Goal: Task Accomplishment & Management: Manage account settings

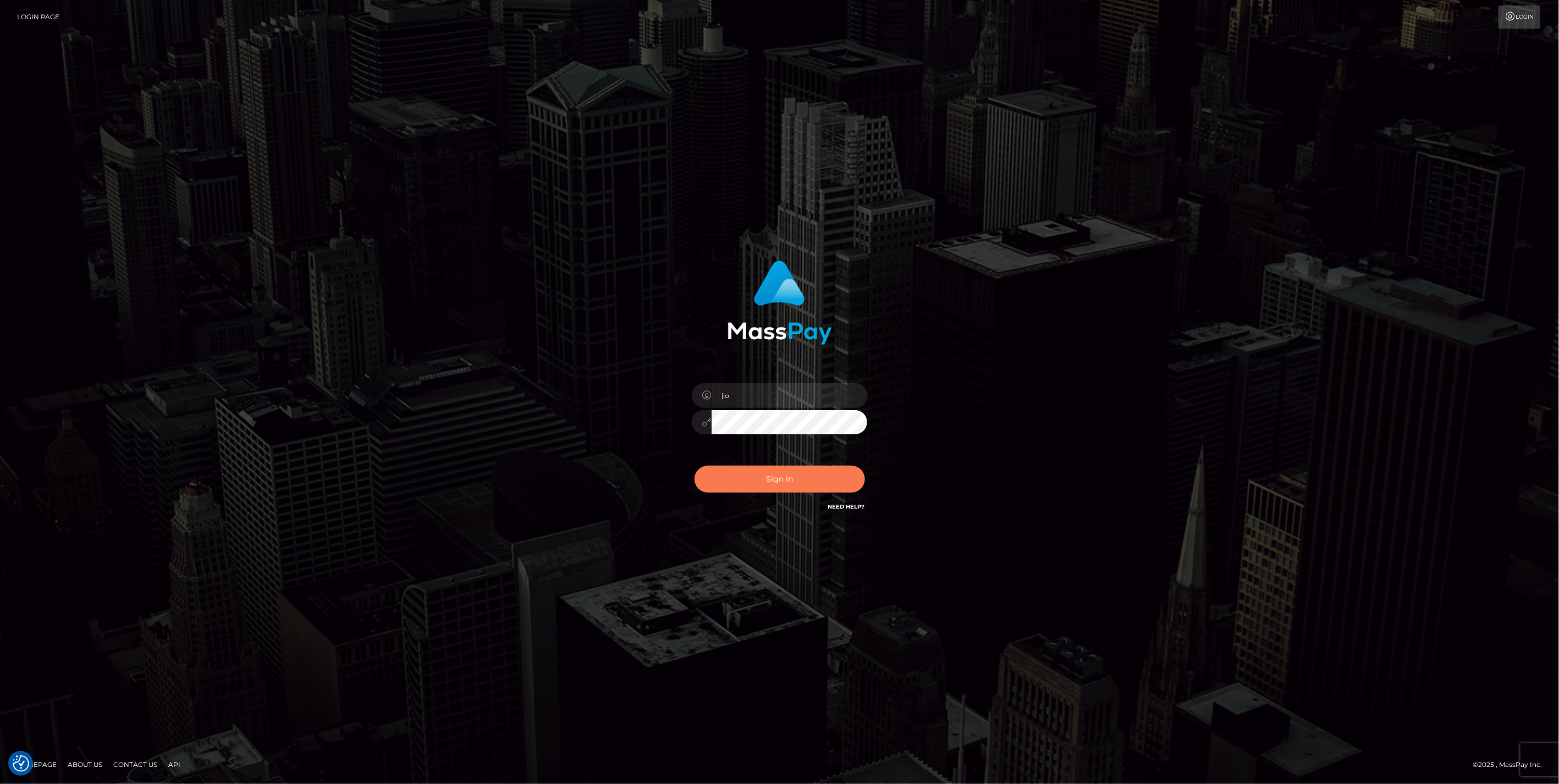
click at [818, 485] on button "Sign in" at bounding box center [780, 479] width 171 height 27
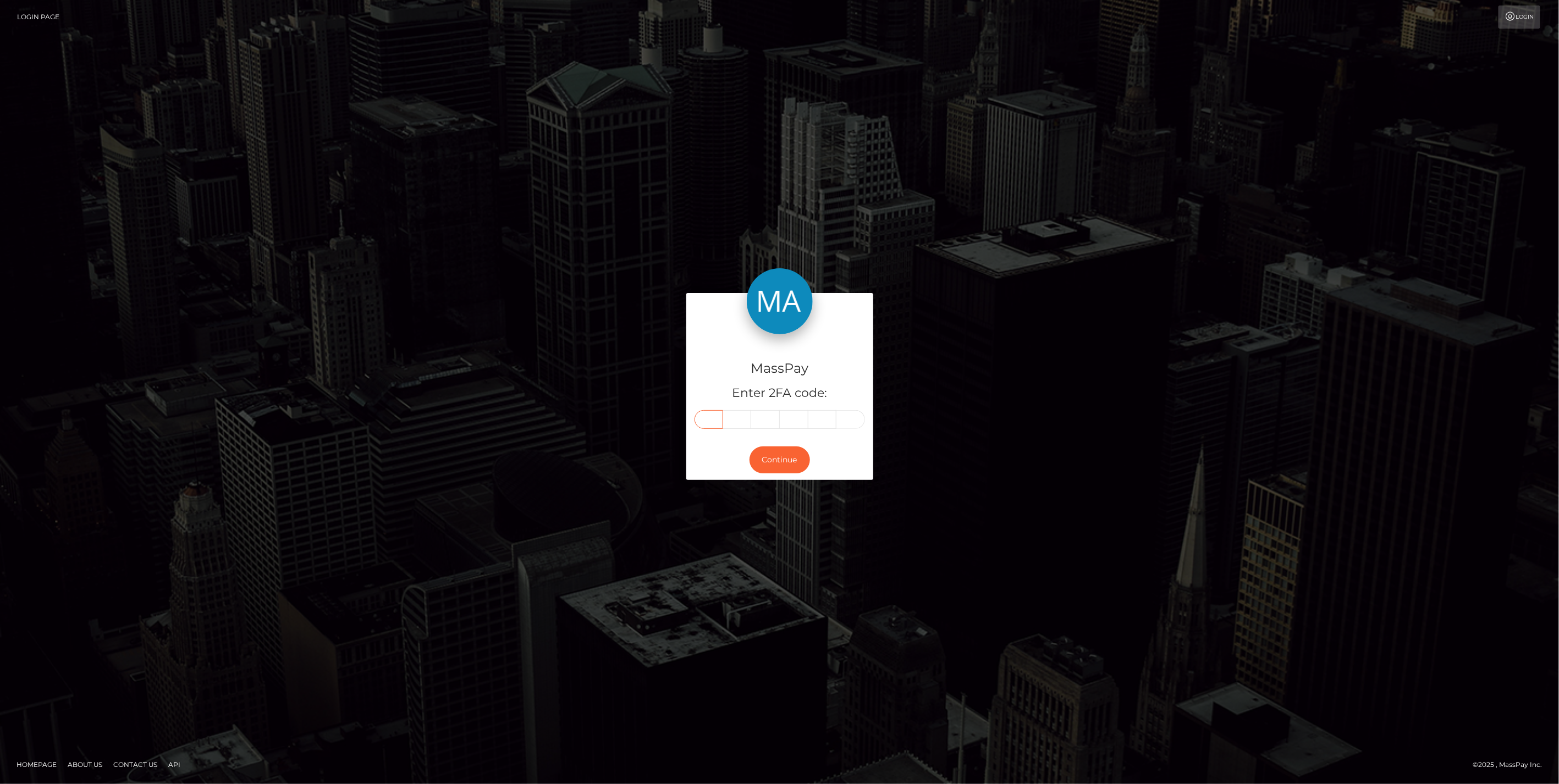
paste input "8"
type input "8"
type input "2"
type input "5"
type input "9"
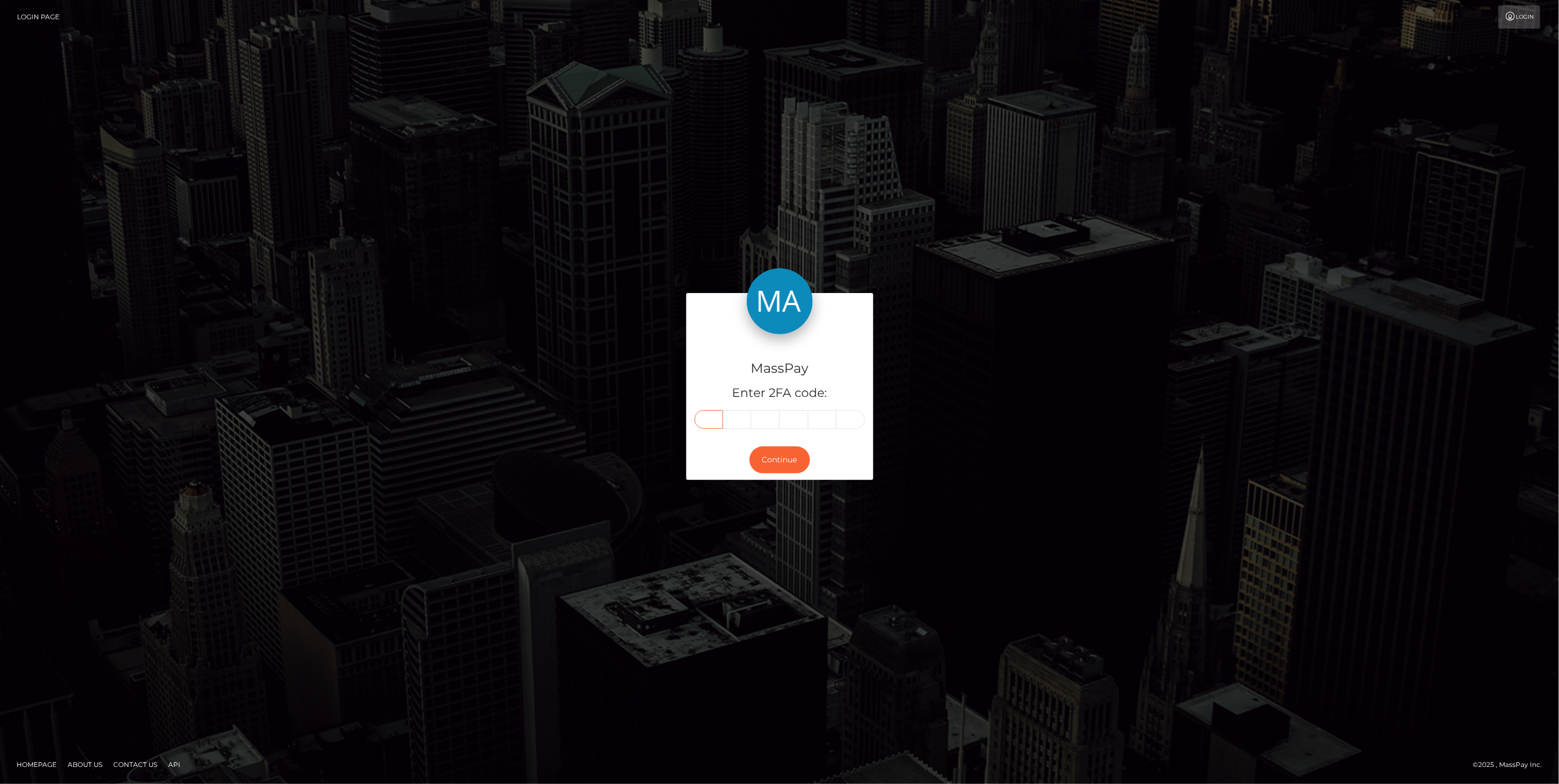
type input "7"
type input "3"
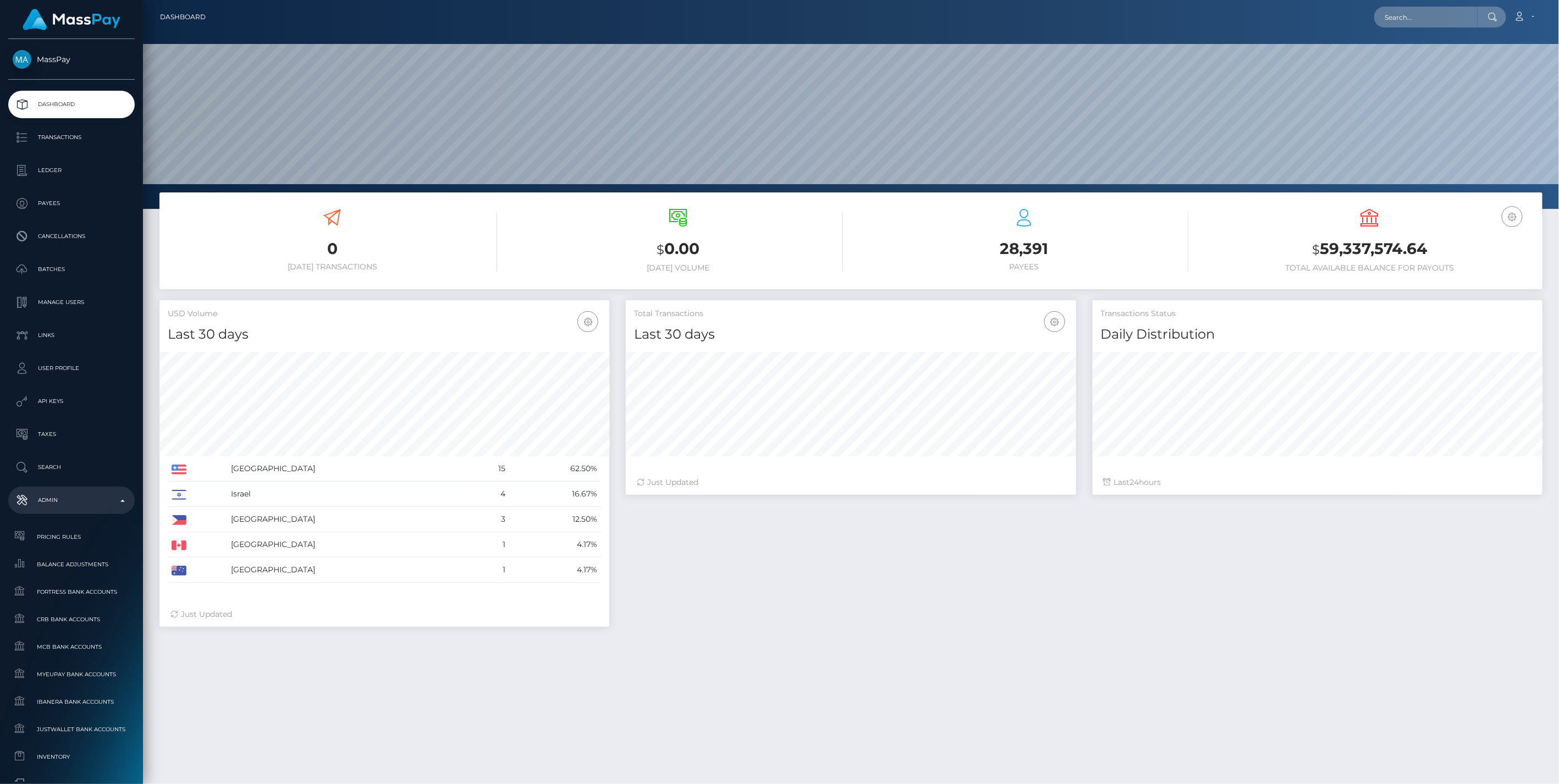
scroll to position [370, 0]
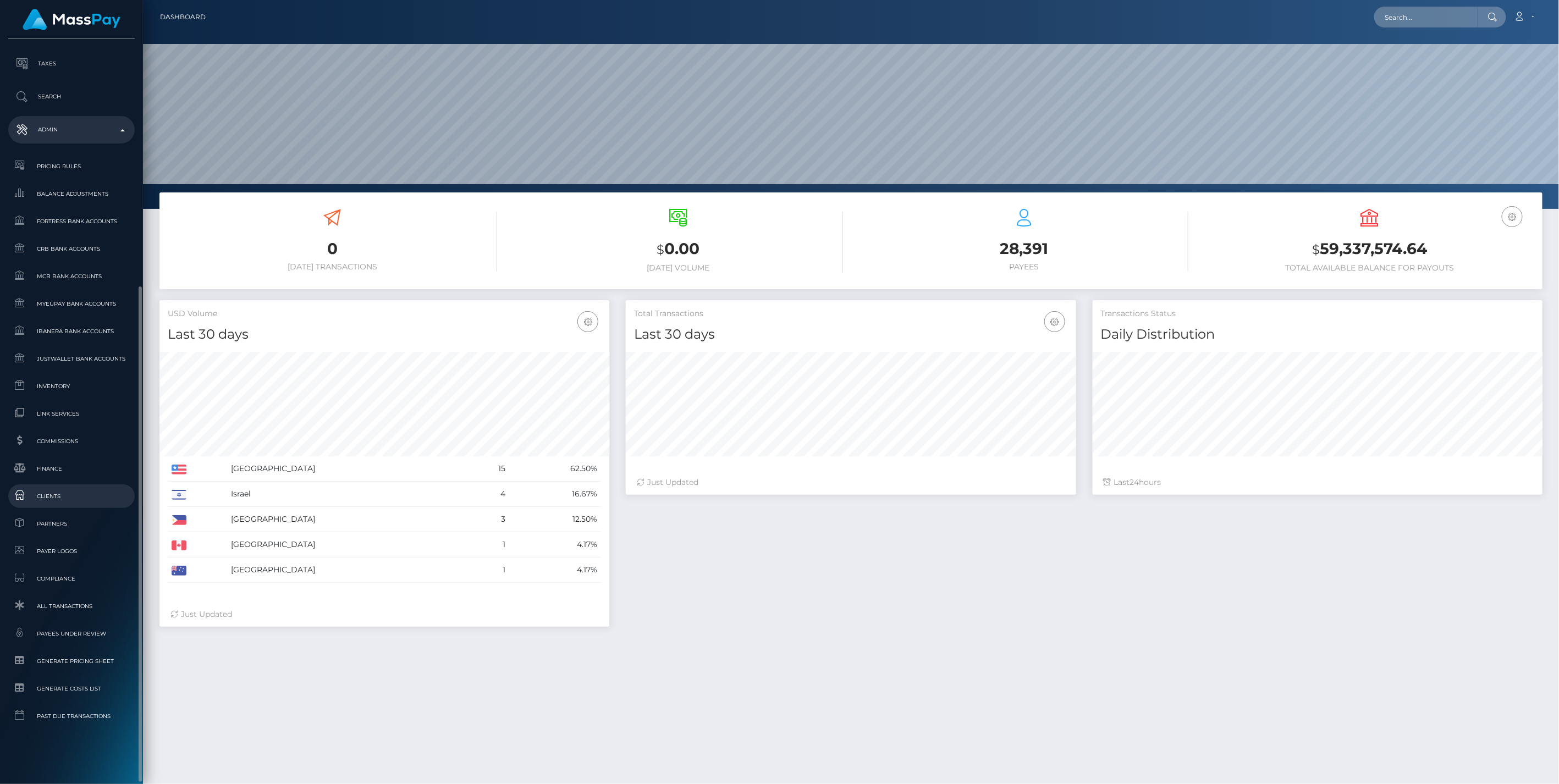
click at [39, 495] on span "Clients" at bounding box center [71, 496] width 117 height 13
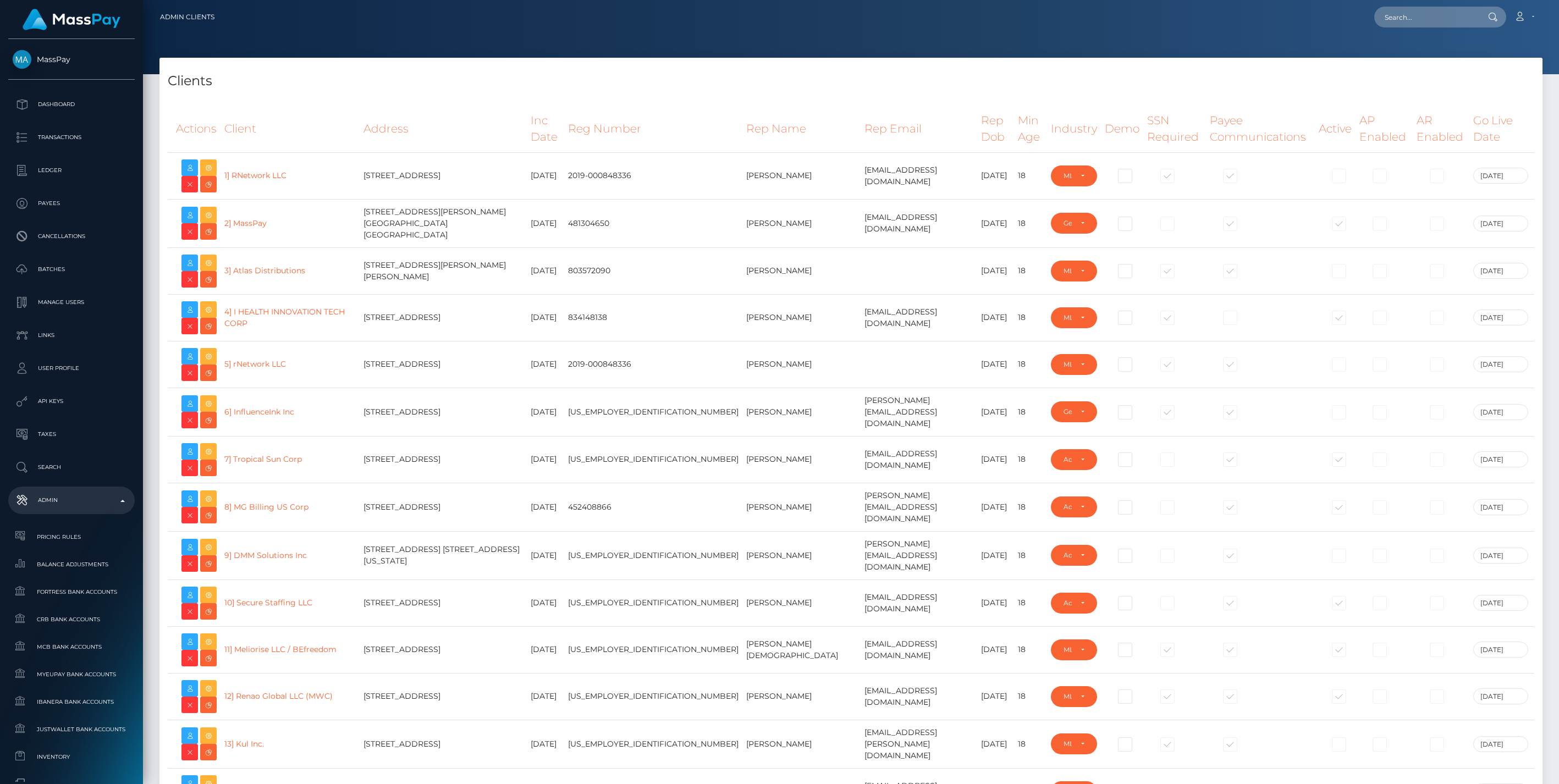
select select "223"
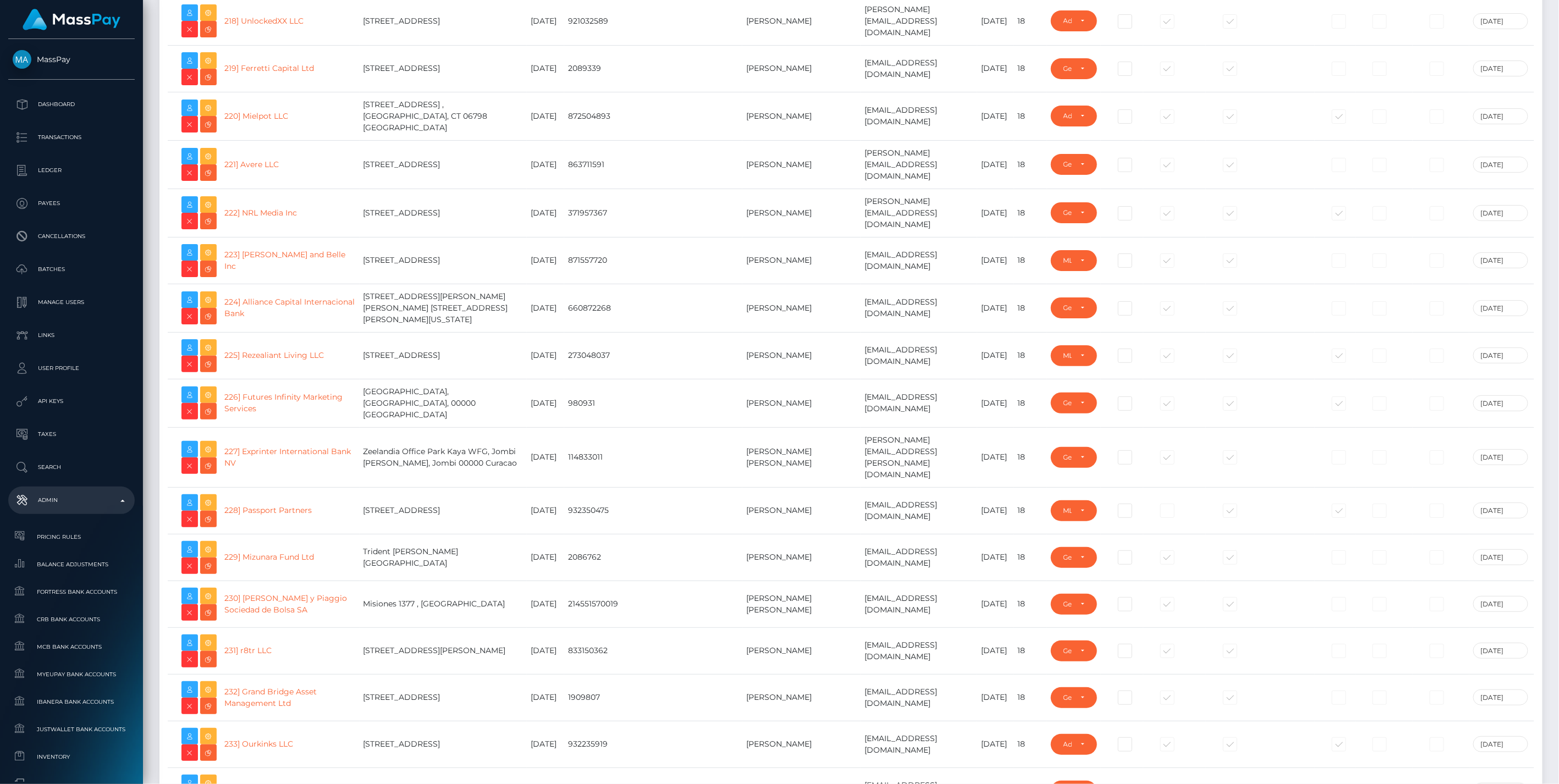
scroll to position [11814, 0]
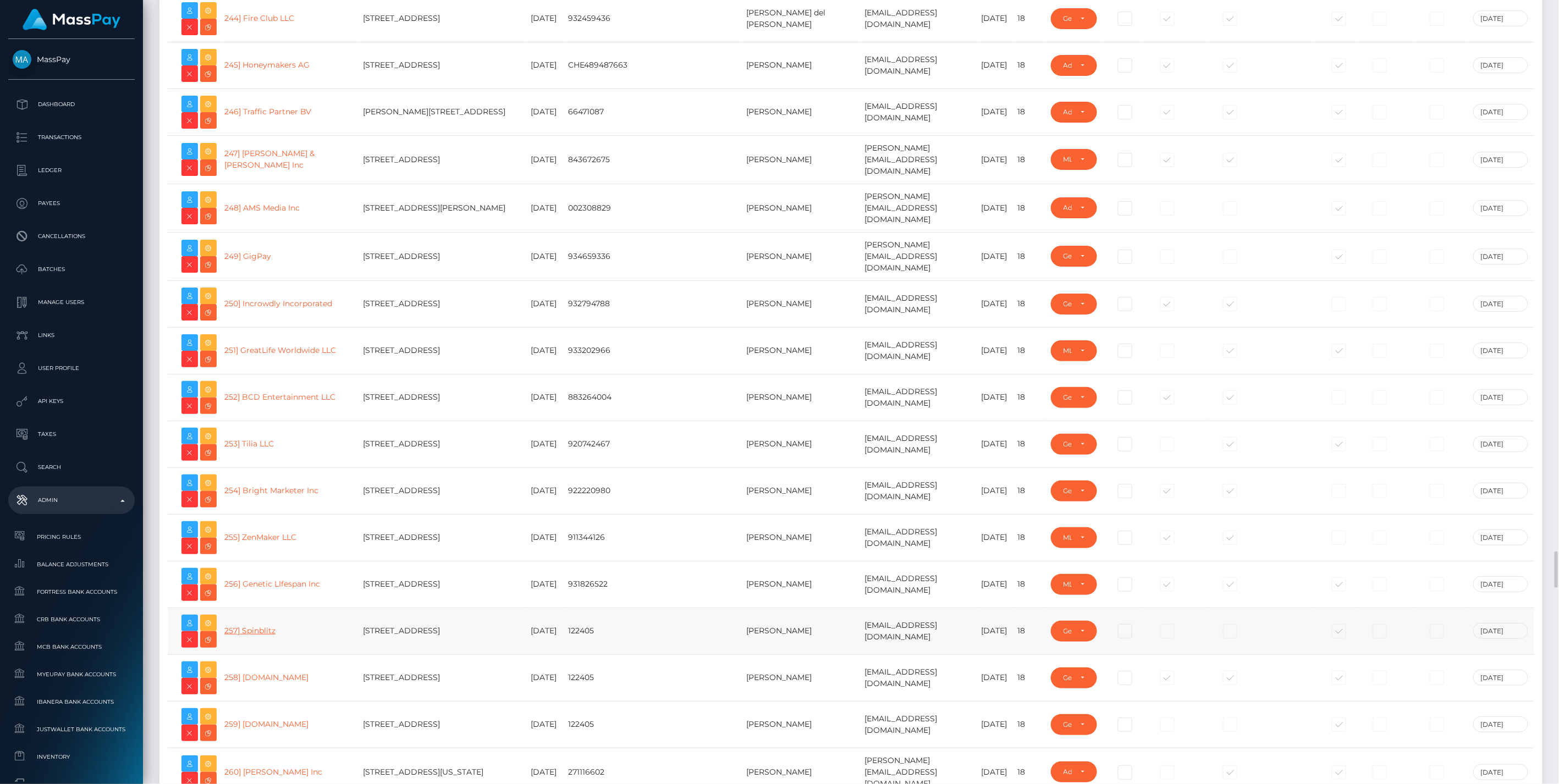
click at [266, 626] on link "257] Spinblitz" at bounding box center [250, 630] width 51 height 10
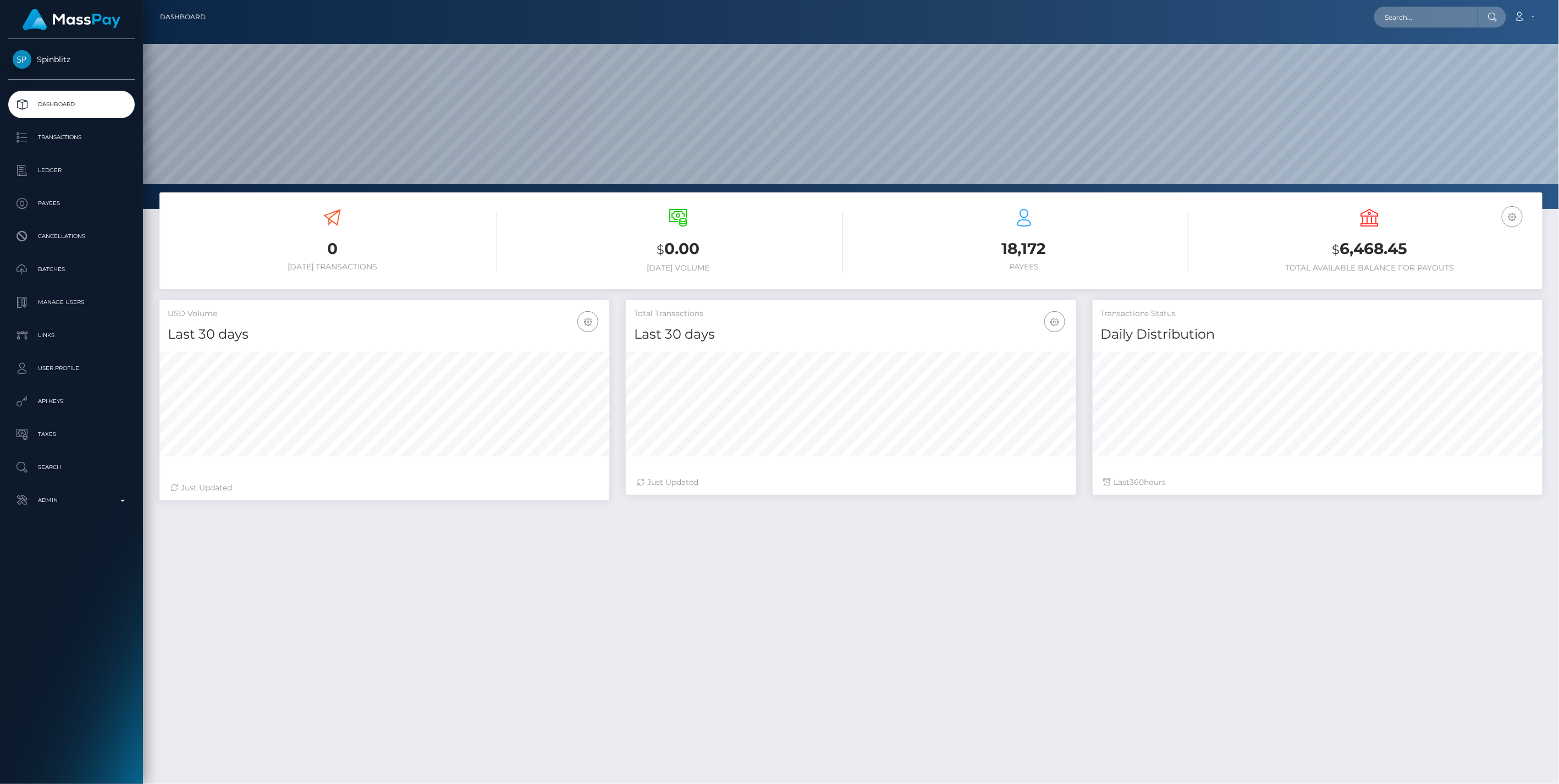
scroll to position [195, 449]
click at [56, 171] on p "Ledger" at bounding box center [71, 170] width 117 height 16
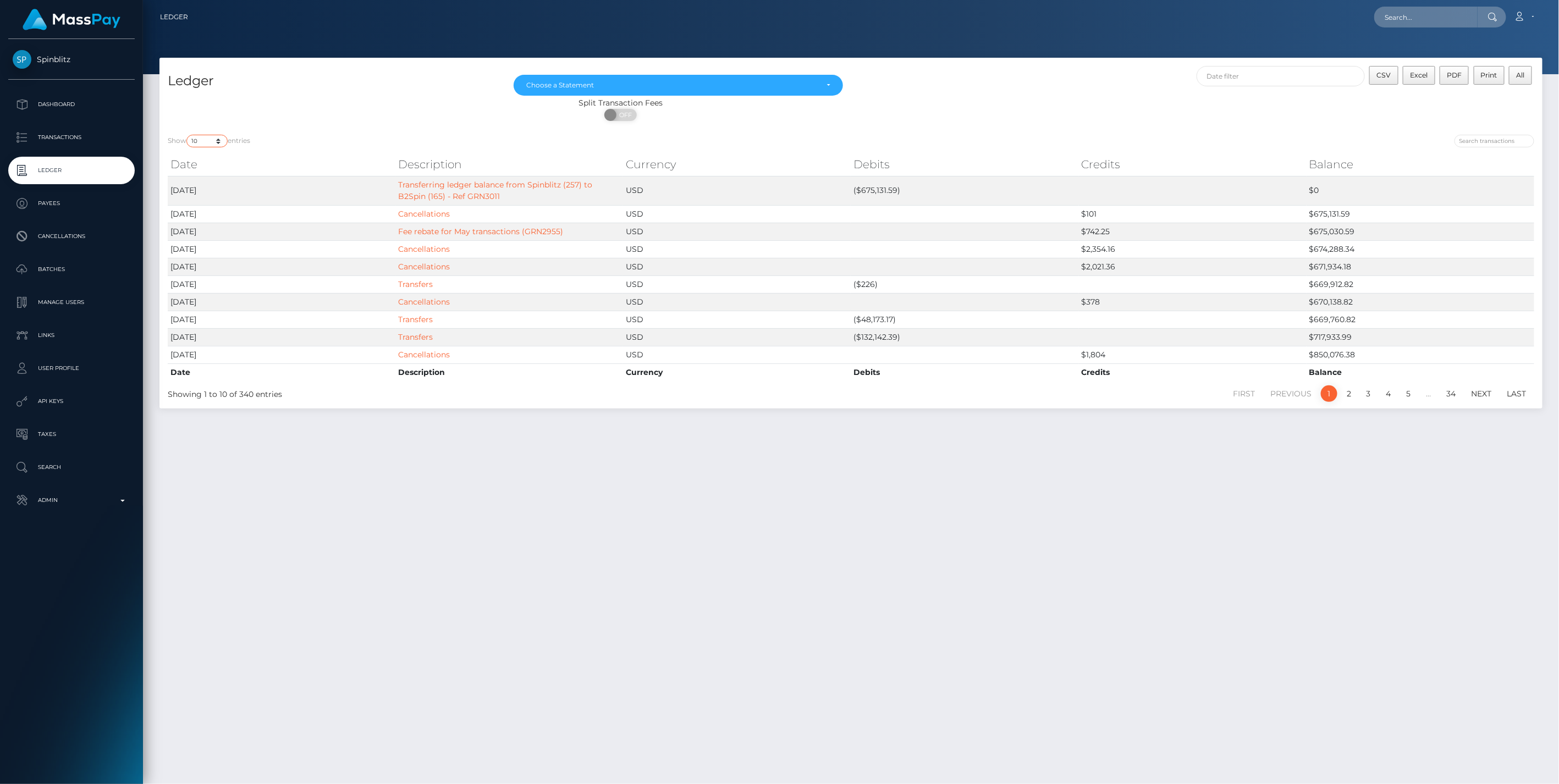
click at [218, 142] on select "10 25 50 100 250" at bounding box center [207, 141] width 41 height 13
select select "250"
click at [188, 135] on select "10 25 50 100 250" at bounding box center [207, 141] width 41 height 13
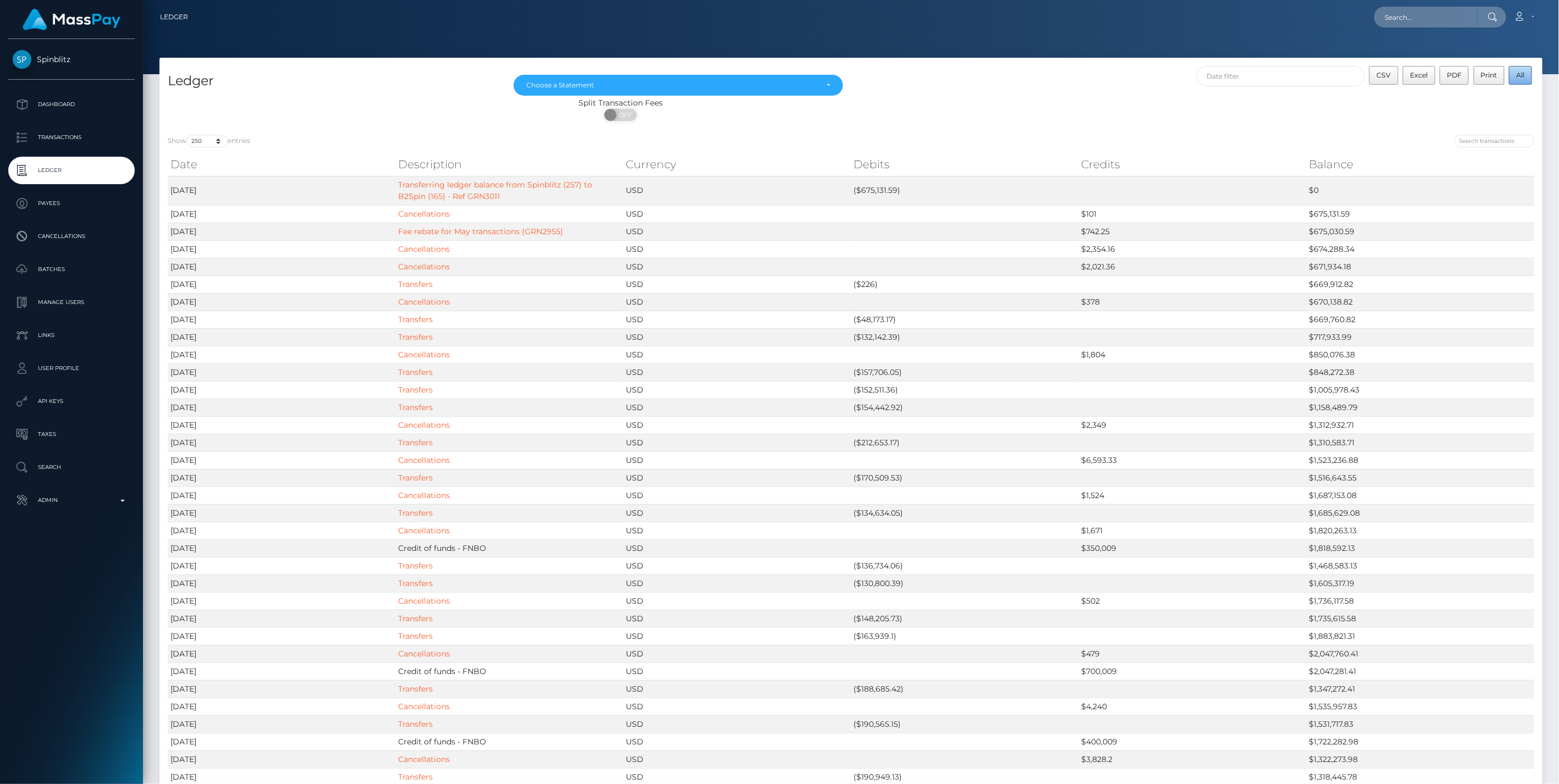
click at [1523, 77] on span "All" at bounding box center [1521, 75] width 8 height 8
click at [1417, 77] on span "Excel" at bounding box center [1419, 75] width 18 height 8
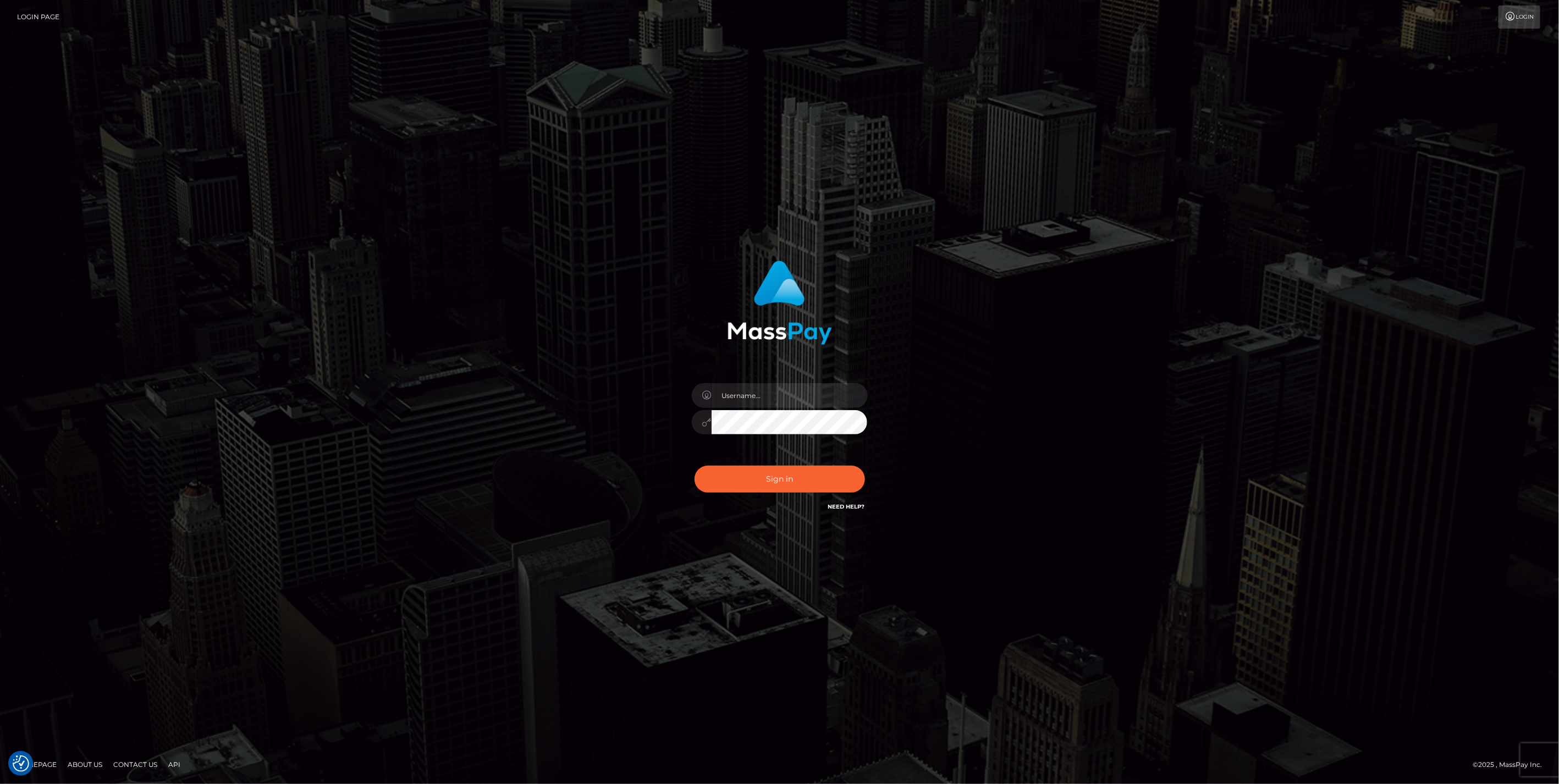
type input "jlo"
click at [780, 479] on button "Sign in" at bounding box center [780, 479] width 171 height 27
click at [775, 476] on button "Sign in" at bounding box center [780, 479] width 171 height 27
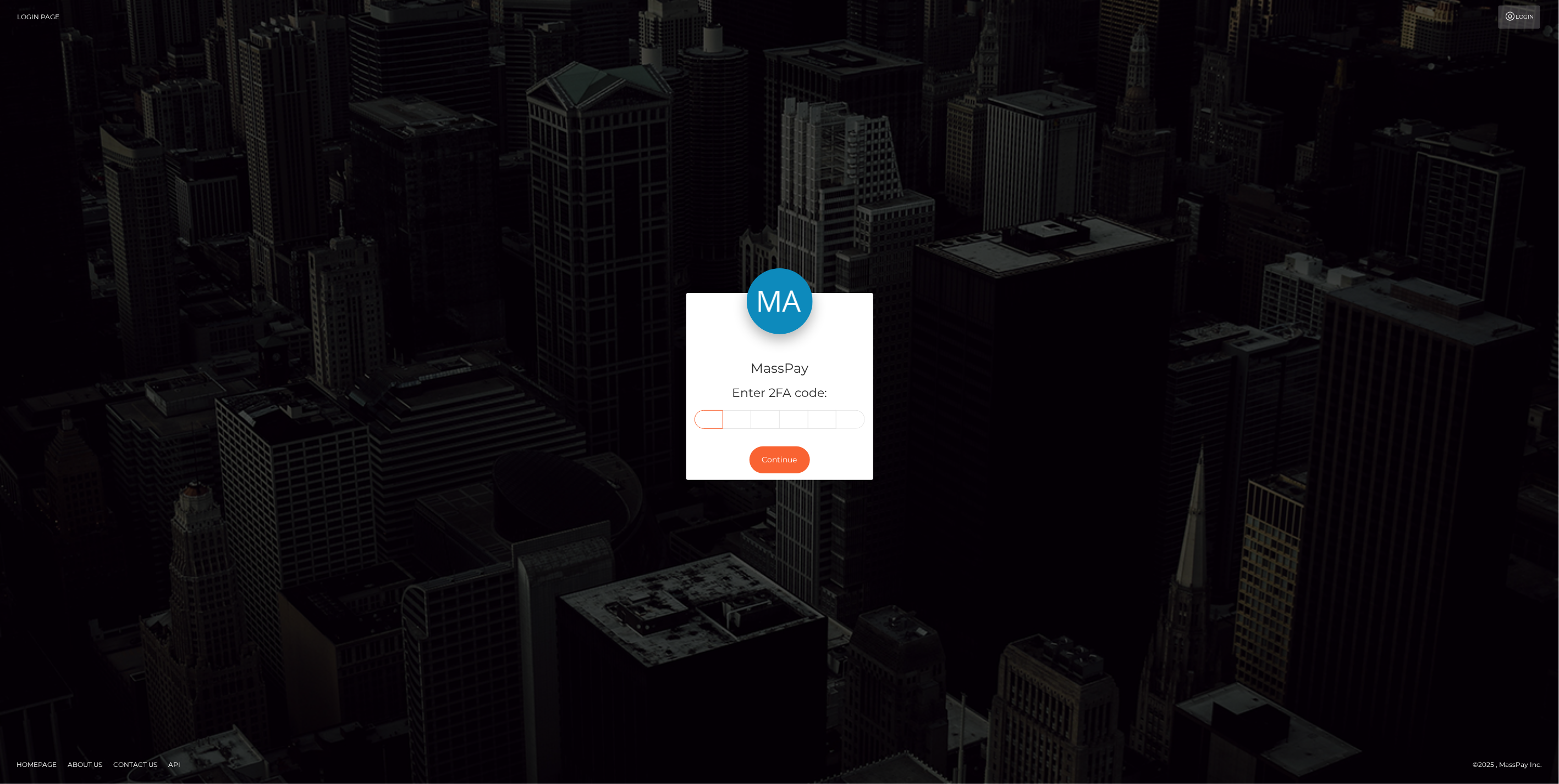
paste input "4"
type input "4"
type input "8"
type input "5"
type input "7"
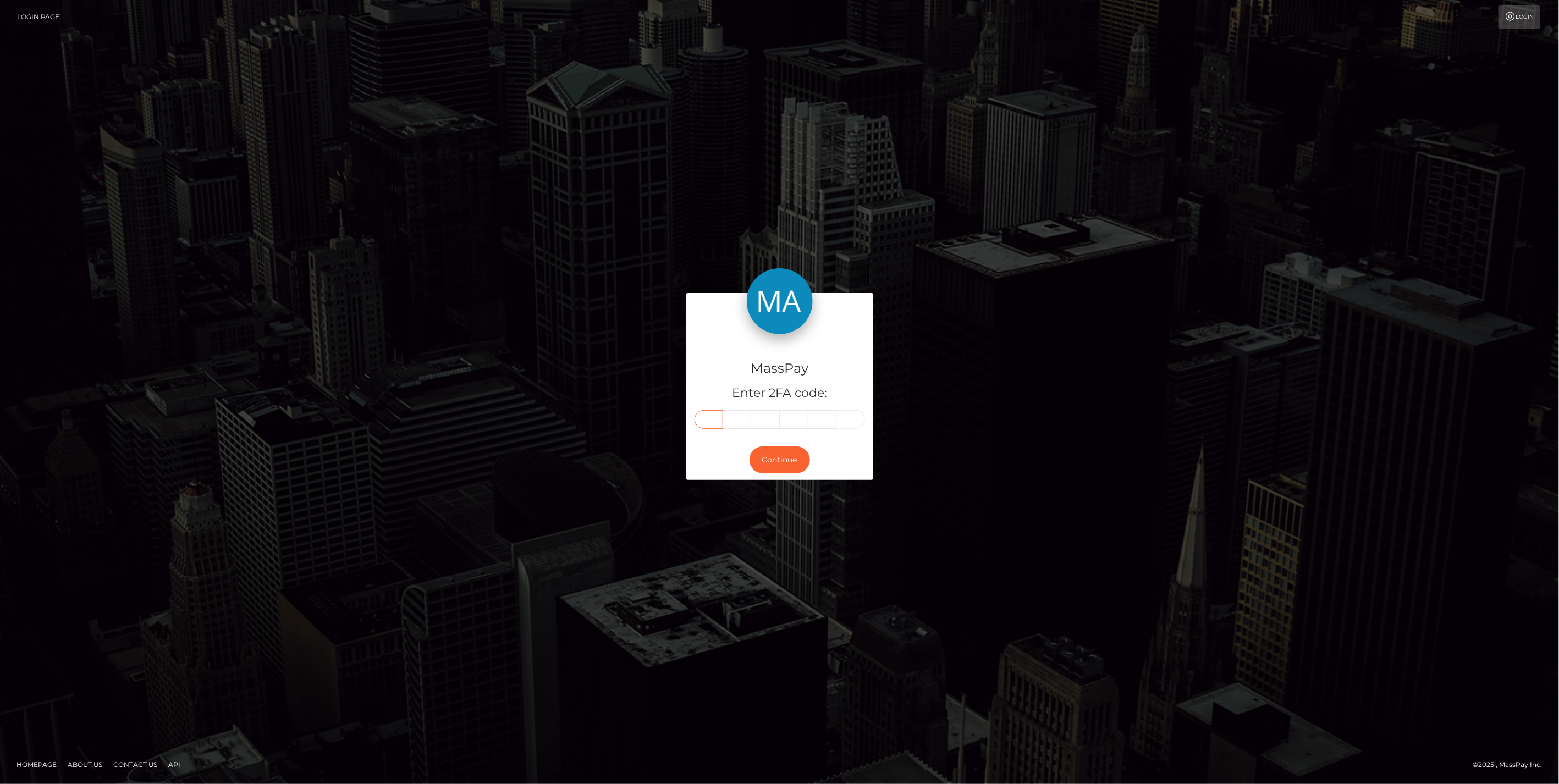
type input "9"
type input "2"
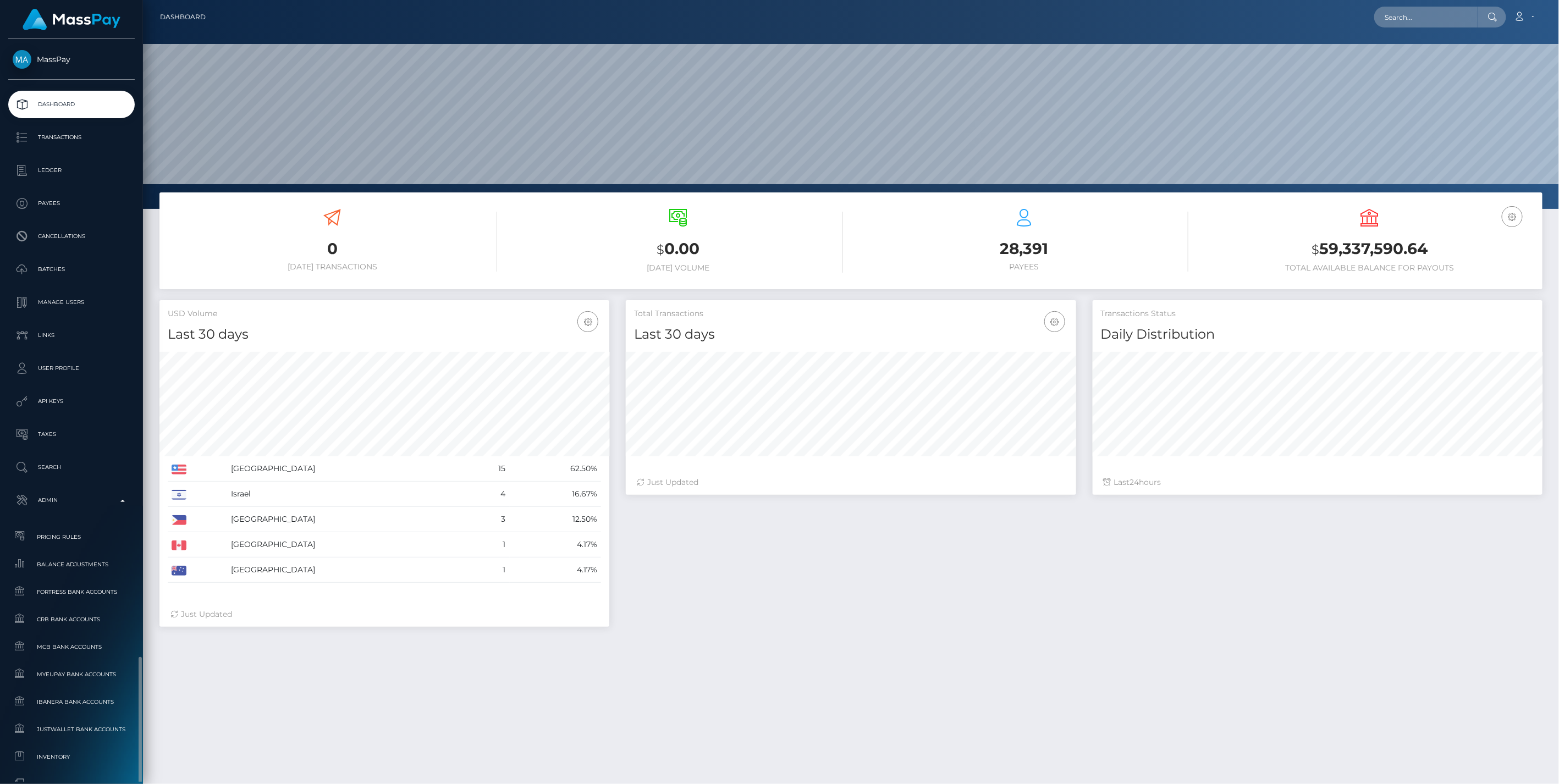
scroll to position [195, 449]
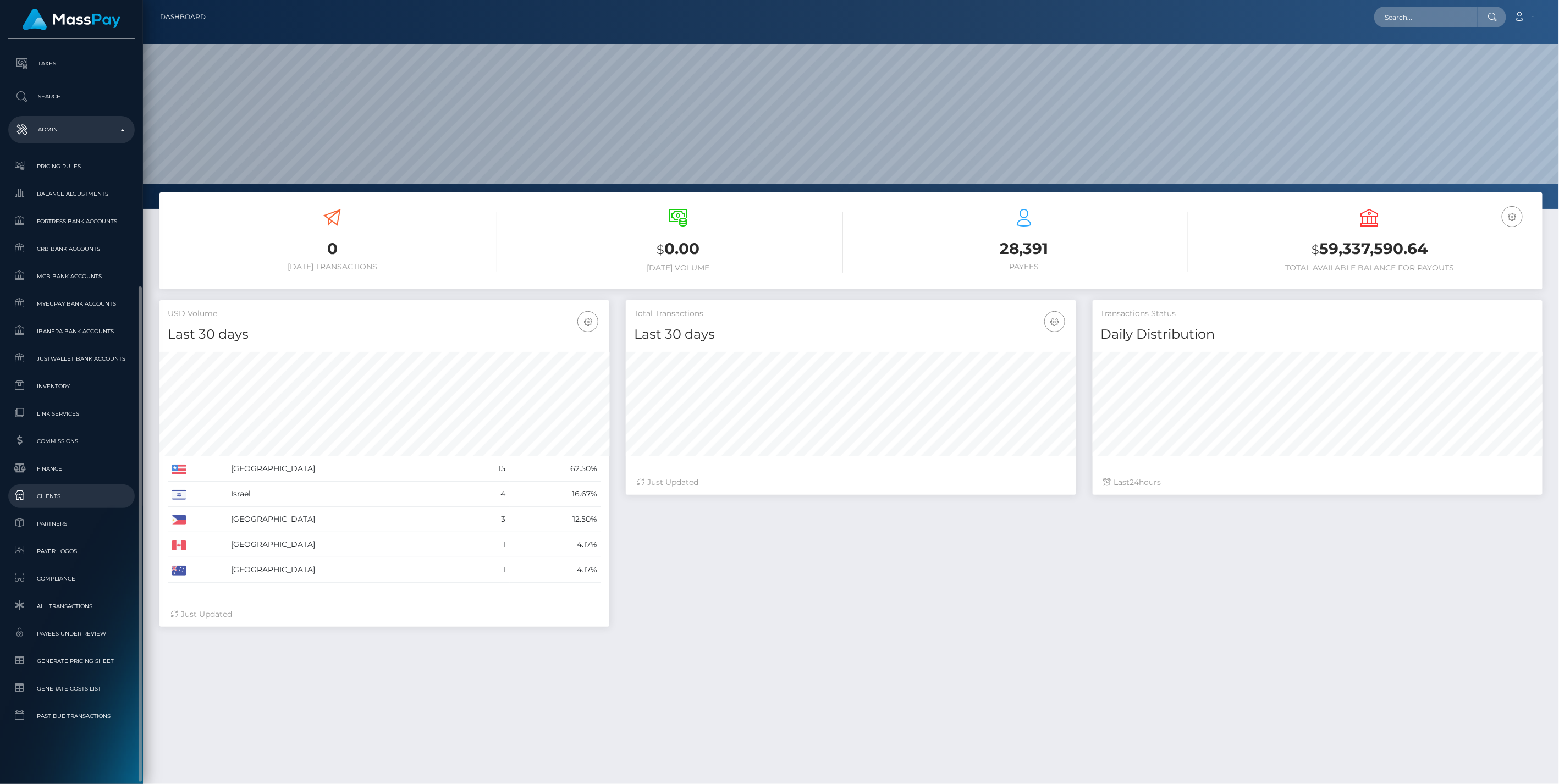
click at [44, 494] on span "Clients" at bounding box center [71, 496] width 117 height 13
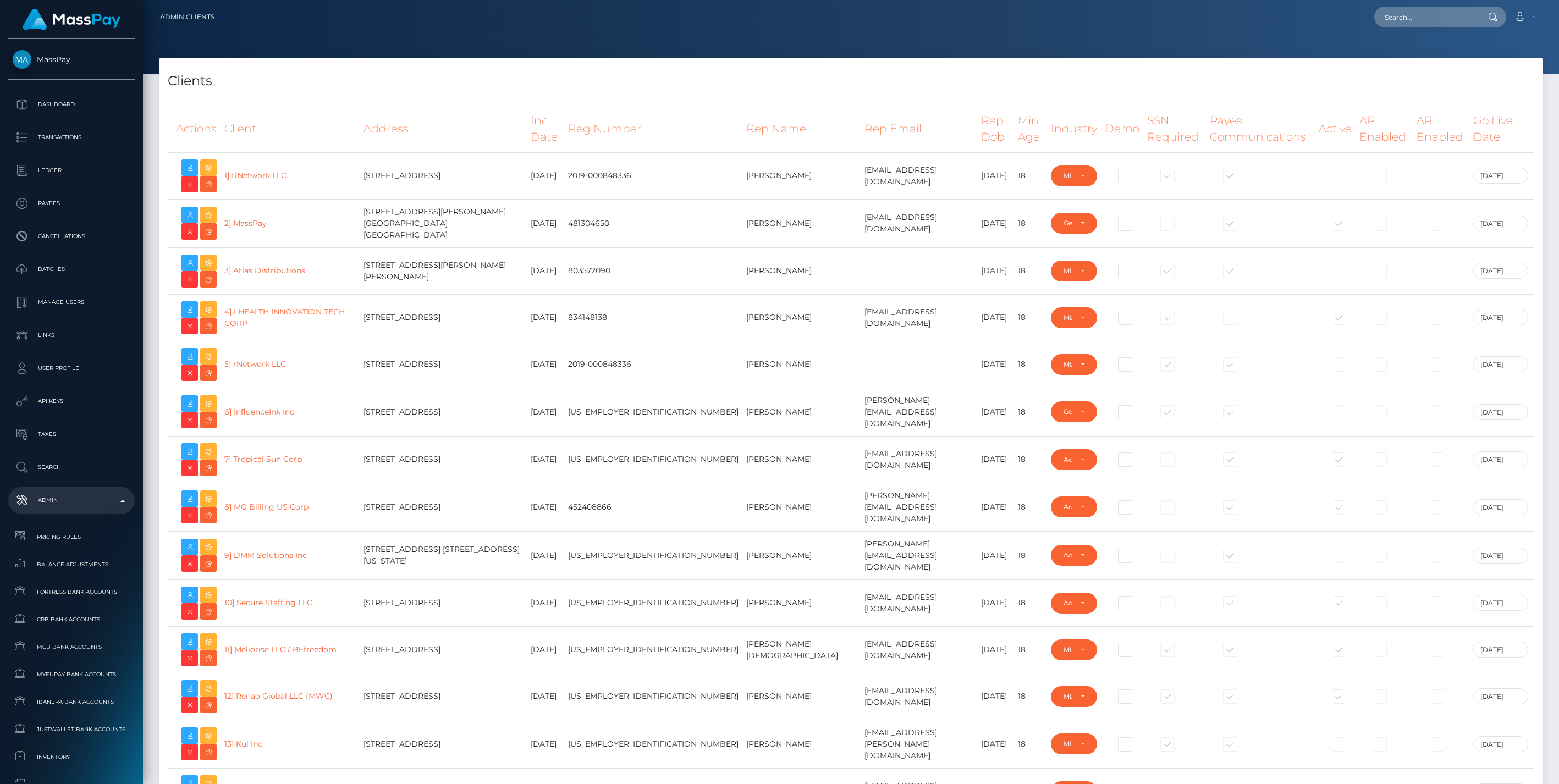
select select "223"
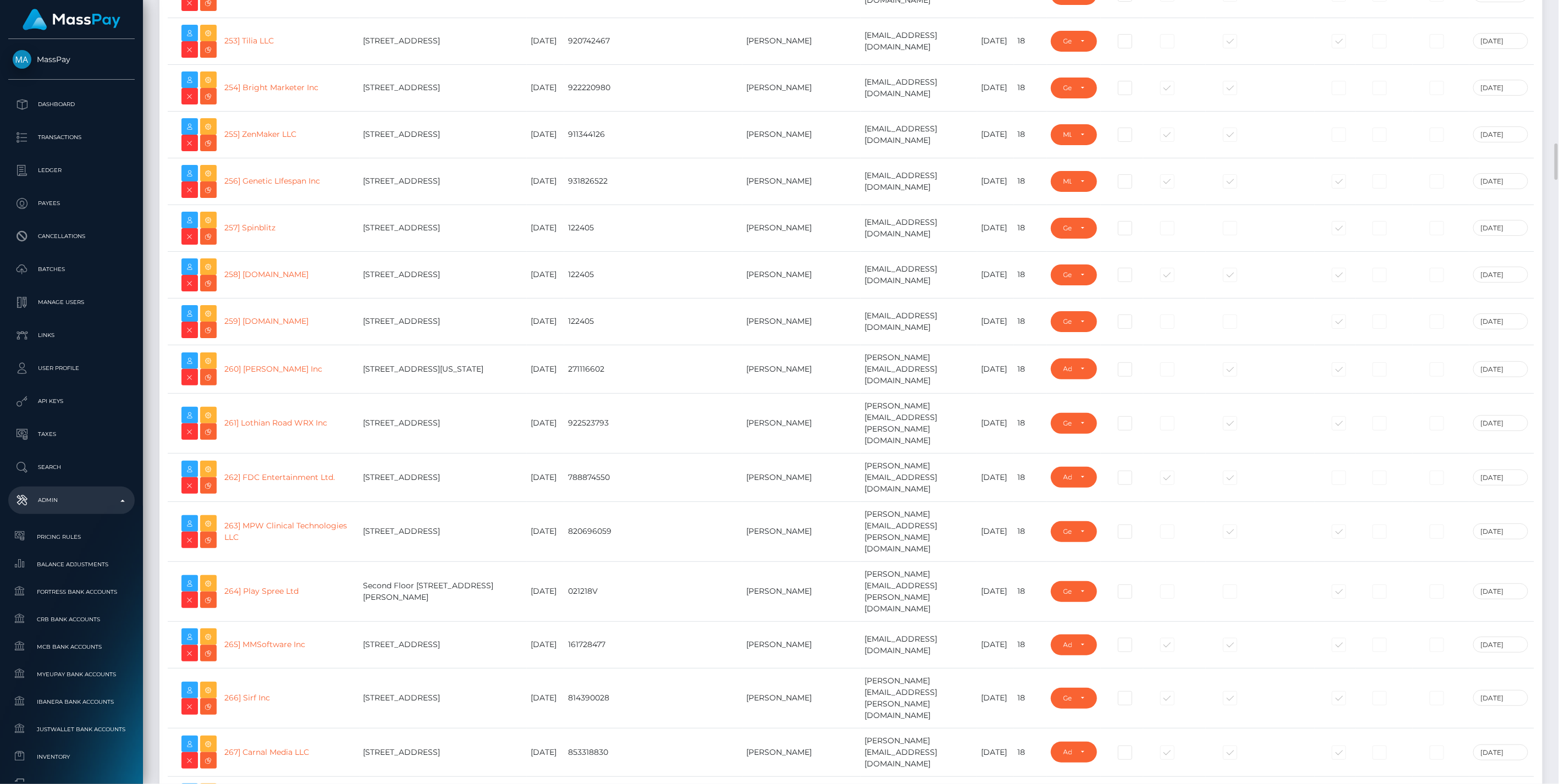
scroll to position [11809, 0]
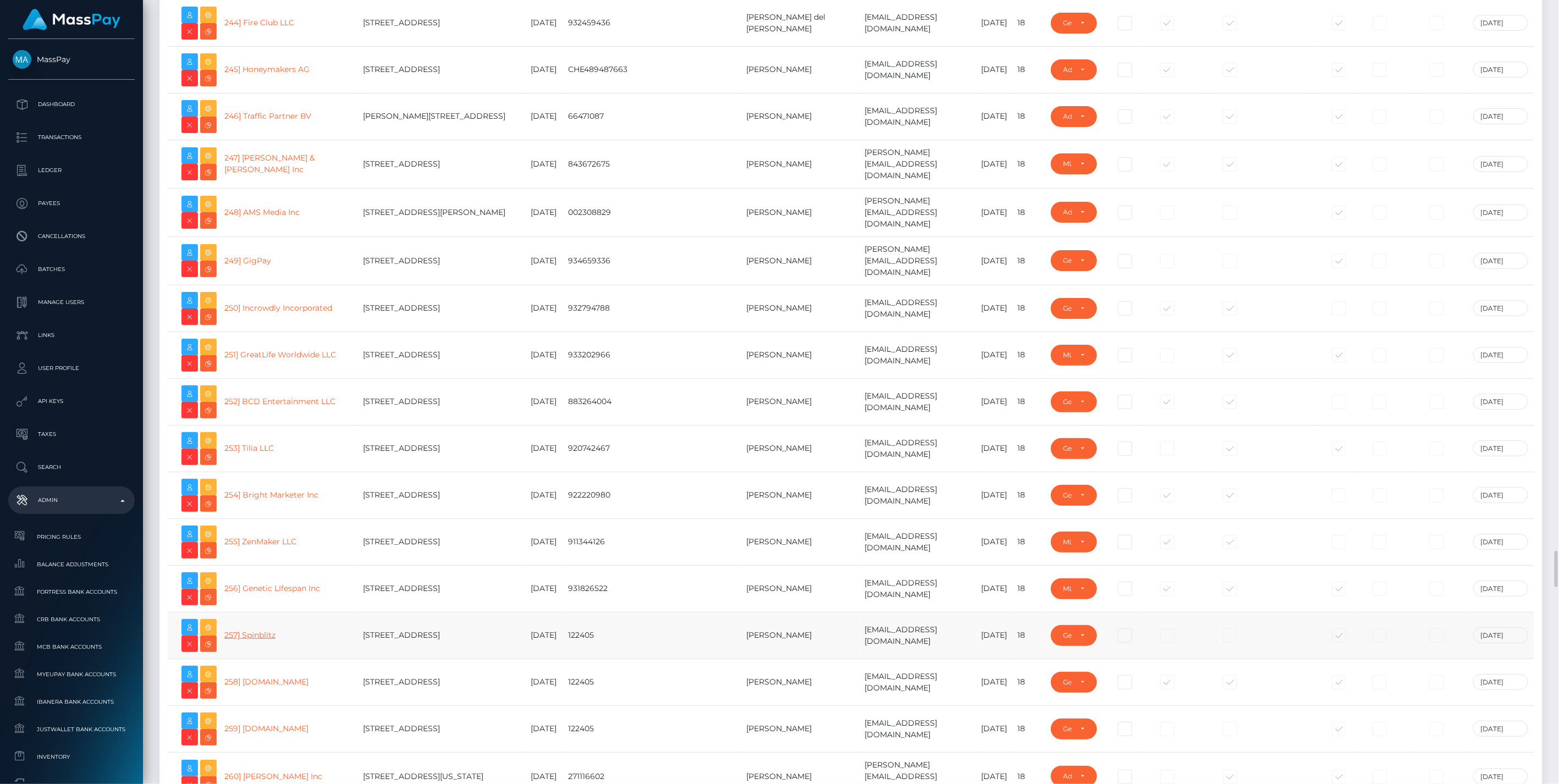
click at [262, 630] on link "257] Spinblitz" at bounding box center [250, 635] width 51 height 10
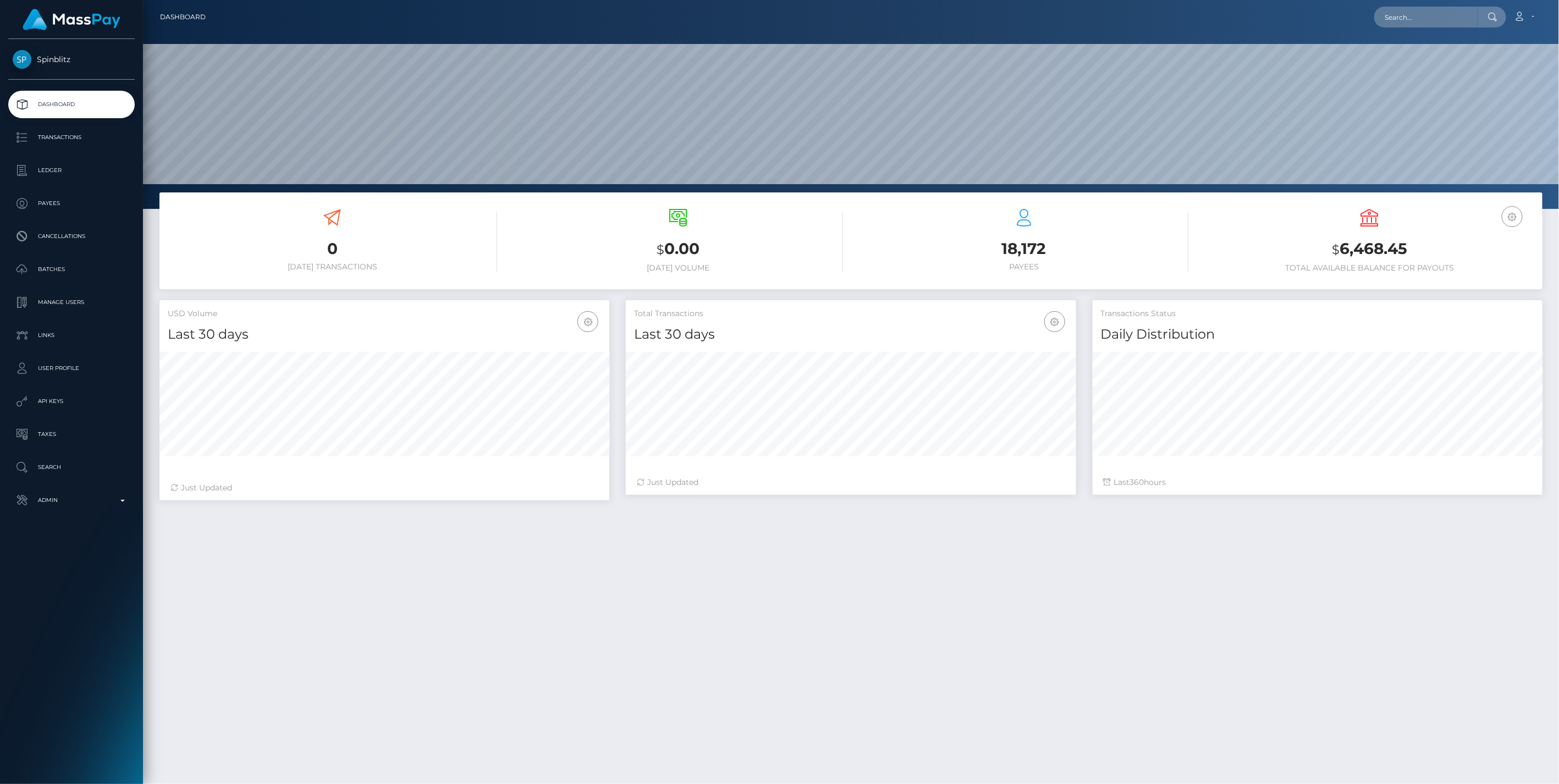
scroll to position [195, 449]
click at [48, 138] on p "Transactions" at bounding box center [71, 137] width 117 height 16
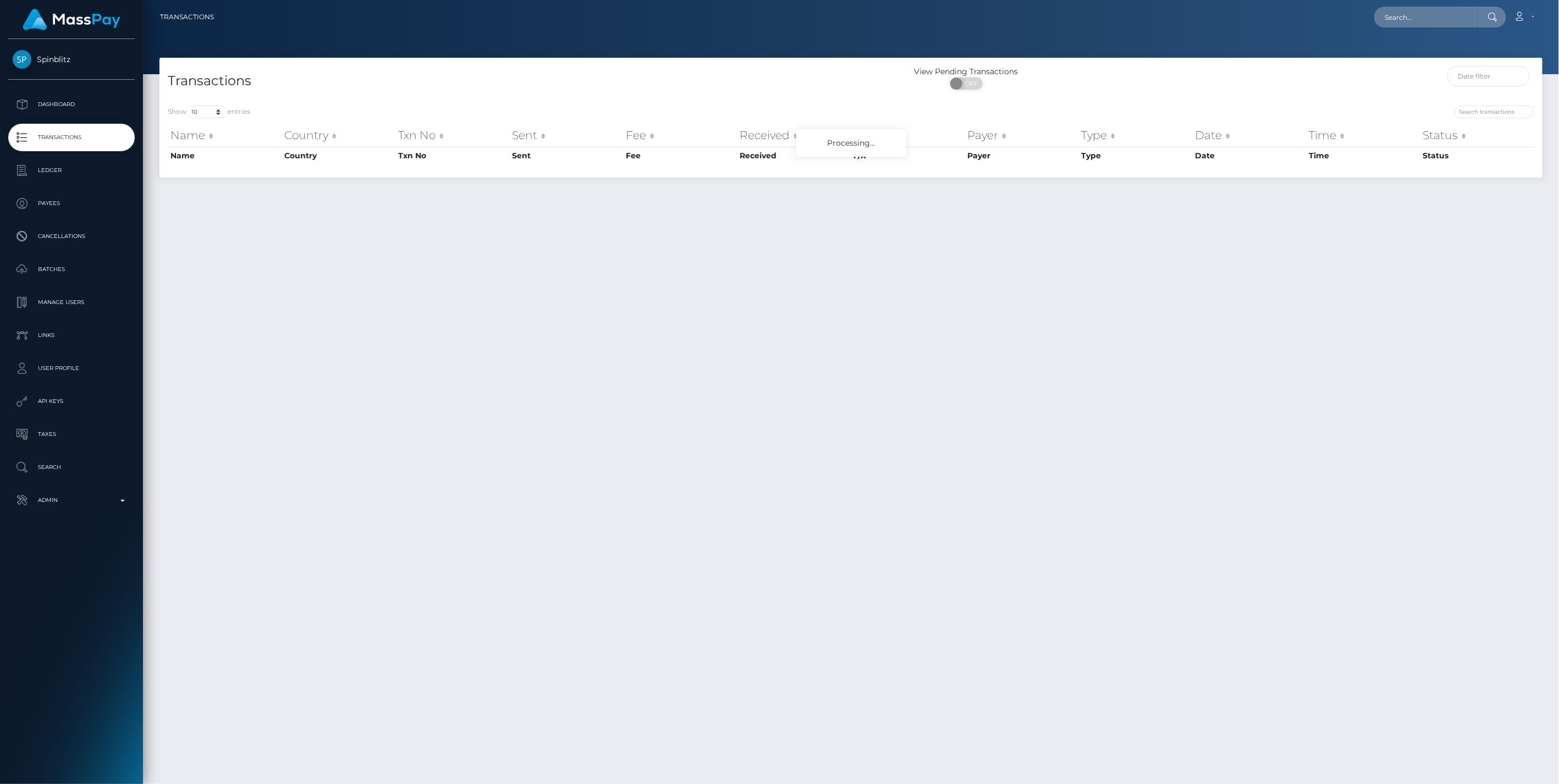
click at [253, 97] on div "Show 10 25 50 100 250 500 1,000 3,500 All entries Name Country Txn No Sent Fee …" at bounding box center [851, 137] width 1383 height 80
click at [1412, 15] on input "text" at bounding box center [1426, 17] width 103 height 21
paste input "876353ae-39c6-11f0-811f-02c4b4fc7cc9"
type input "876353ae-39c6-11f0-811f-02c4b4fc7cc9"
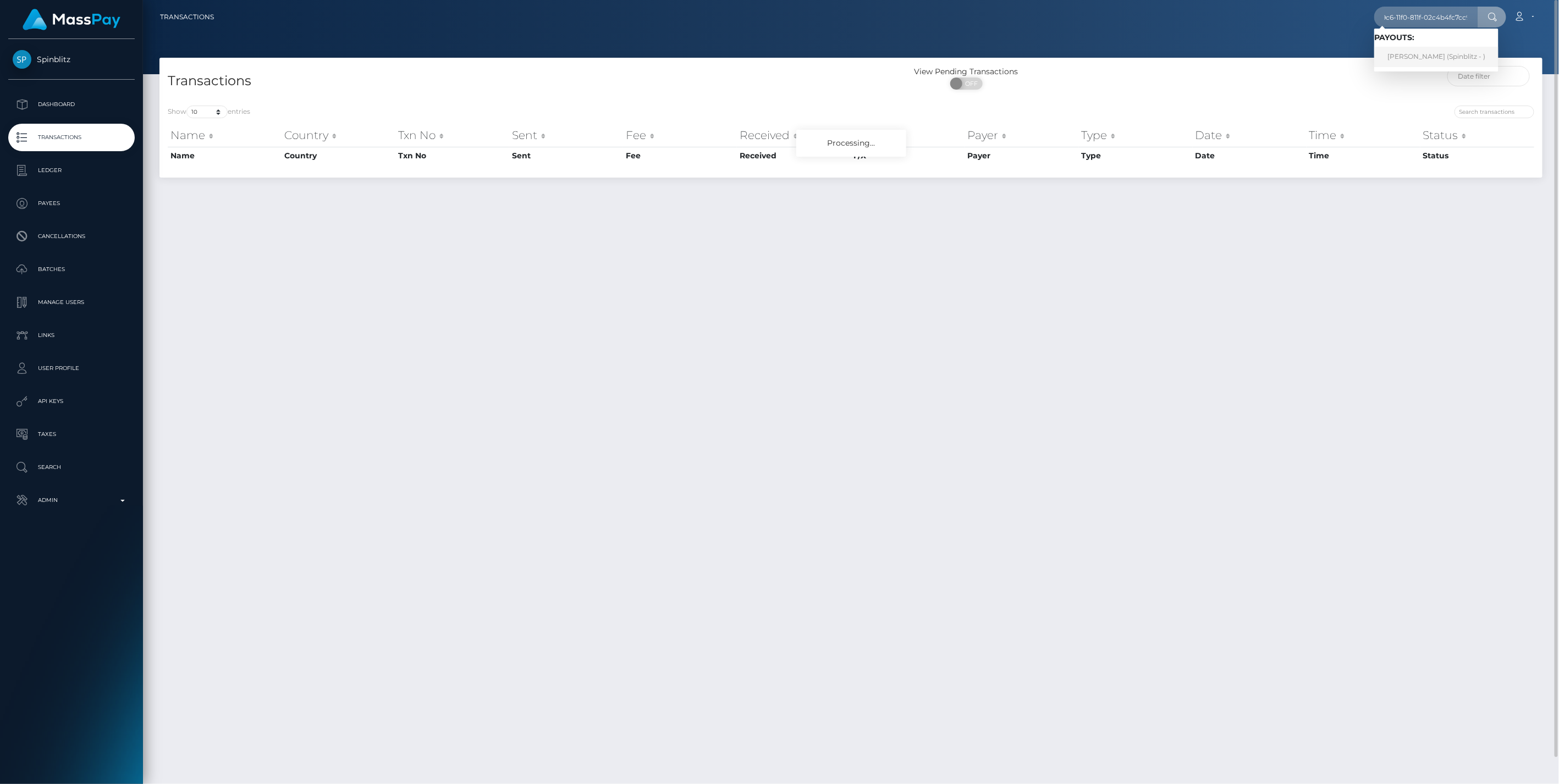
click at [1436, 53] on link "EMILY JANE OPPENHEIM (Spinblitz - )" at bounding box center [1436, 57] width 124 height 21
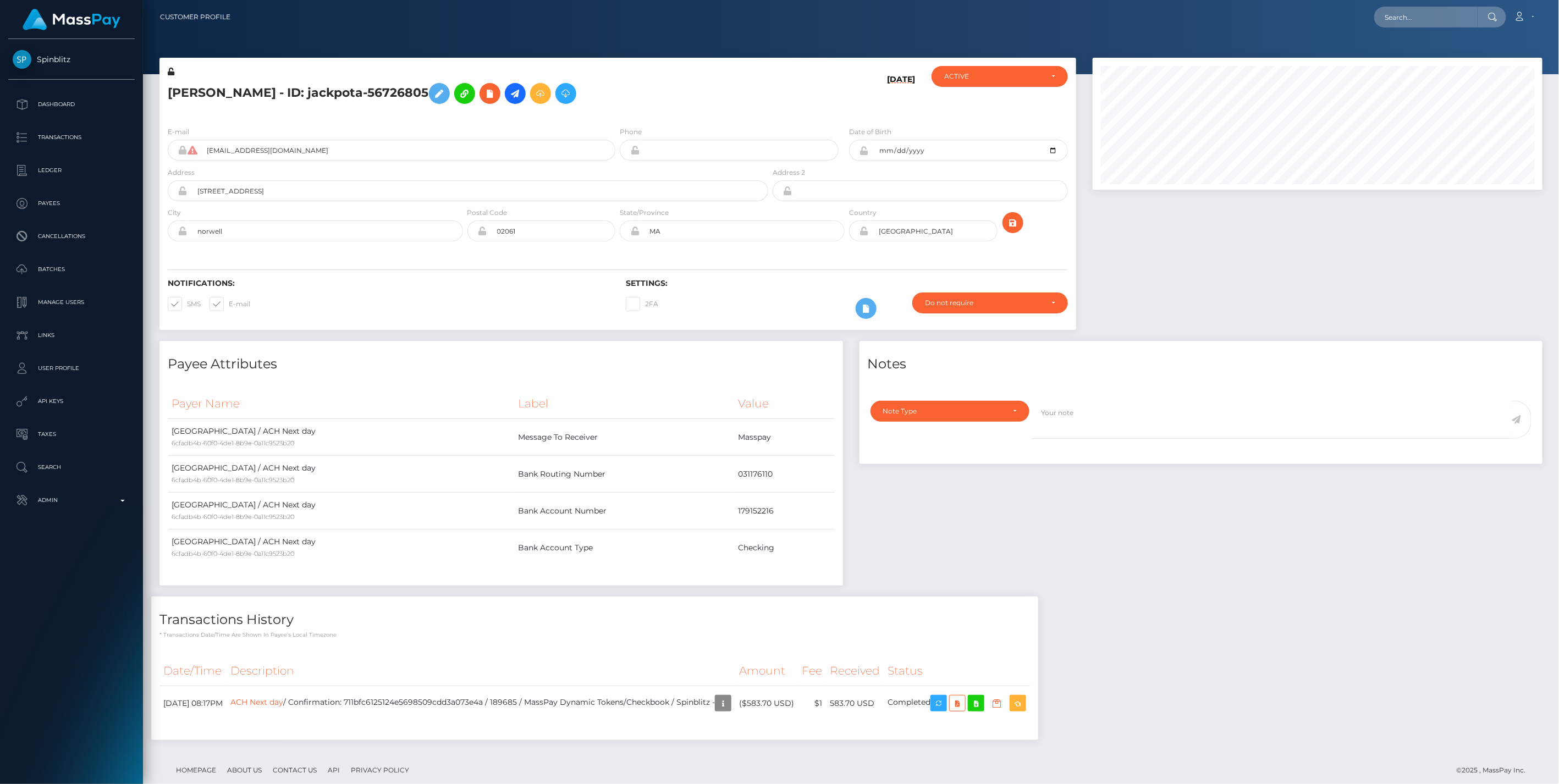
scroll to position [132, 449]
click at [52, 171] on p "Ledger" at bounding box center [71, 170] width 117 height 16
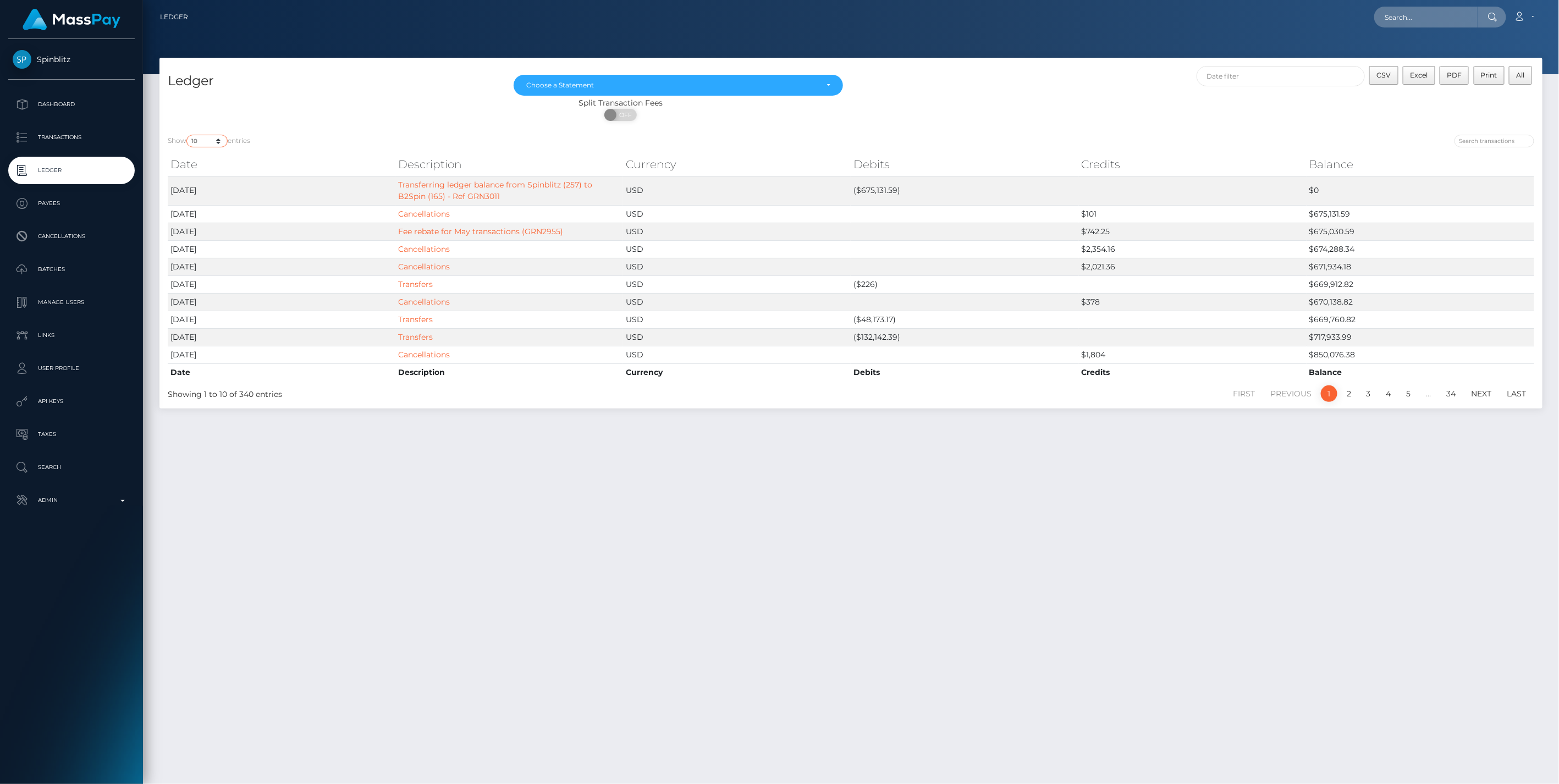
click at [218, 142] on select "10 25 50 100 250" at bounding box center [207, 141] width 41 height 13
select select "250"
click at [188, 135] on select "10 25 50 100 250" at bounding box center [207, 141] width 41 height 13
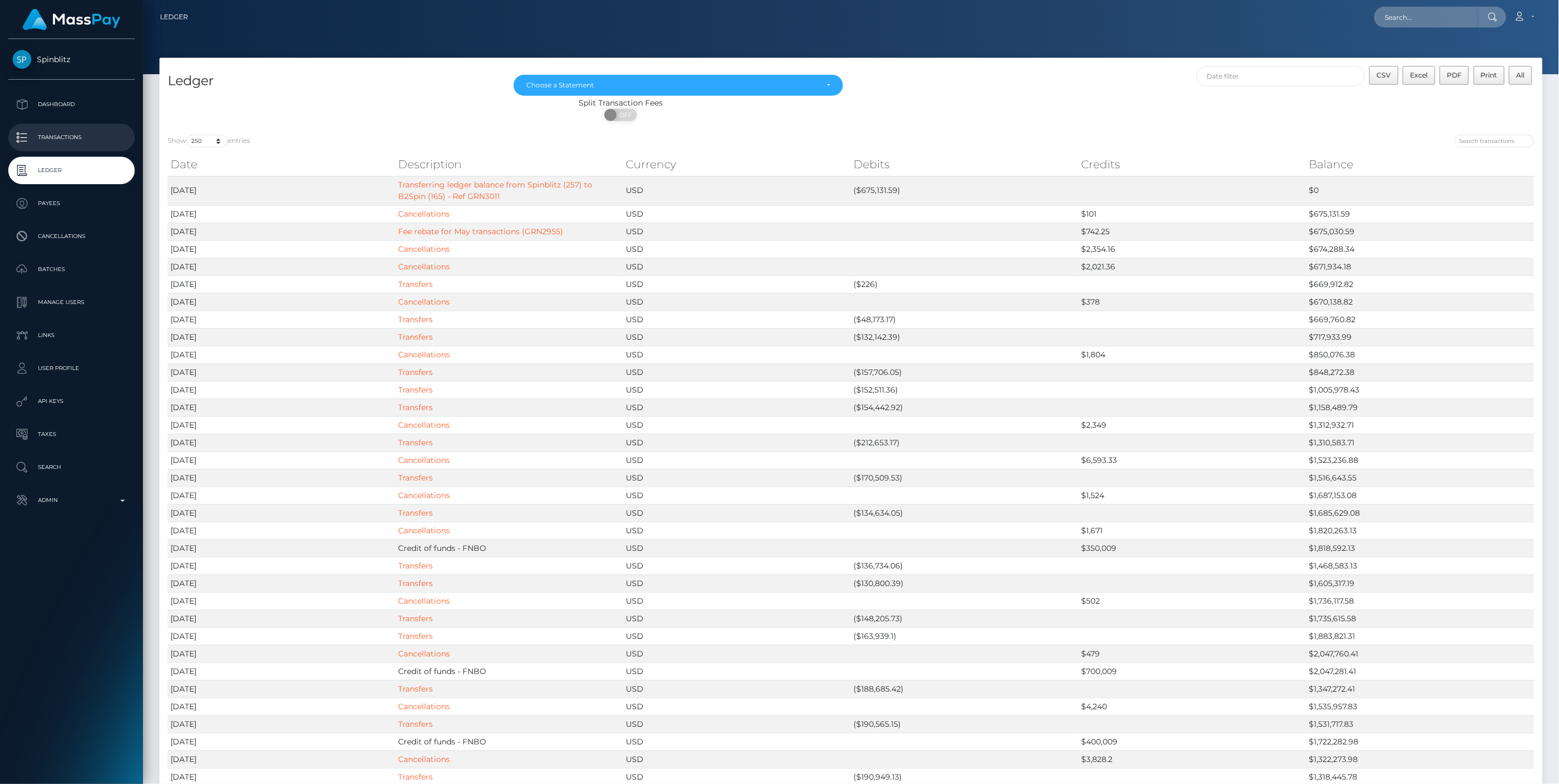
click at [53, 137] on p "Transactions" at bounding box center [71, 137] width 117 height 16
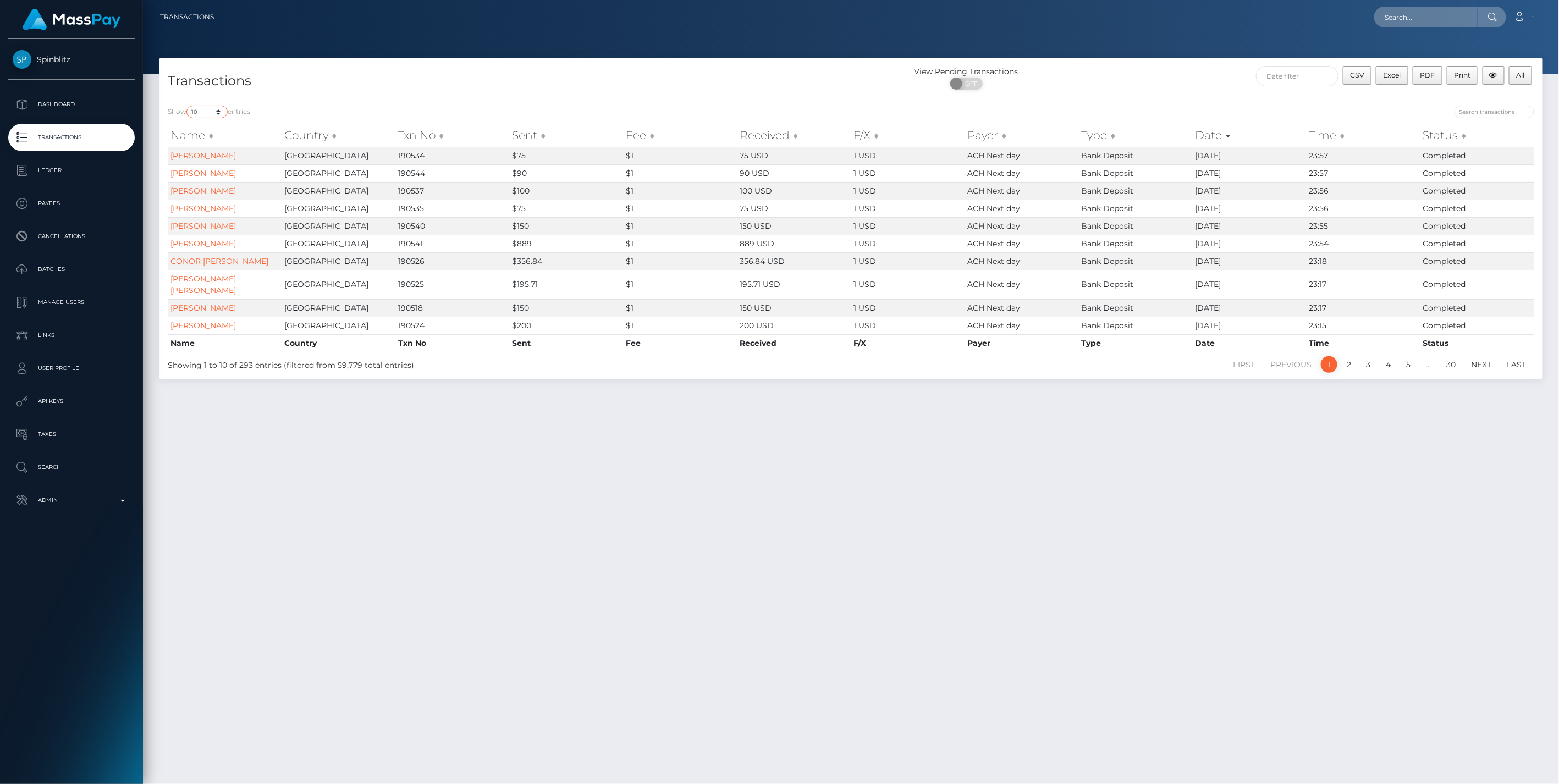
click at [221, 109] on select "10 25 50 100 250 500 1,000 3,500 All" at bounding box center [207, 111] width 41 height 13
select select "500"
click at [188, 105] on select "10 25 50 100 250 500 1,000 3,500 All" at bounding box center [207, 111] width 41 height 13
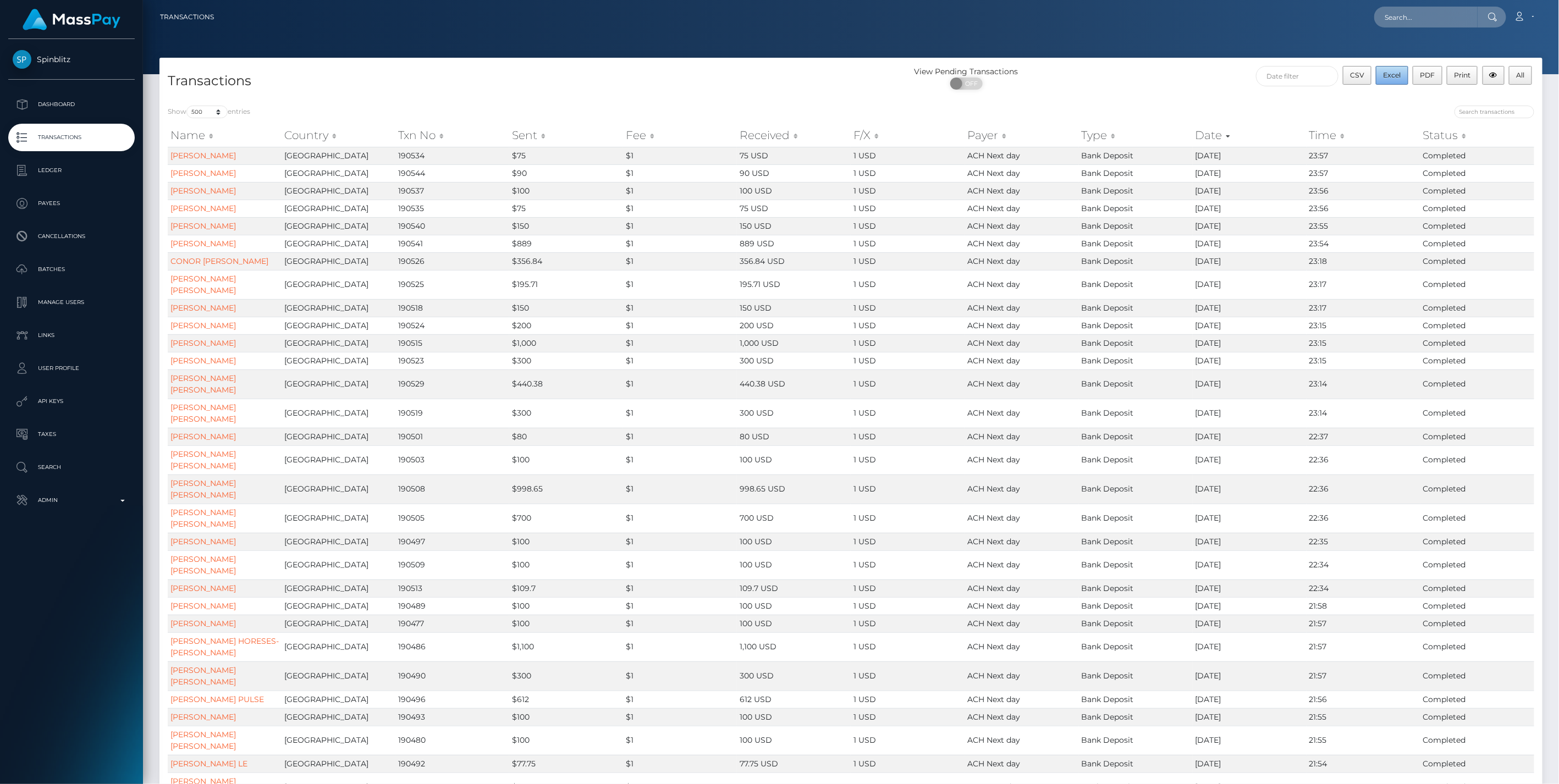
click at [1393, 78] on span "Excel" at bounding box center [1392, 75] width 18 height 8
click at [222, 111] on select "10 25 50 100 250 500 1,000 3,500 All" at bounding box center [207, 111] width 41 height 13
click at [51, 169] on p "Ledger" at bounding box center [71, 170] width 117 height 16
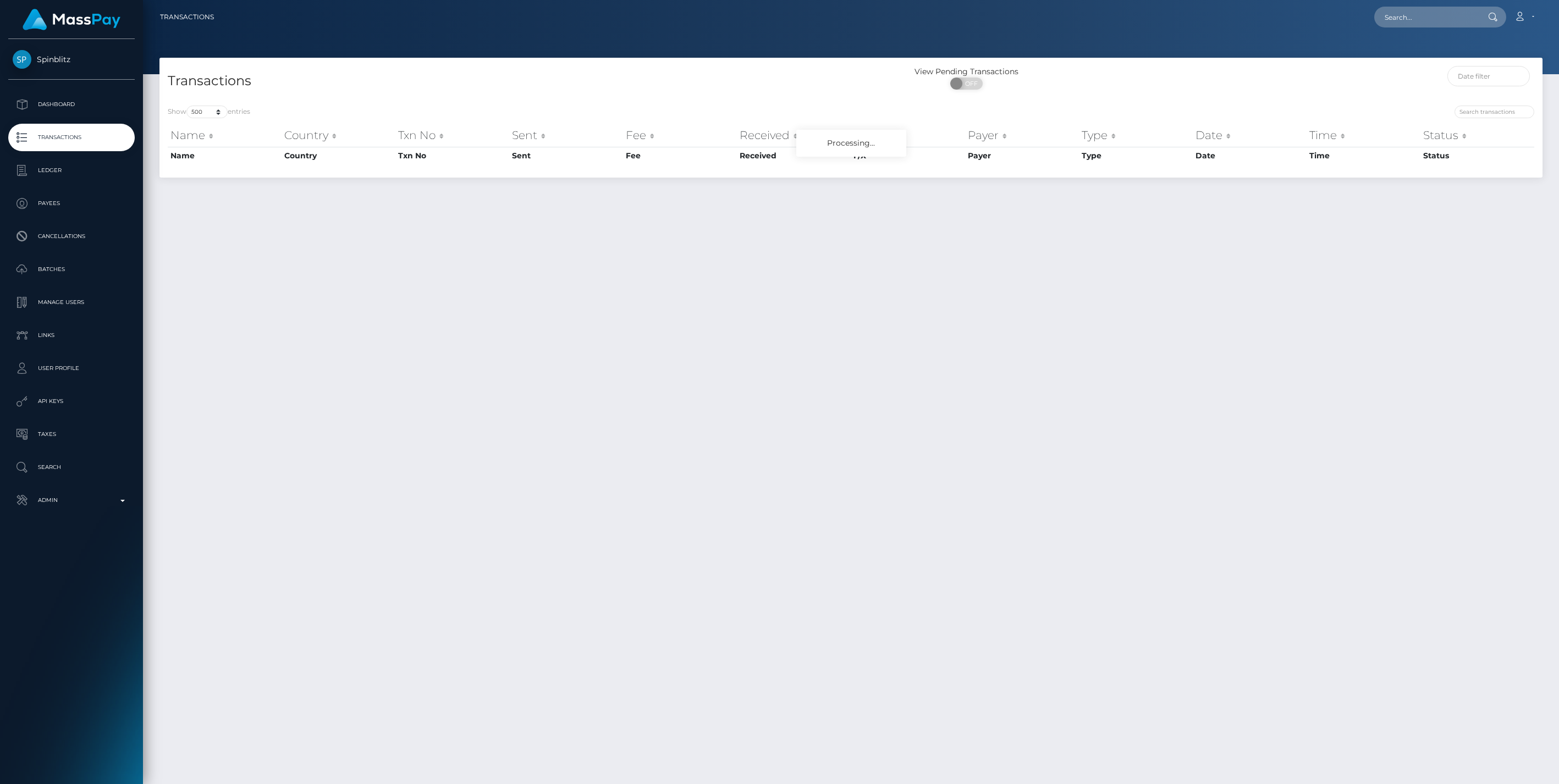
select select "500"
click at [1434, 17] on input "text" at bounding box center [1426, 17] width 103 height 21
paste input "876353ae-39c6-11f0-811f-02c4b4fc7cc9"
type input "876353ae-39c6-11f0-811f-02c4b4fc7cc9"
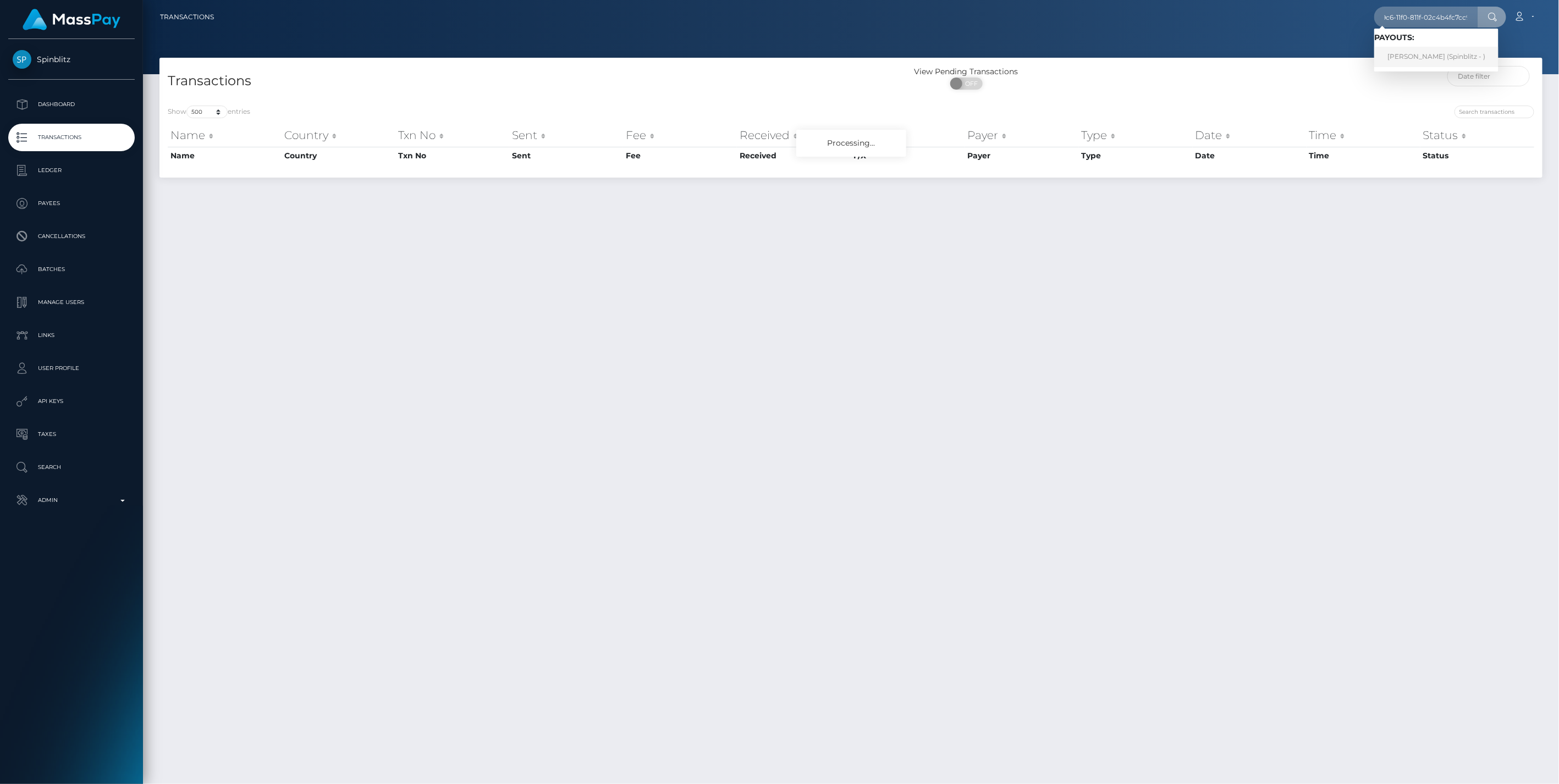
click at [1410, 55] on link "EMILY JANE OPPENHEIM (Spinblitz - )" at bounding box center [1436, 57] width 124 height 21
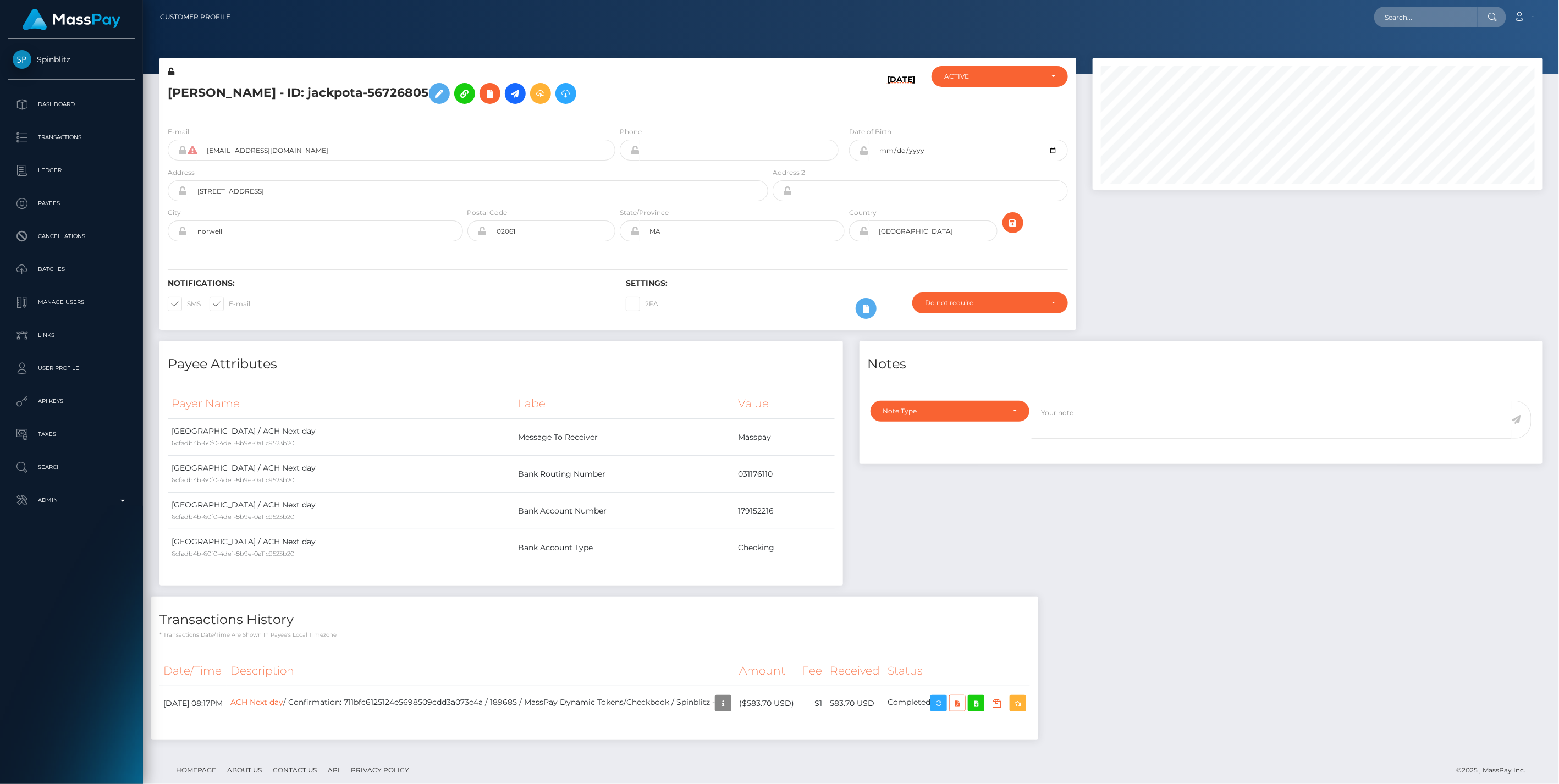
scroll to position [132, 449]
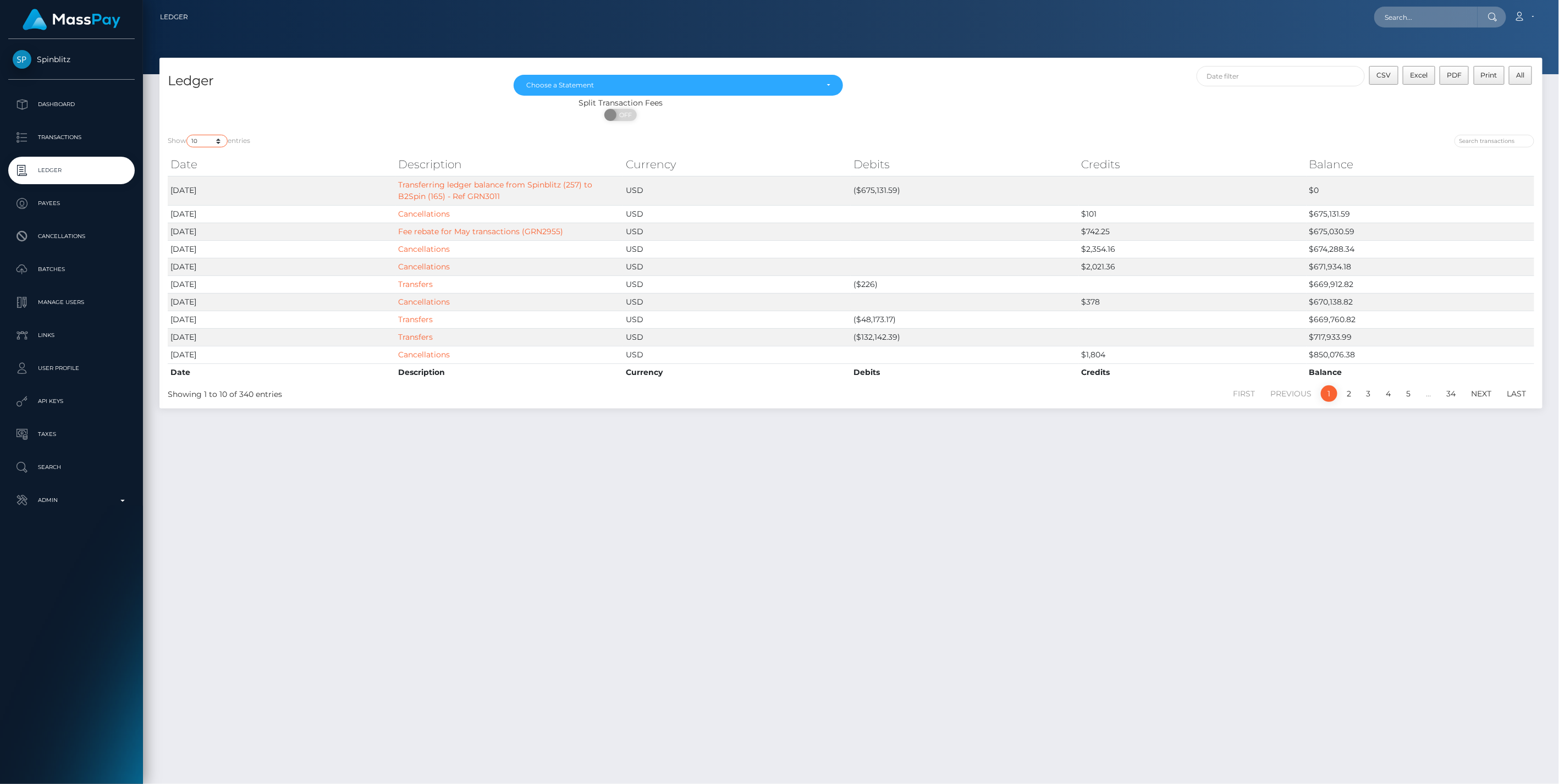
click at [217, 139] on select "10 25 50 100 250" at bounding box center [207, 141] width 41 height 13
select select "250"
click at [188, 135] on select "10 25 50 100 250" at bounding box center [207, 141] width 41 height 13
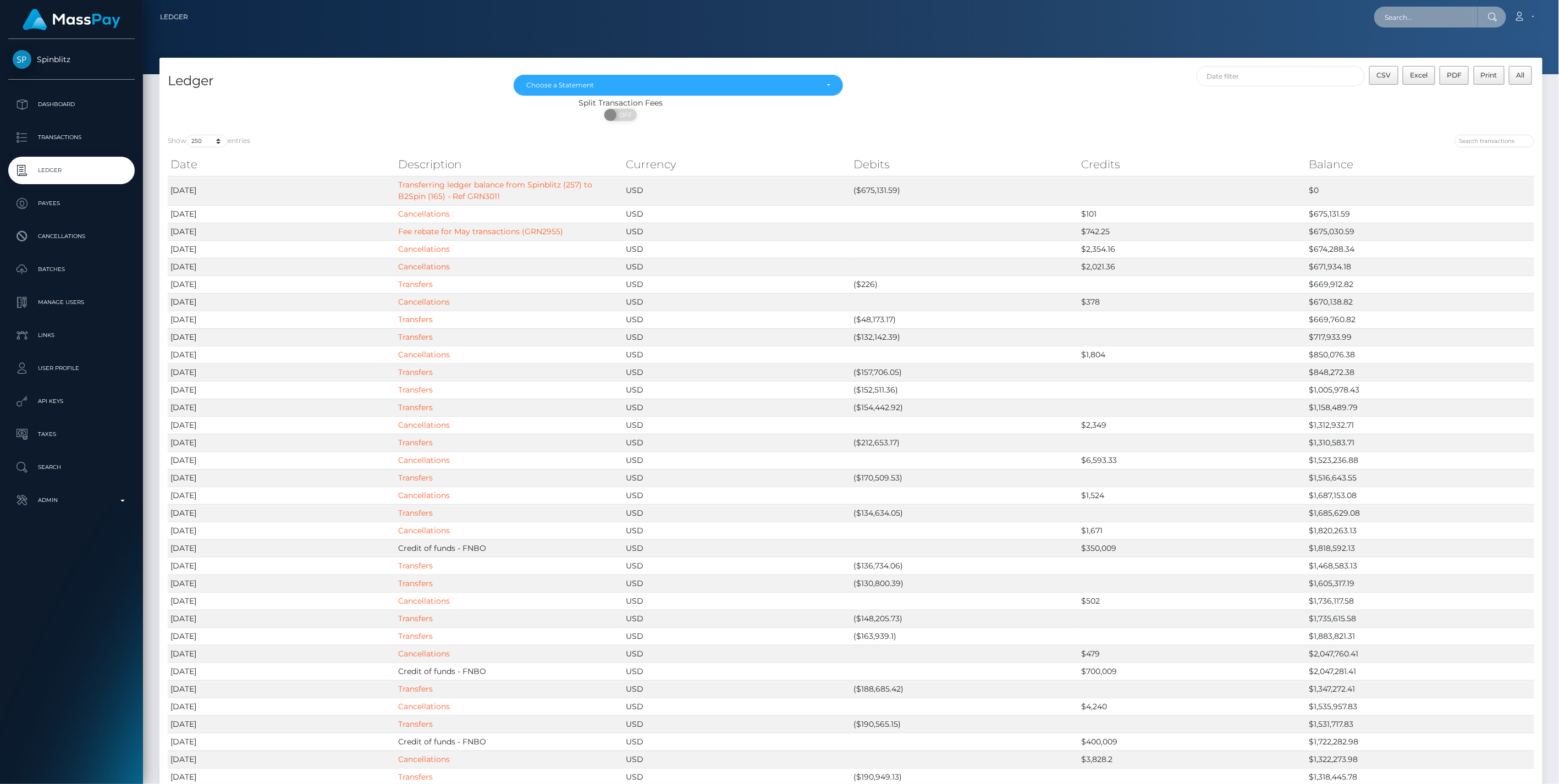
click at [1405, 24] on input "text" at bounding box center [1426, 17] width 103 height 21
paste input "e54dd4b2-29d3-11f0-8906-06cab49e8a05"
type input "e54dd4b2-29d3-11f0-8906-06cab49e8a05"
click at [1420, 59] on link "JASON TODD JR WADKINS (Spinblitz - )" at bounding box center [1466, 57] width 183 height 21
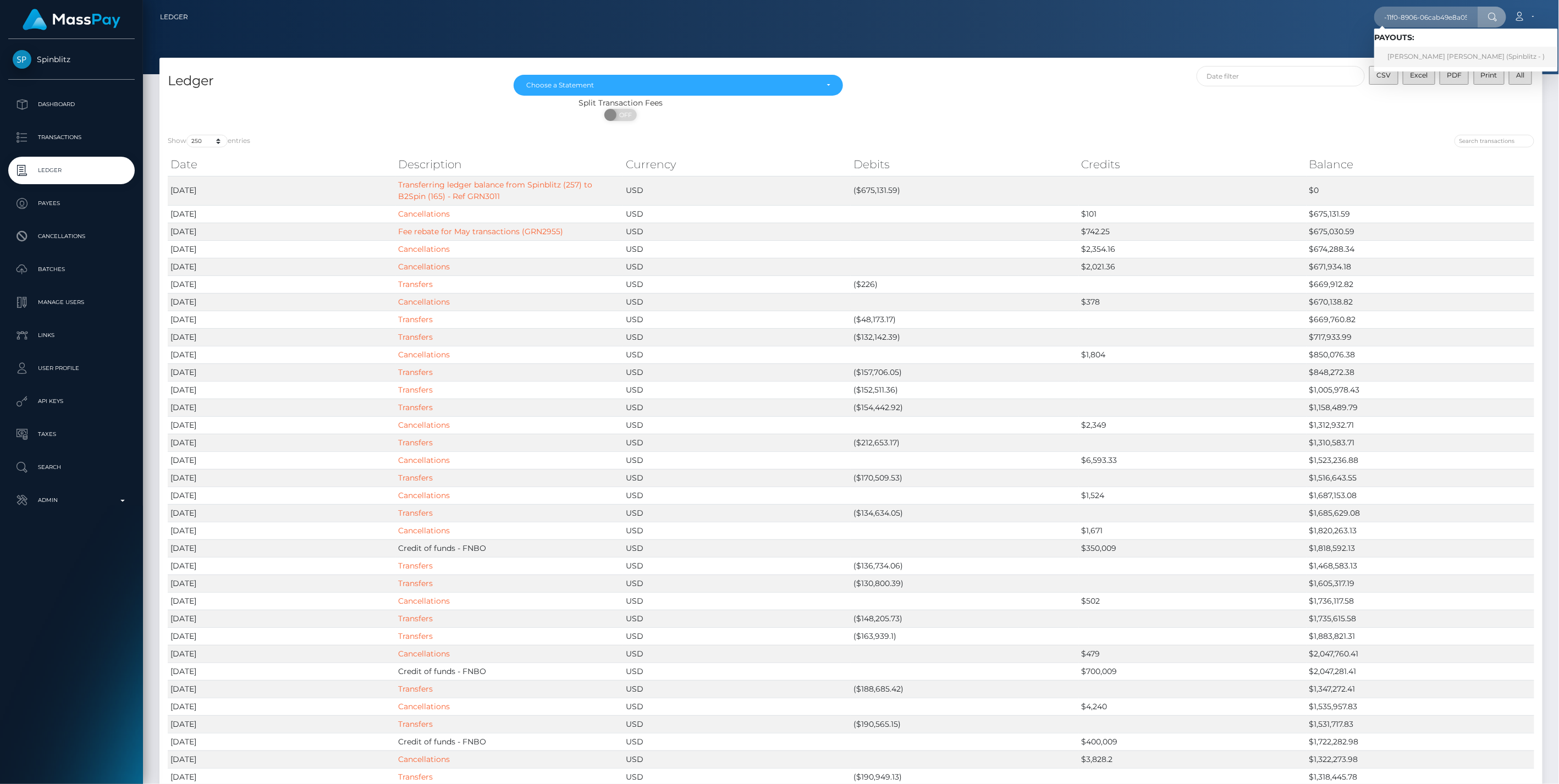
scroll to position [0, 0]
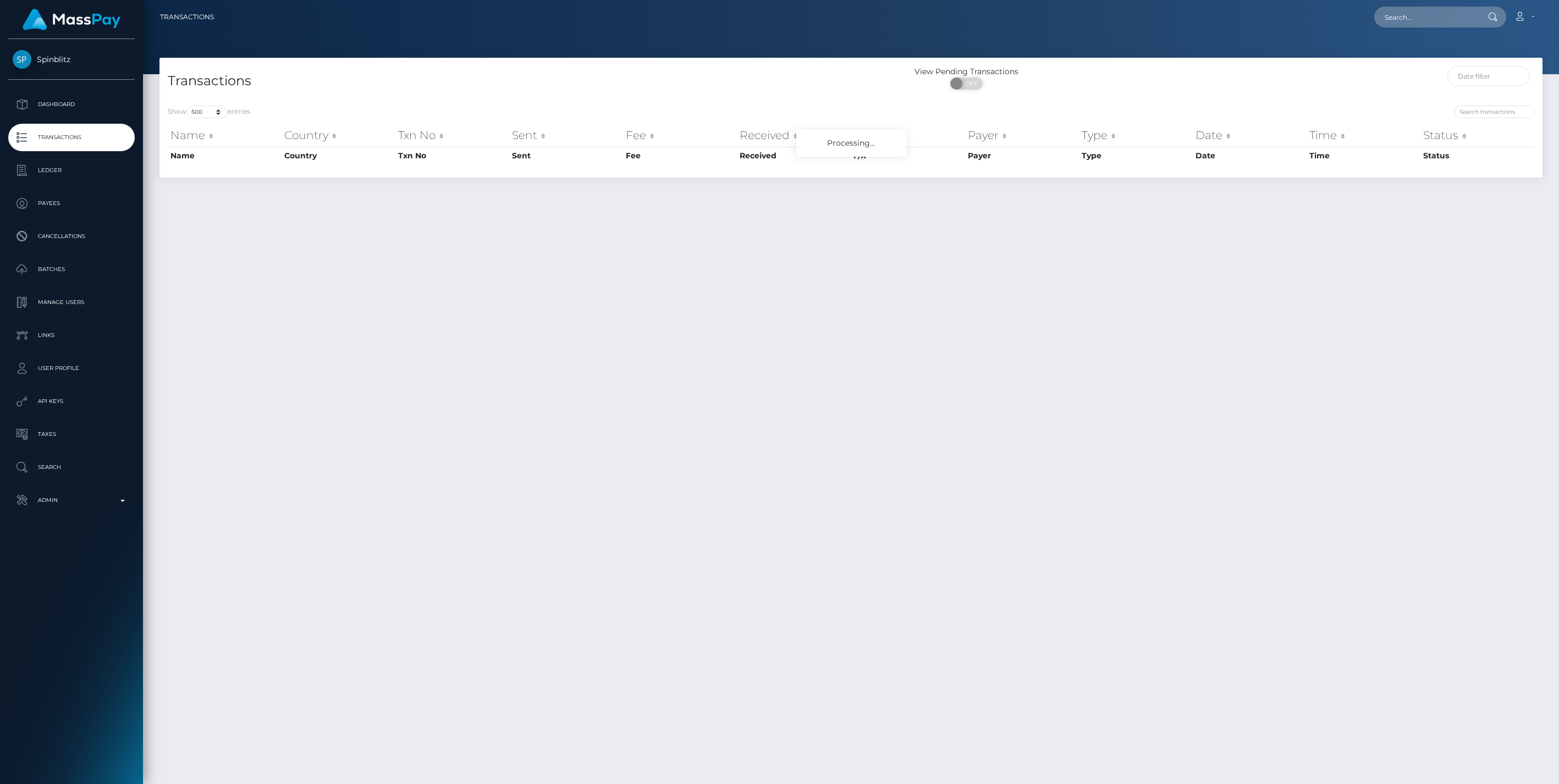
select select "500"
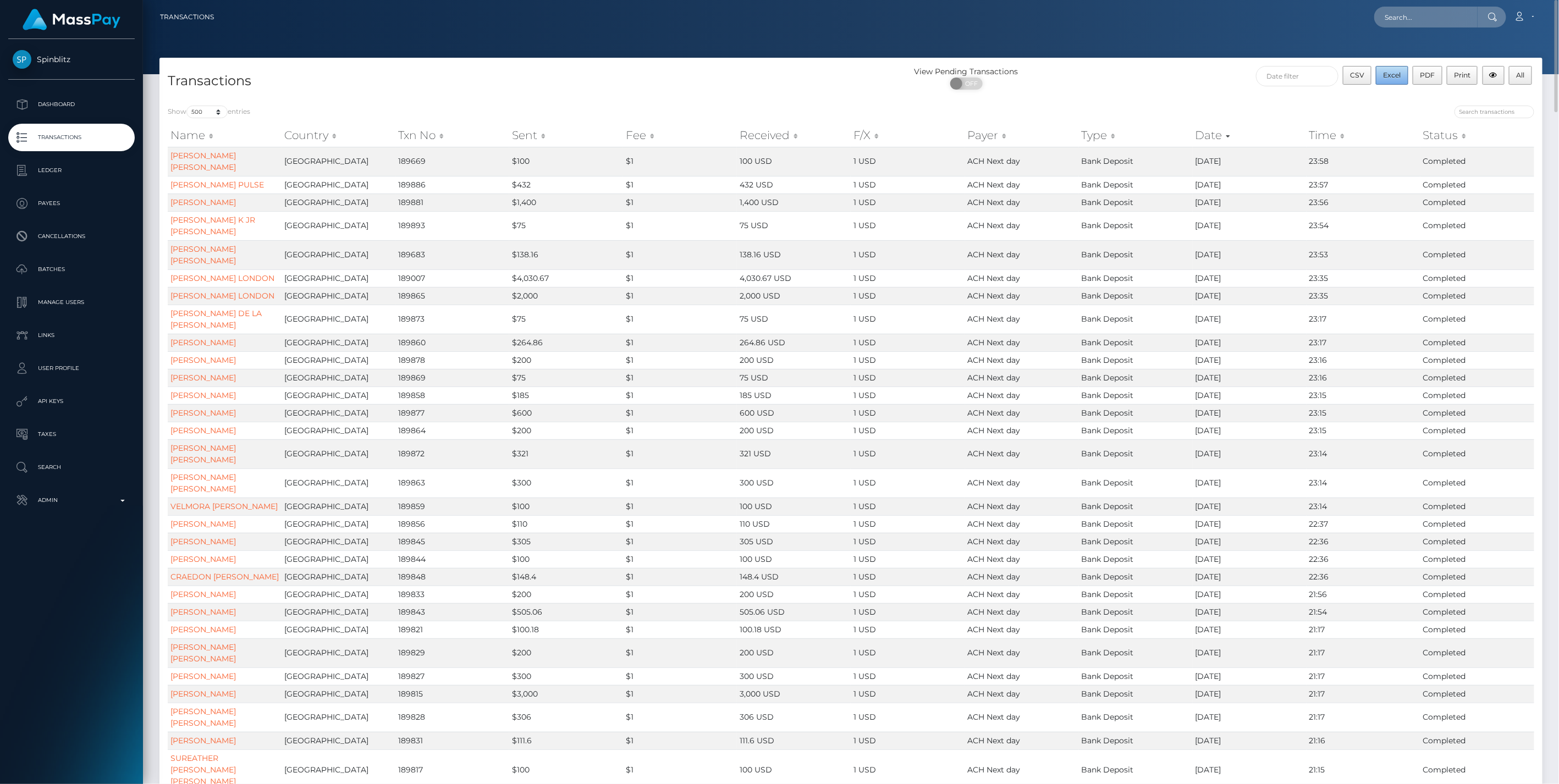
click at [1387, 74] on span "Excel" at bounding box center [1392, 75] width 18 height 8
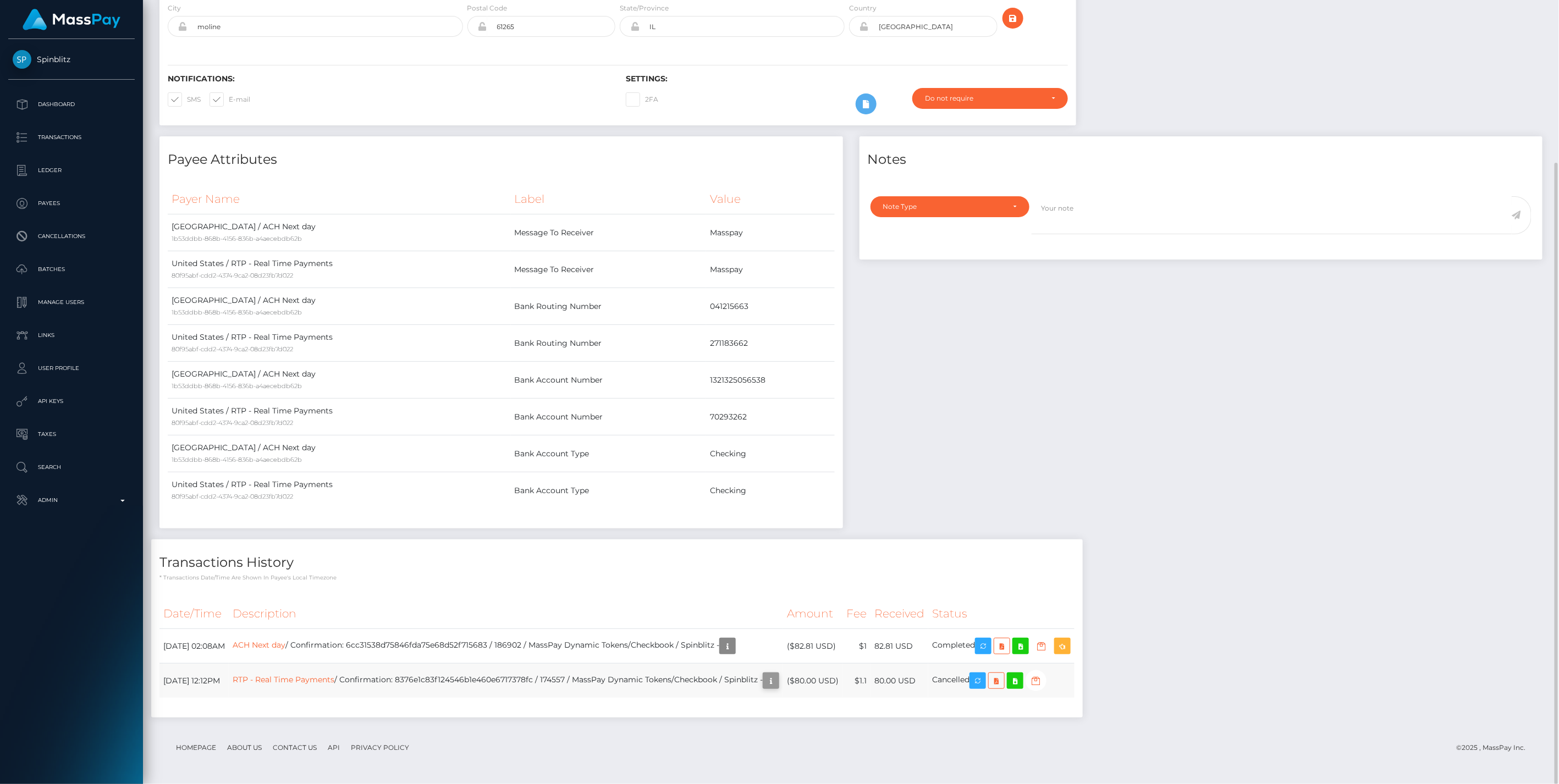
scroll to position [132, 449]
click at [778, 684] on icon "button" at bounding box center [771, 681] width 13 height 14
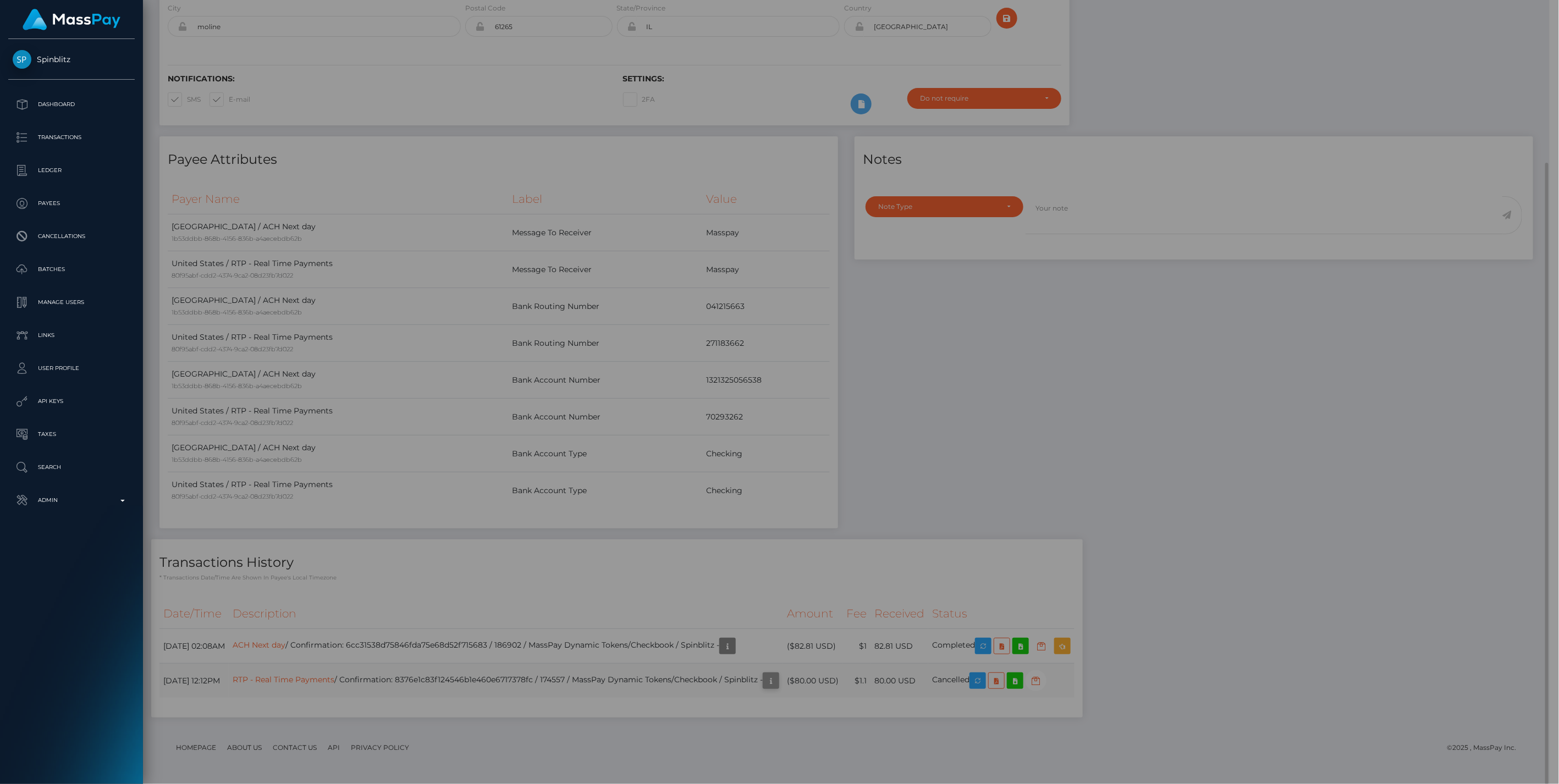
scroll to position [549540, 549464]
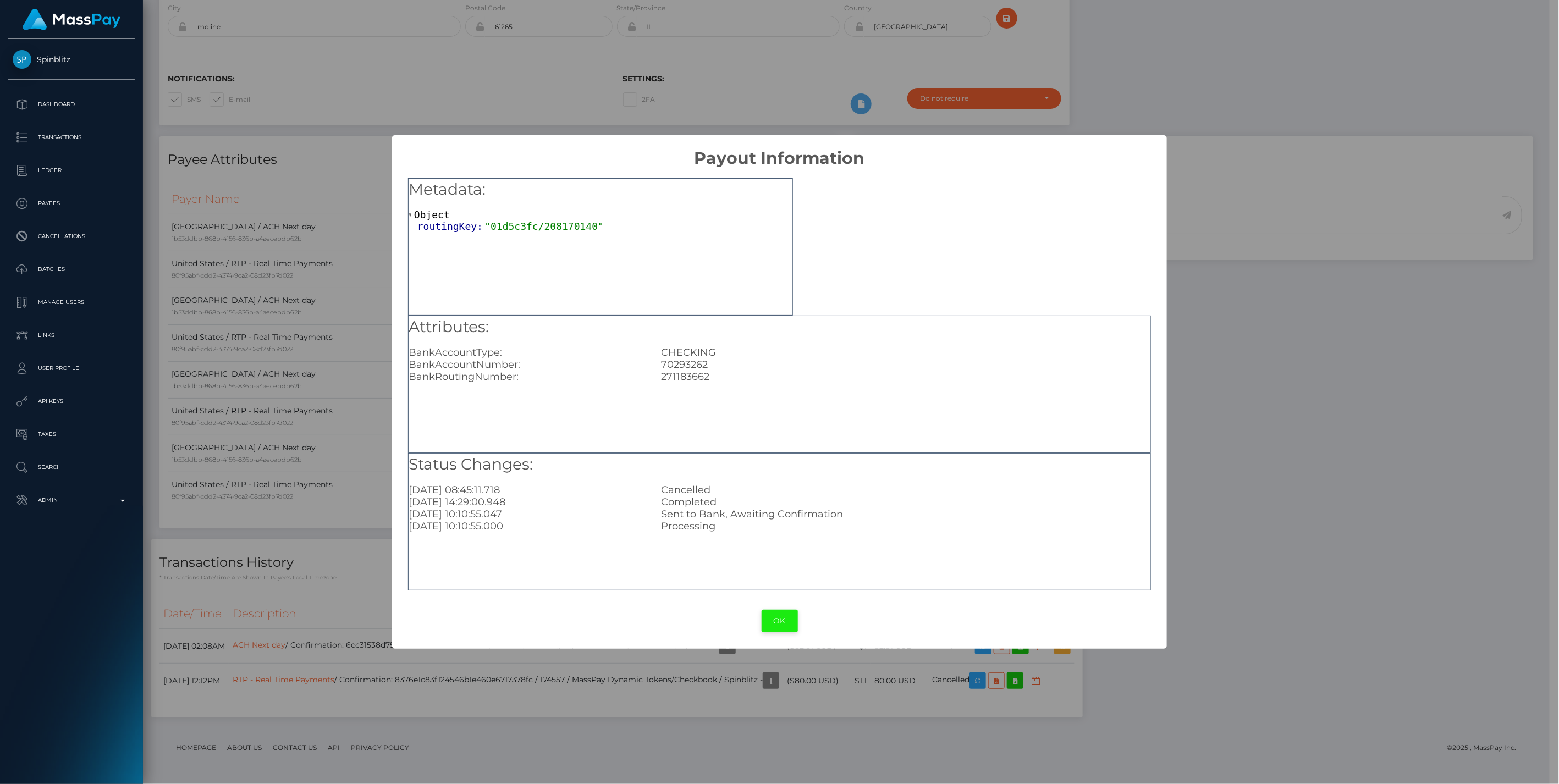
click at [784, 622] on button "OK" at bounding box center [780, 621] width 36 height 22
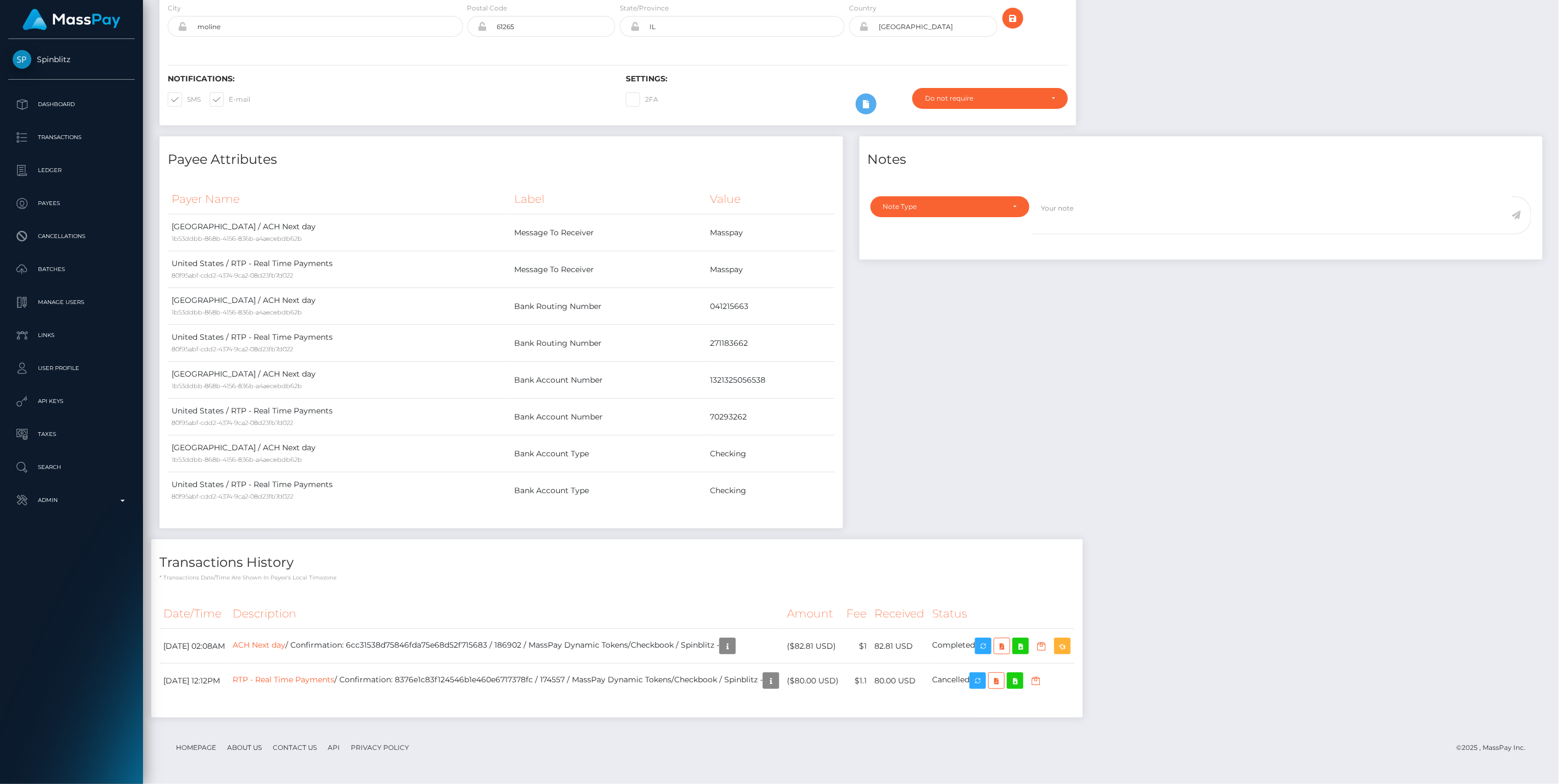
scroll to position [132, 449]
click at [1169, 414] on div "Notes Note Type Compliance Clear Compliance General Note Type" at bounding box center [1201, 338] width 700 height 403
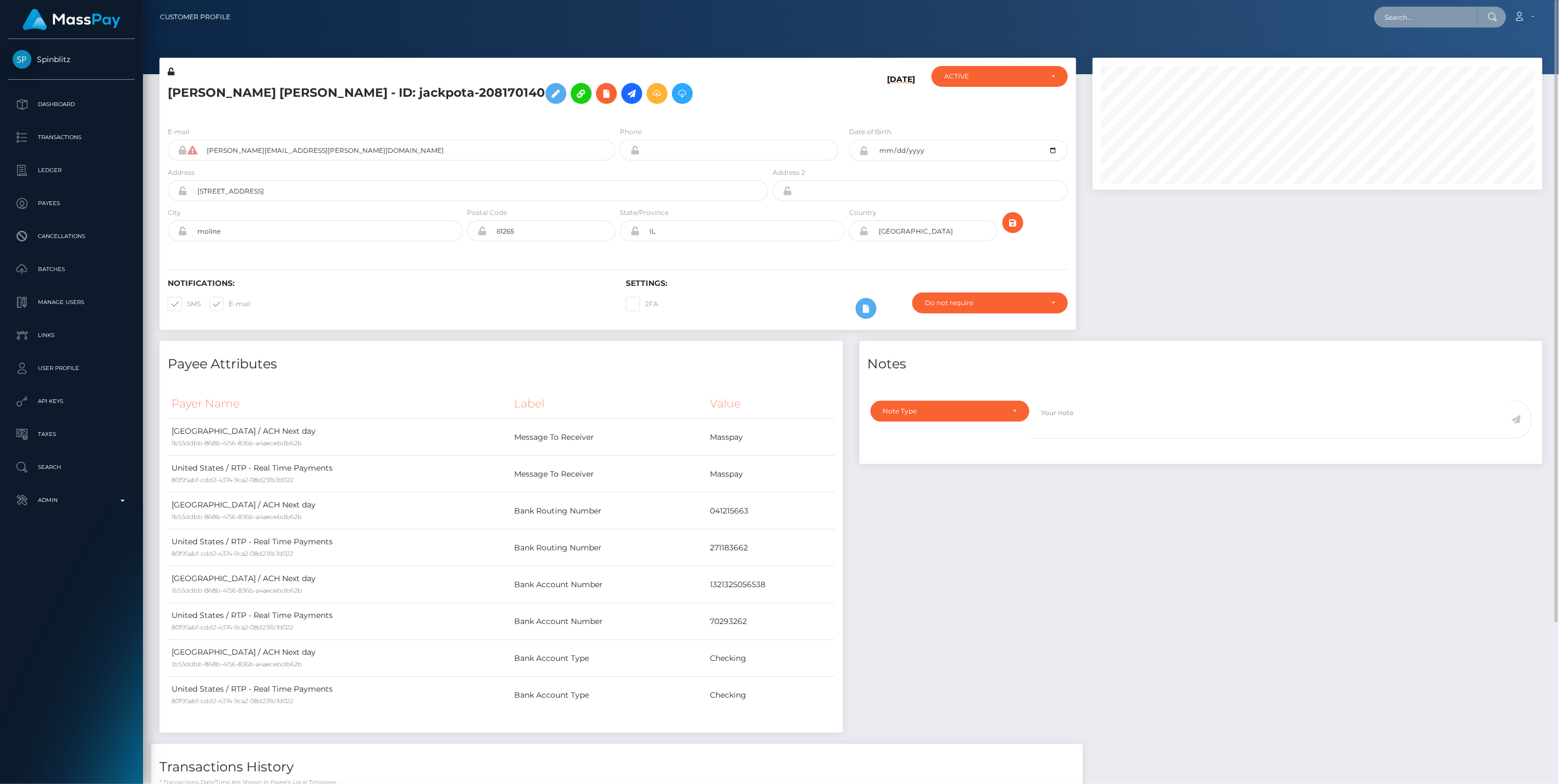
click at [1399, 15] on input "text" at bounding box center [1426, 17] width 103 height 21
paste input "a0b51482-29c0-11f0-8906-06cab49e8a05"
drag, startPoint x: 1383, startPoint y: 18, endPoint x: 1561, endPoint y: 18, distance: 178.0
click at [1558, 18] on html "Spinblitz Dashboard Transactions Ledger Payees Cancellations" at bounding box center [780, 392] width 1559 height 784
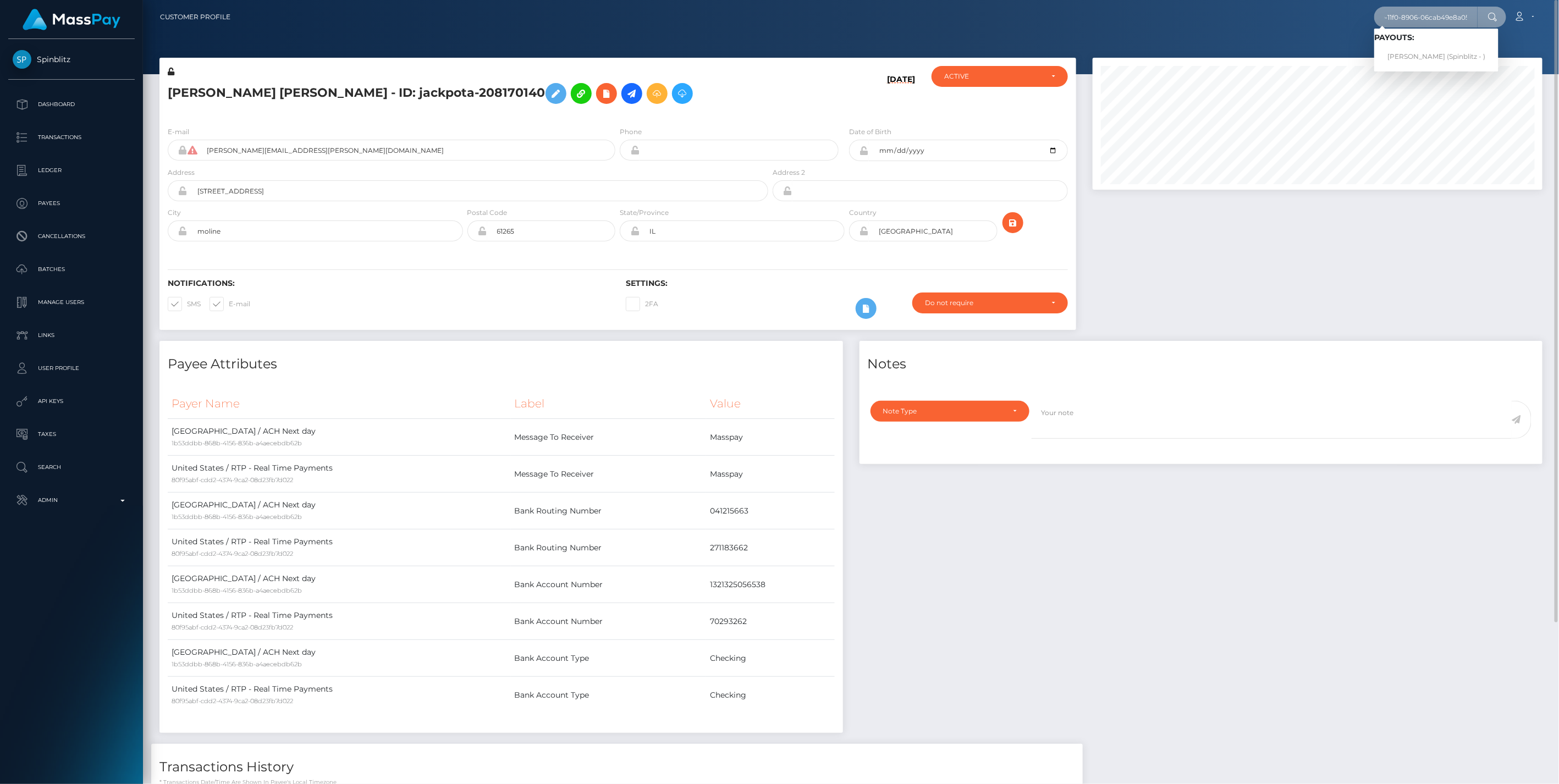
paste input "b7bd3252-2988"
drag, startPoint x: 1384, startPoint y: 15, endPoint x: 1561, endPoint y: 15, distance: 177.0
click at [1558, 15] on html "Spinblitz Dashboard Transactions Ledger Payees Cancellations" at bounding box center [780, 392] width 1559 height 784
paste input "cb27e1e5-2a01"
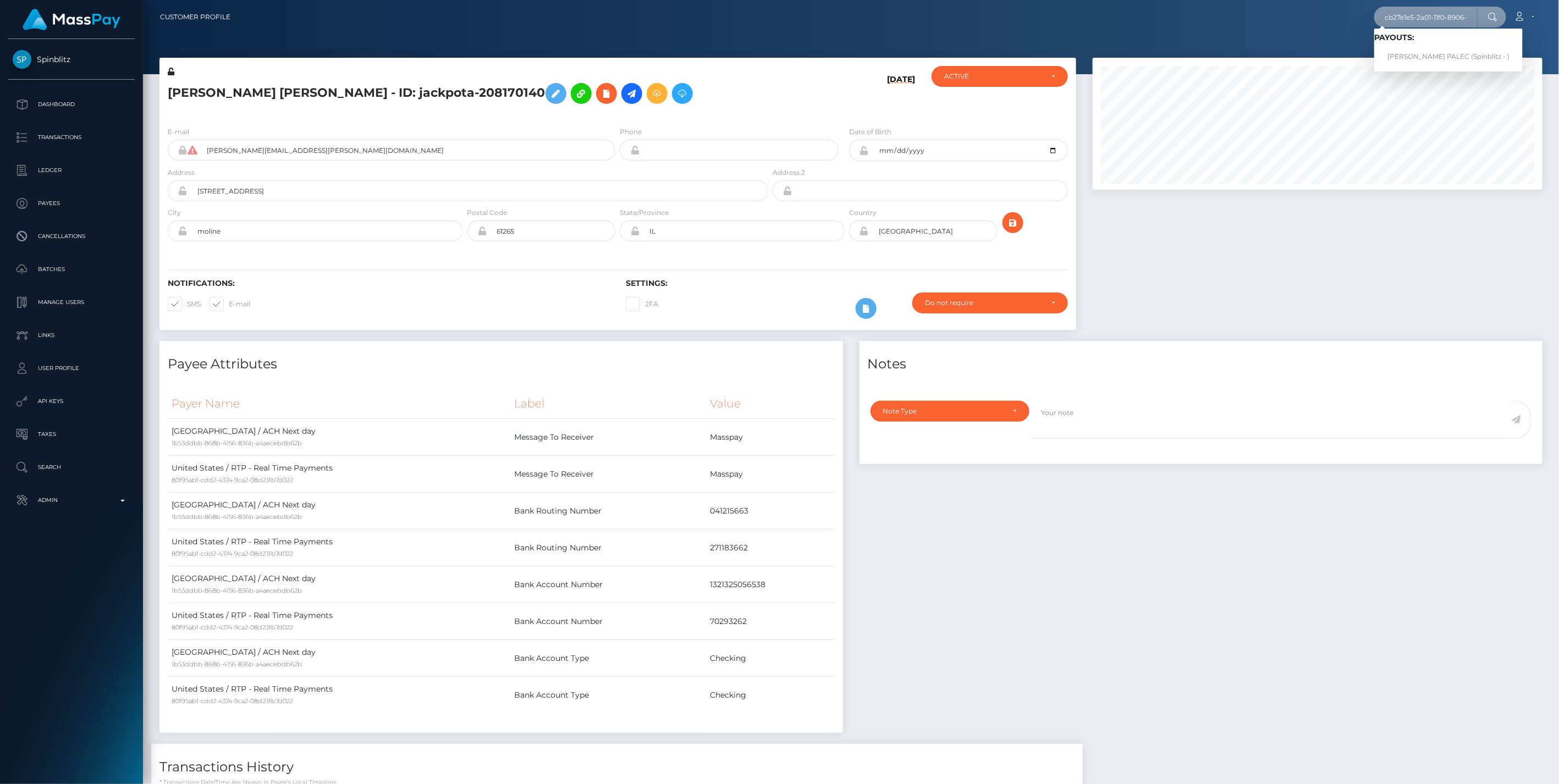
scroll to position [0, 47]
drag, startPoint x: 1383, startPoint y: 11, endPoint x: 1561, endPoint y: 14, distance: 178.0
click at [1558, 14] on html "Spinblitz Dashboard Transactions Ledger Payees Cancellations" at bounding box center [780, 392] width 1559 height 784
paste input "8c3e2491-287c"
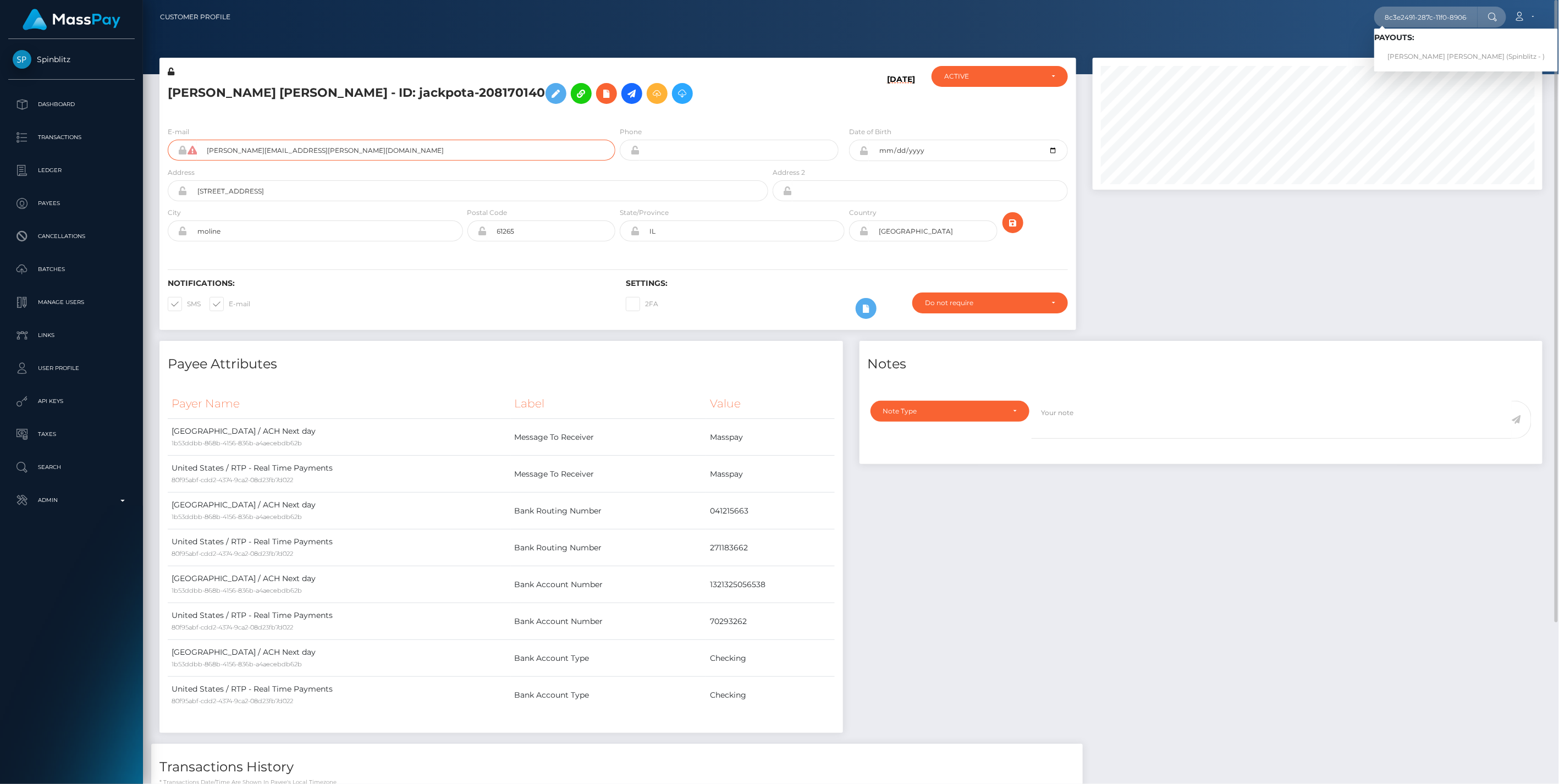
drag, startPoint x: 308, startPoint y: 149, endPoint x: 166, endPoint y: 154, distance: 142.1
click at [166, 154] on div "E-mail wadkins.jason@gmail.com" at bounding box center [389, 146] width 458 height 41
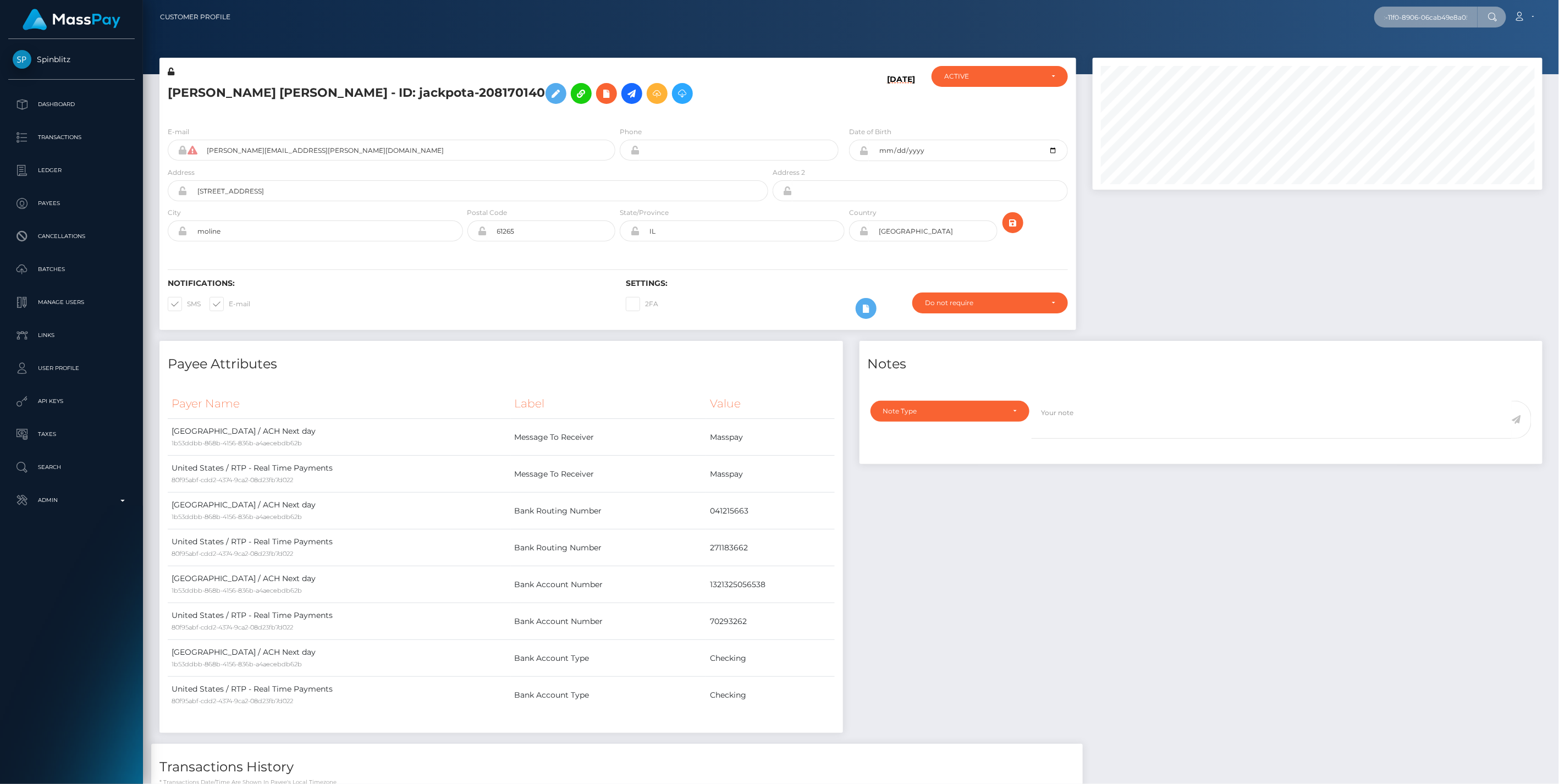
drag, startPoint x: 1382, startPoint y: 18, endPoint x: 1561, endPoint y: 22, distance: 179.0
click at [1558, 22] on html "Spinblitz Dashboard Transactions Ledger Payees Cancellations" at bounding box center [780, 392] width 1559 height 784
paste input "wadkins.jason@gmail.com"
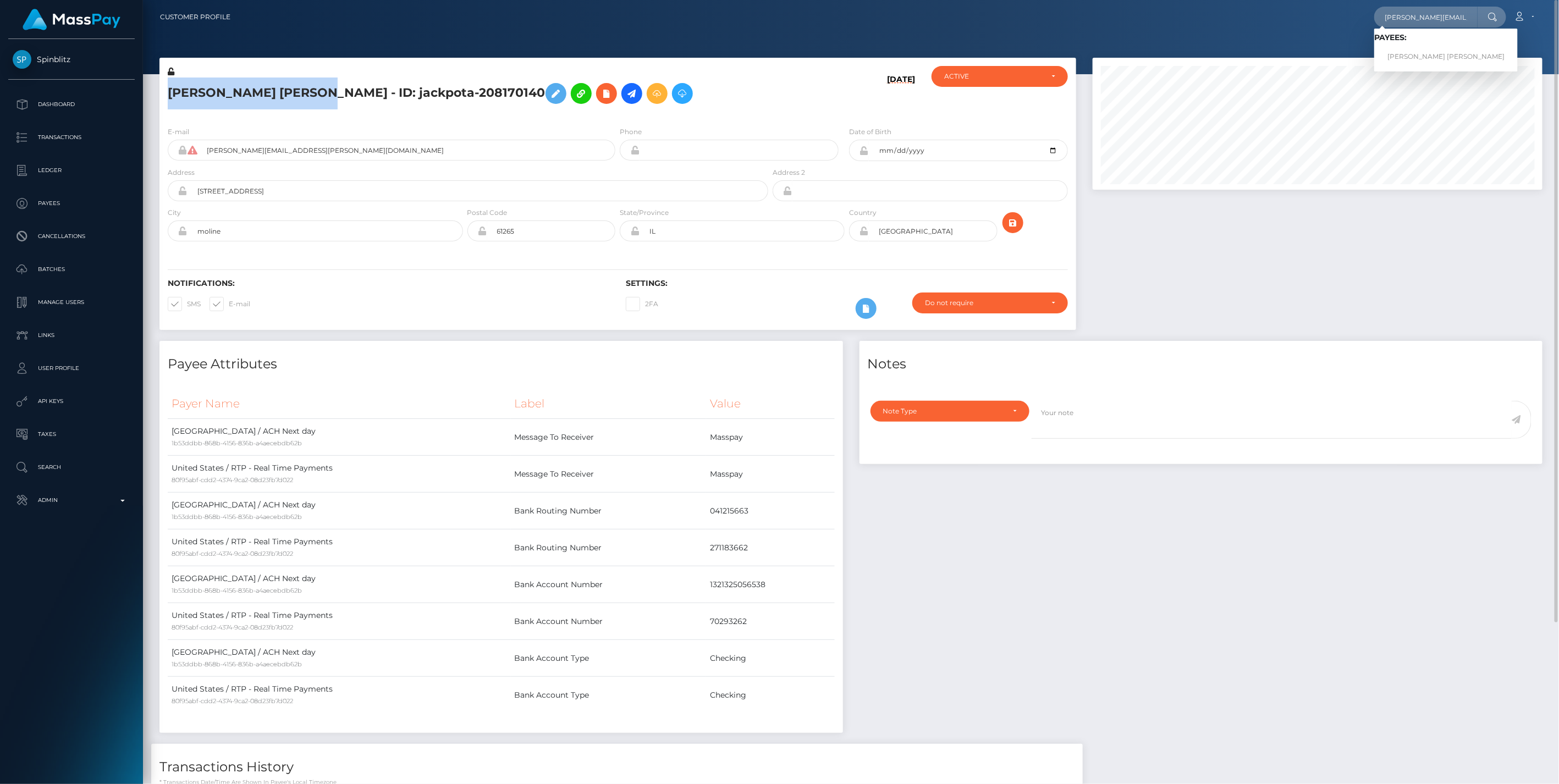
drag, startPoint x: 169, startPoint y: 90, endPoint x: 339, endPoint y: 91, distance: 170.0
click at [339, 91] on h5 "JASON TODD JR WADKINS - ID: jackpota-208170140" at bounding box center [465, 93] width 594 height 32
copy h5 "JASON TODD JR WADKINS"
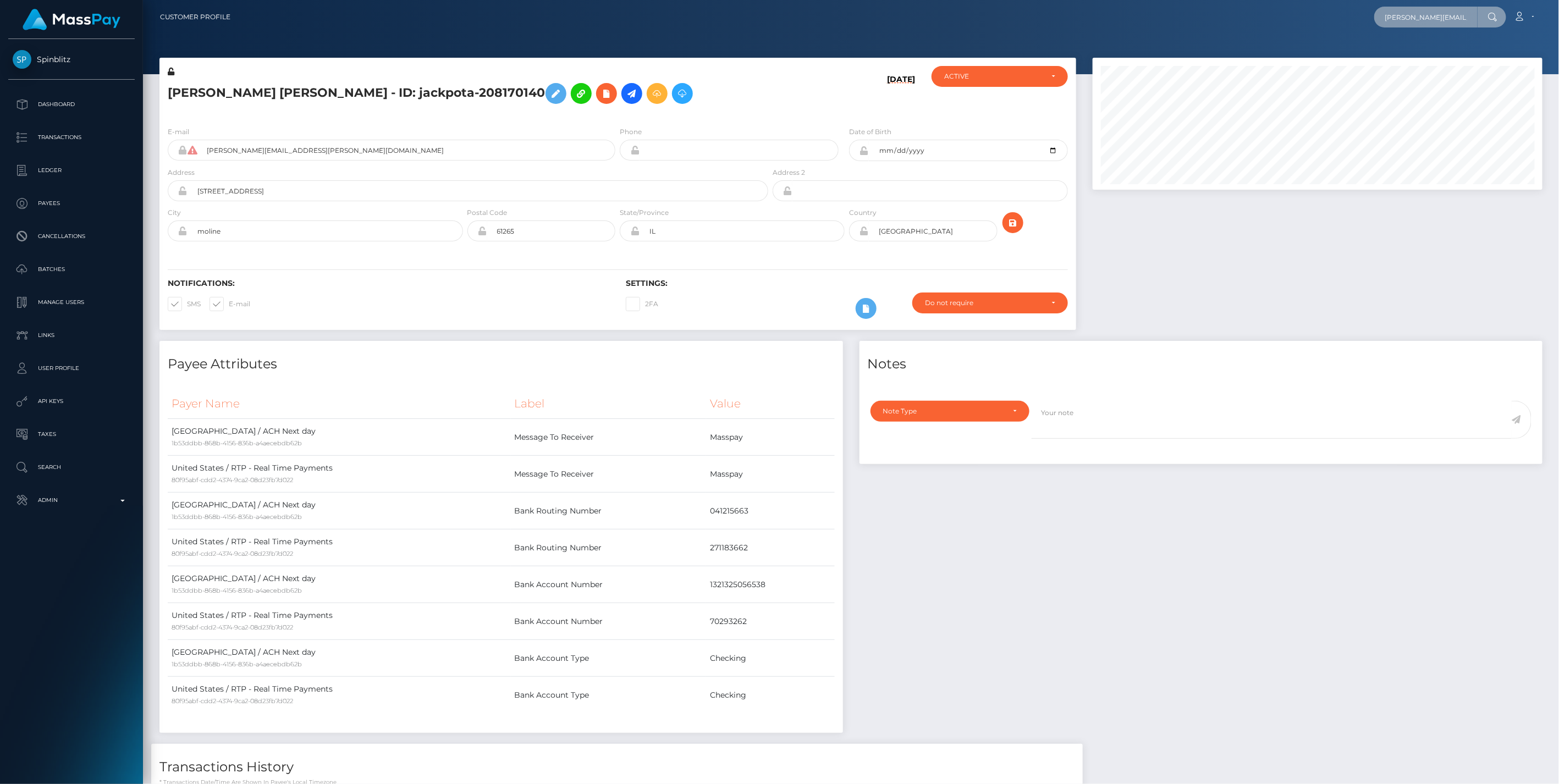
scroll to position [0, 4]
drag, startPoint x: 1377, startPoint y: 18, endPoint x: 1561, endPoint y: 2, distance: 184.7
click at [1558, 2] on html "Spinblitz Dashboard Transactions Ledger Payees Cancellations" at bounding box center [780, 392] width 1559 height 784
paste input "JASON TODD JR WADKINS"
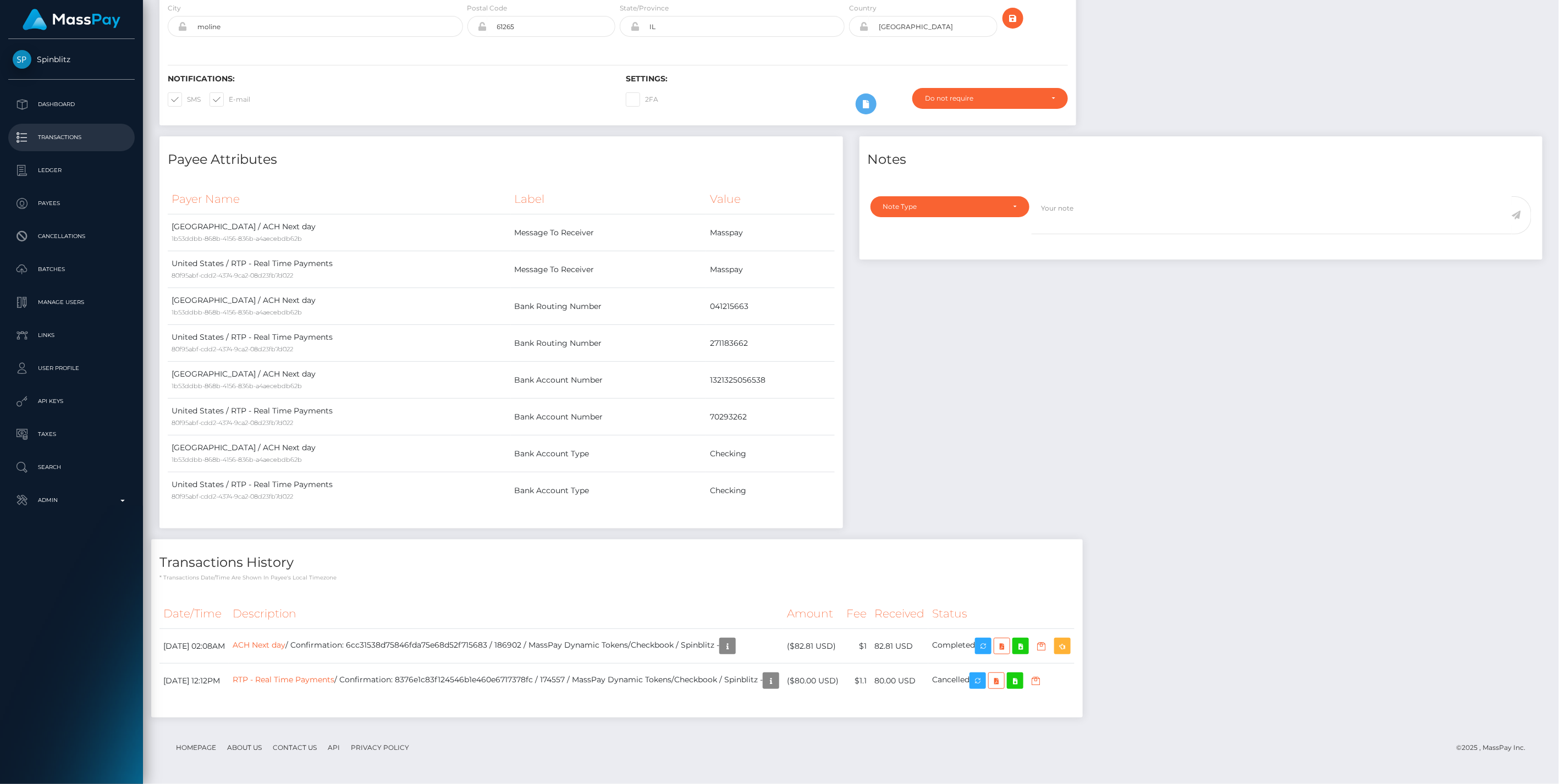
scroll to position [0, 0]
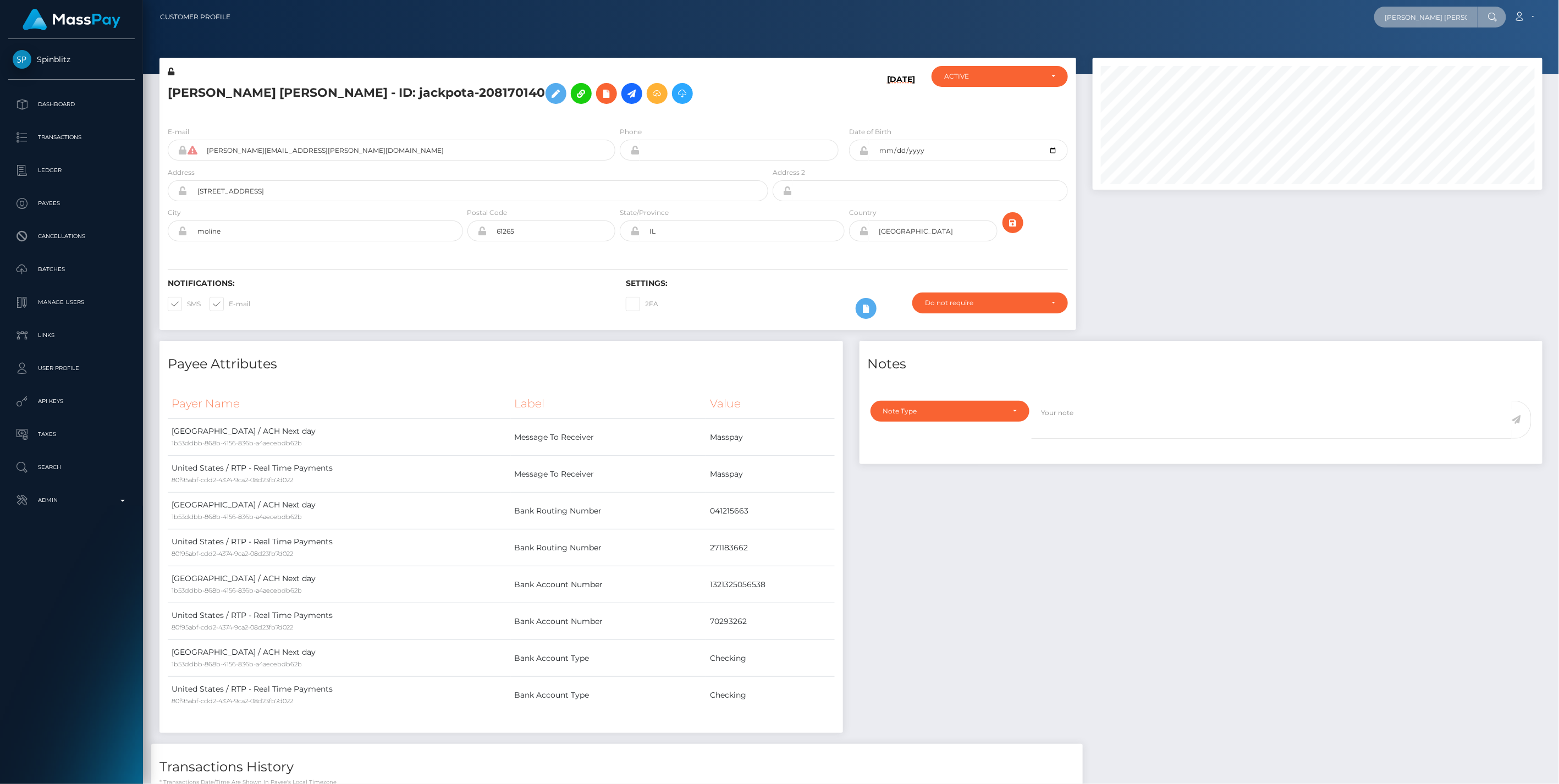
scroll to position [0, 6]
drag, startPoint x: 1382, startPoint y: 15, endPoint x: 1561, endPoint y: 13, distance: 179.0
click at [1558, 13] on html "Spinblitz Dashboard Transactions Ledger Payees Cancellations" at bounding box center [780, 392] width 1559 height 784
paste input "2488a1e9-27f5-11f0-8906-06cab49e8a05"
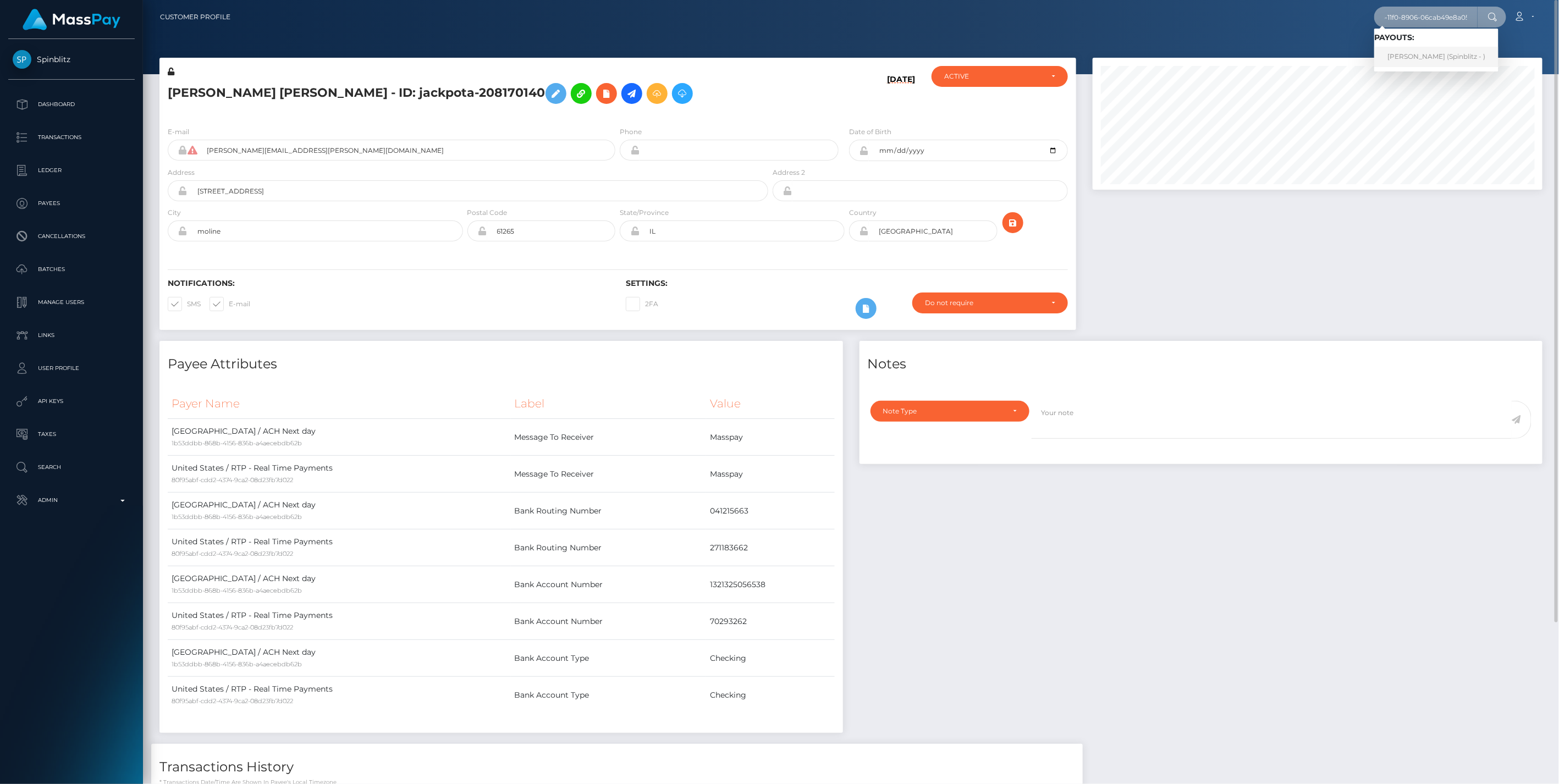
type input "2488a1e9-27f5-11f0-8906-06cab49e8a05"
click at [1397, 51] on link "[PERSON_NAME] (Spinblitz - )" at bounding box center [1436, 57] width 124 height 21
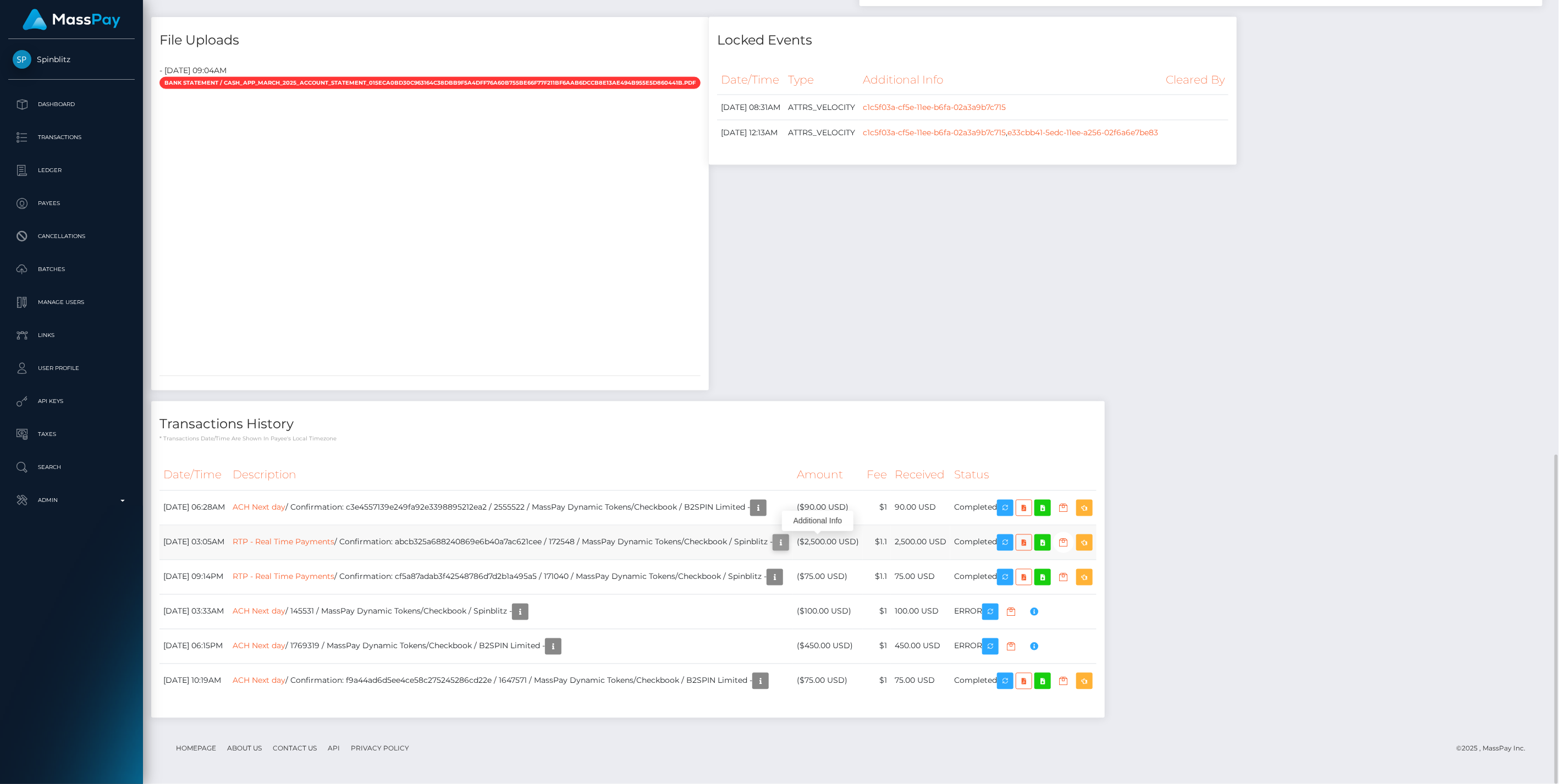
scroll to position [132, 449]
click at [787, 547] on icon "button" at bounding box center [781, 543] width 13 height 14
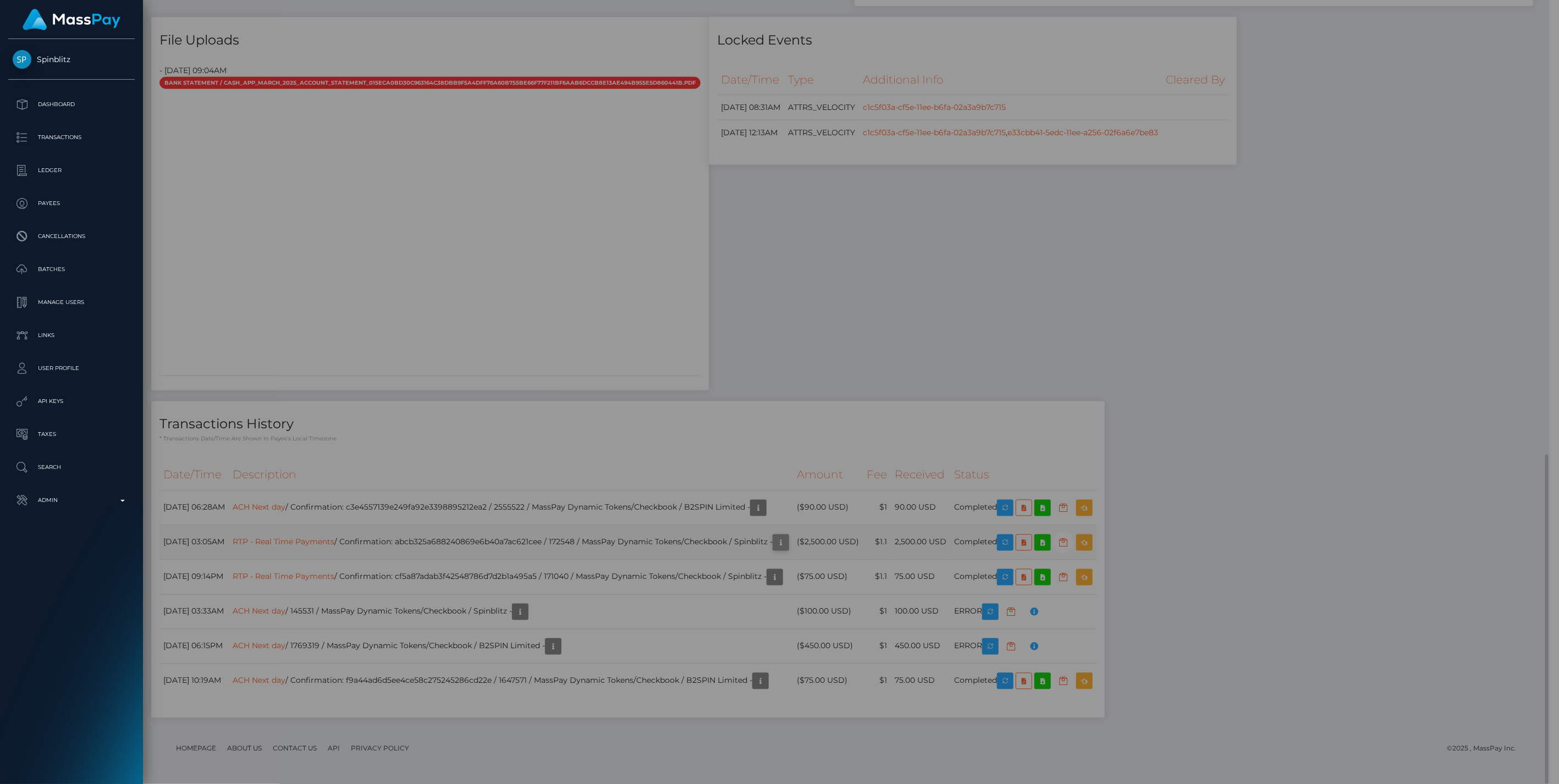
scroll to position [549540, 549464]
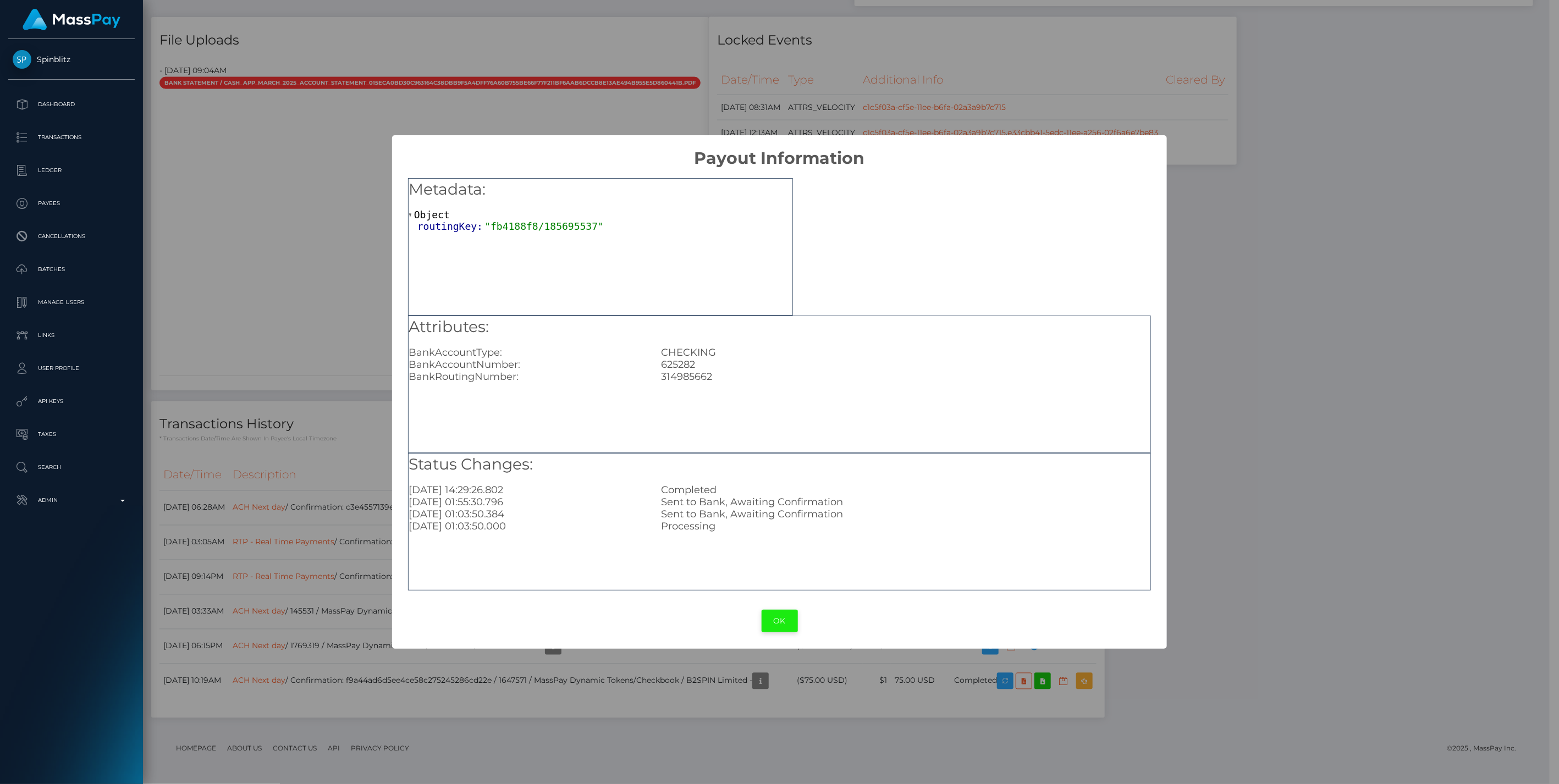
click at [780, 616] on button "OK" at bounding box center [780, 621] width 36 height 22
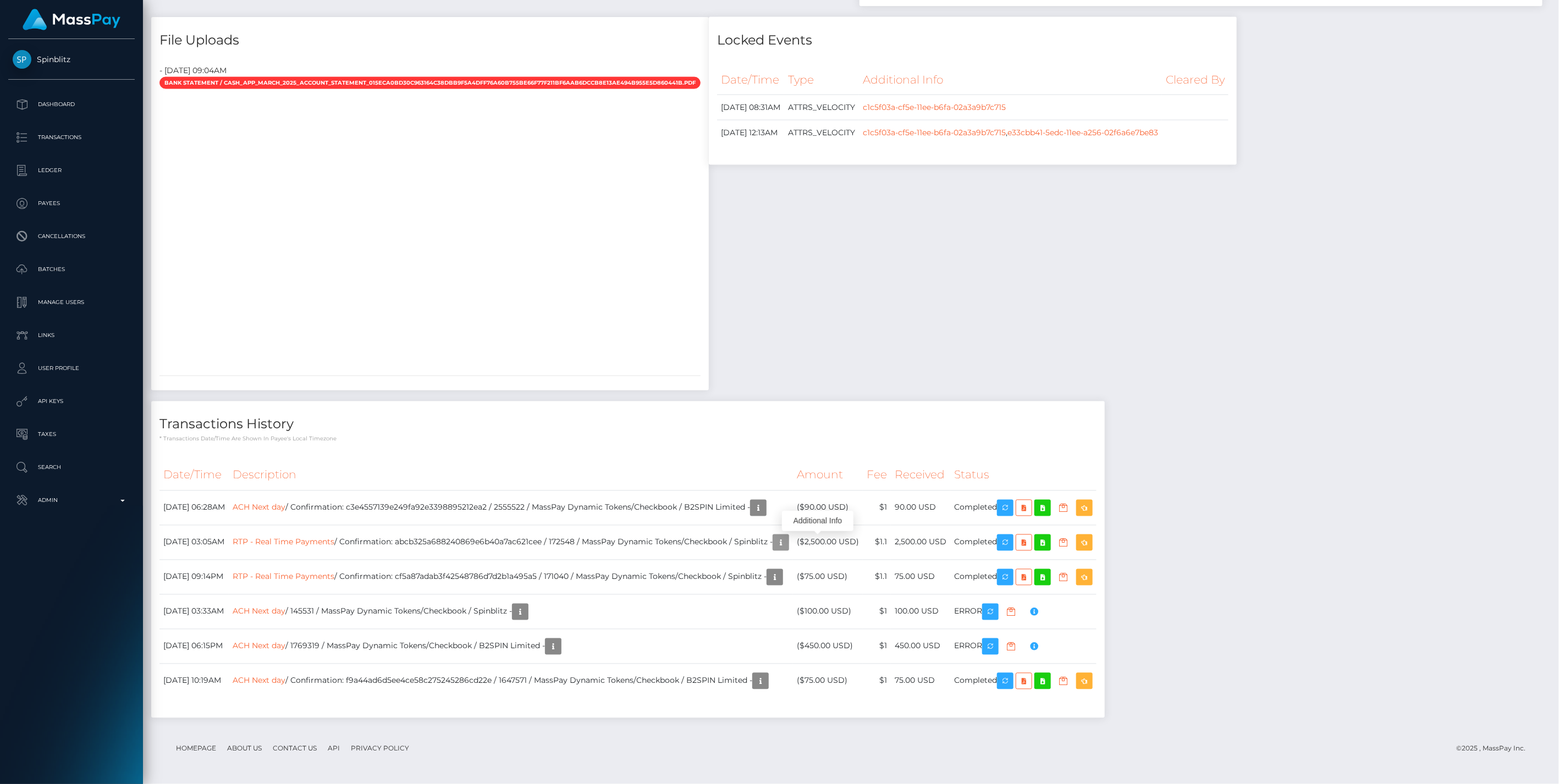
scroll to position [132, 449]
click at [45, 172] on p "Ledger" at bounding box center [71, 170] width 117 height 16
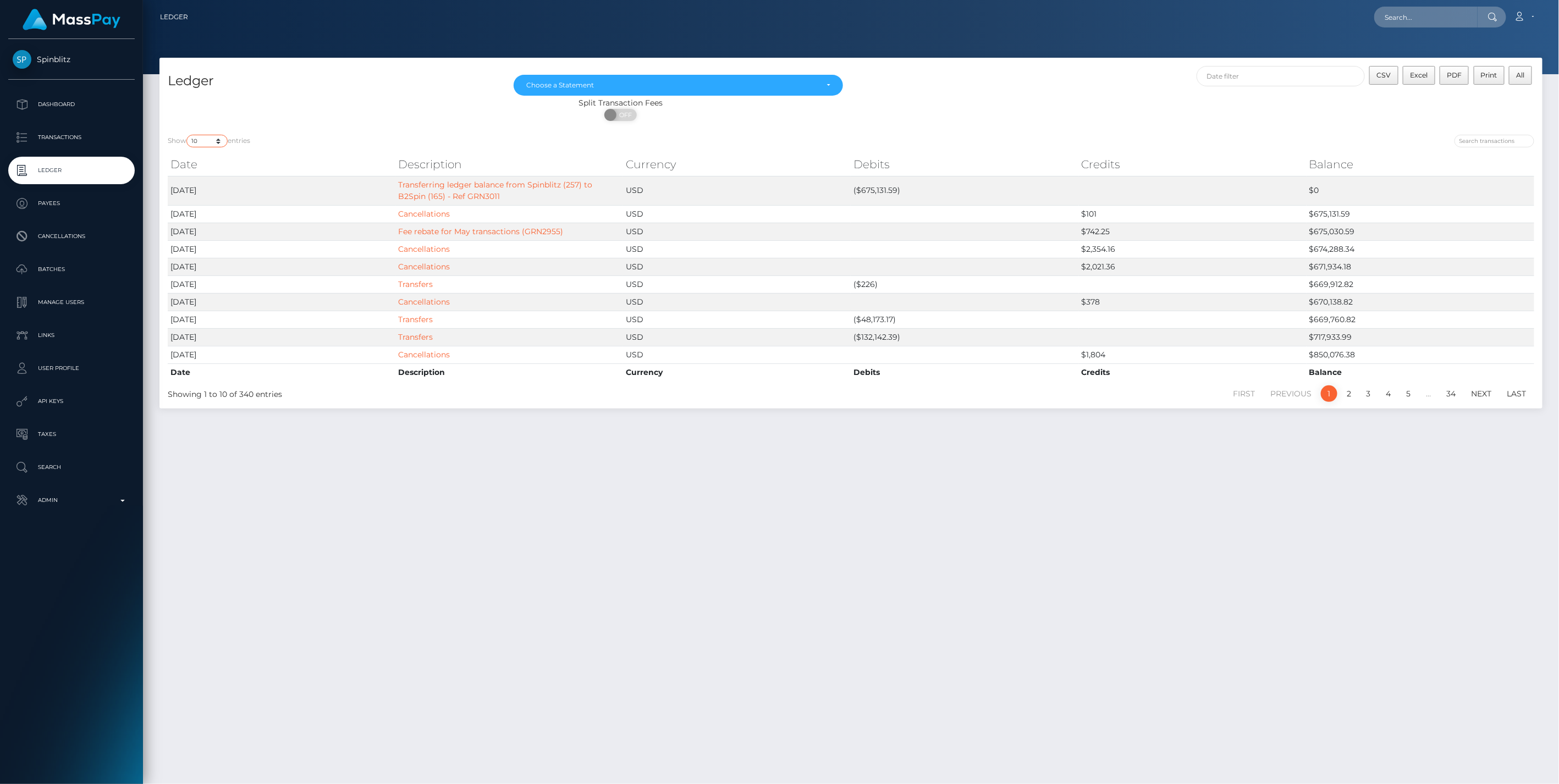
click at [218, 142] on select "10 25 50 100 250" at bounding box center [207, 141] width 41 height 13
select select "250"
click at [188, 135] on select "10 25 50 100 250" at bounding box center [207, 141] width 41 height 13
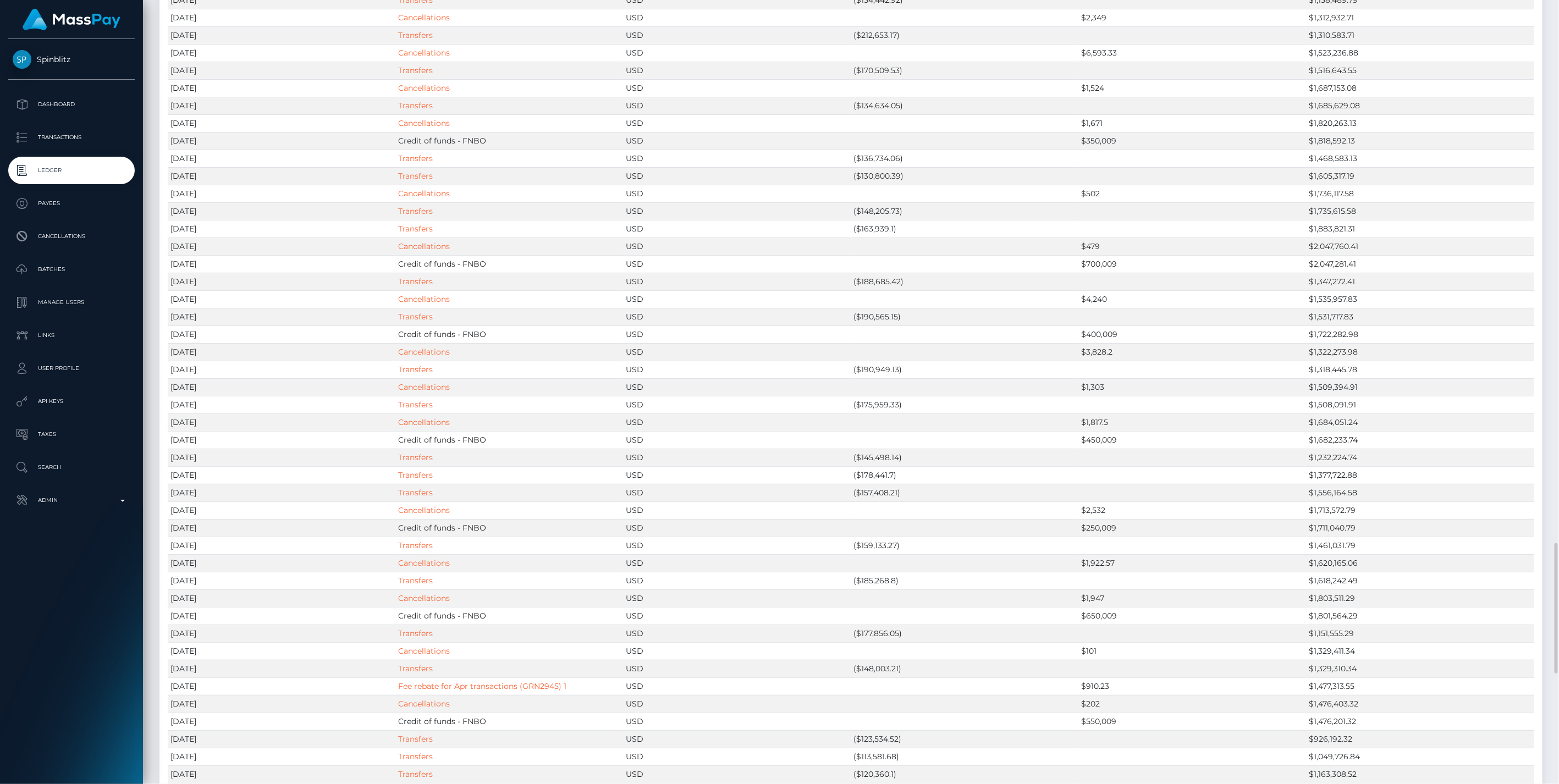
scroll to position [815, 0]
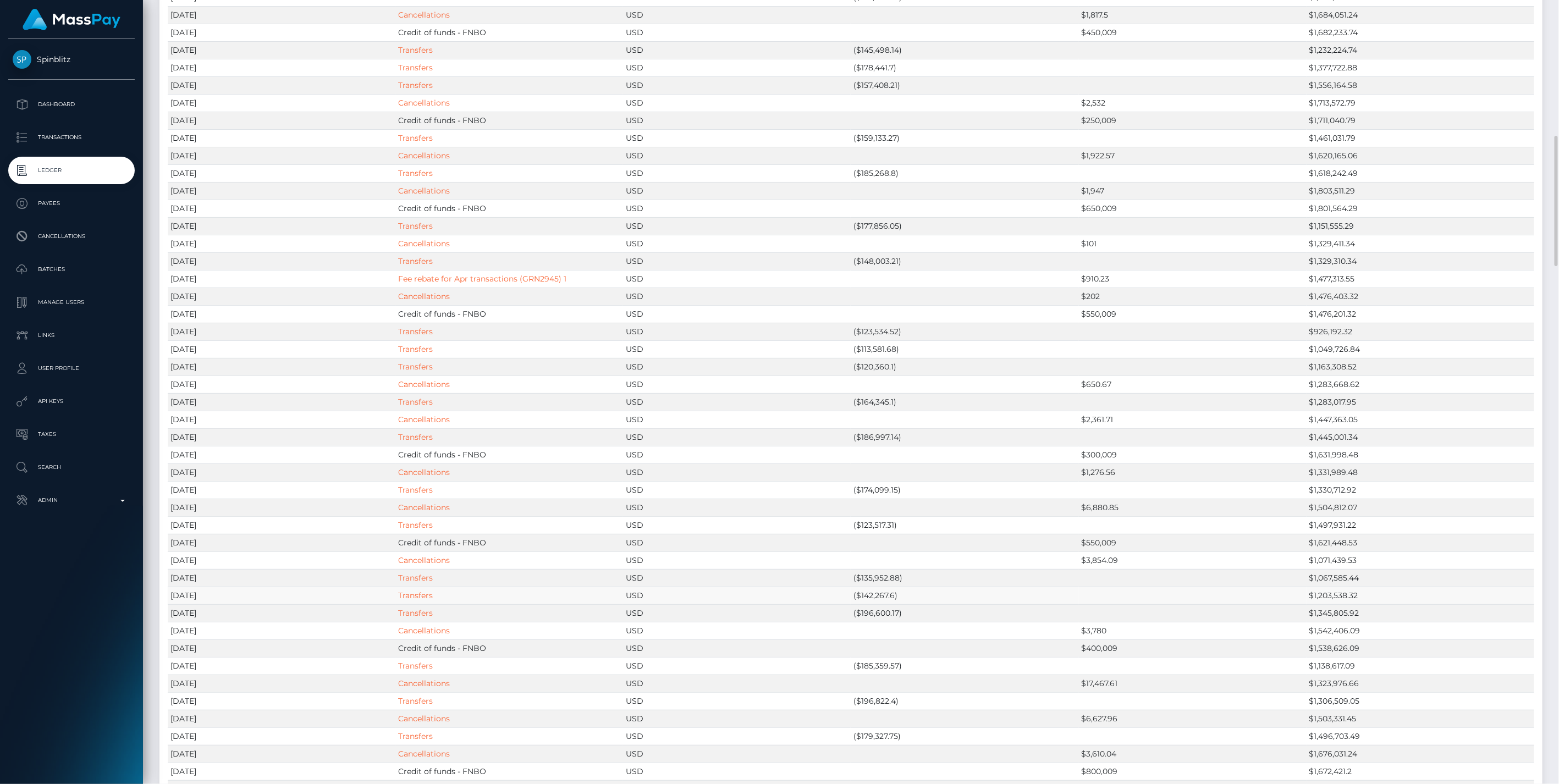
click at [847, 598] on td "USD" at bounding box center [737, 595] width 228 height 18
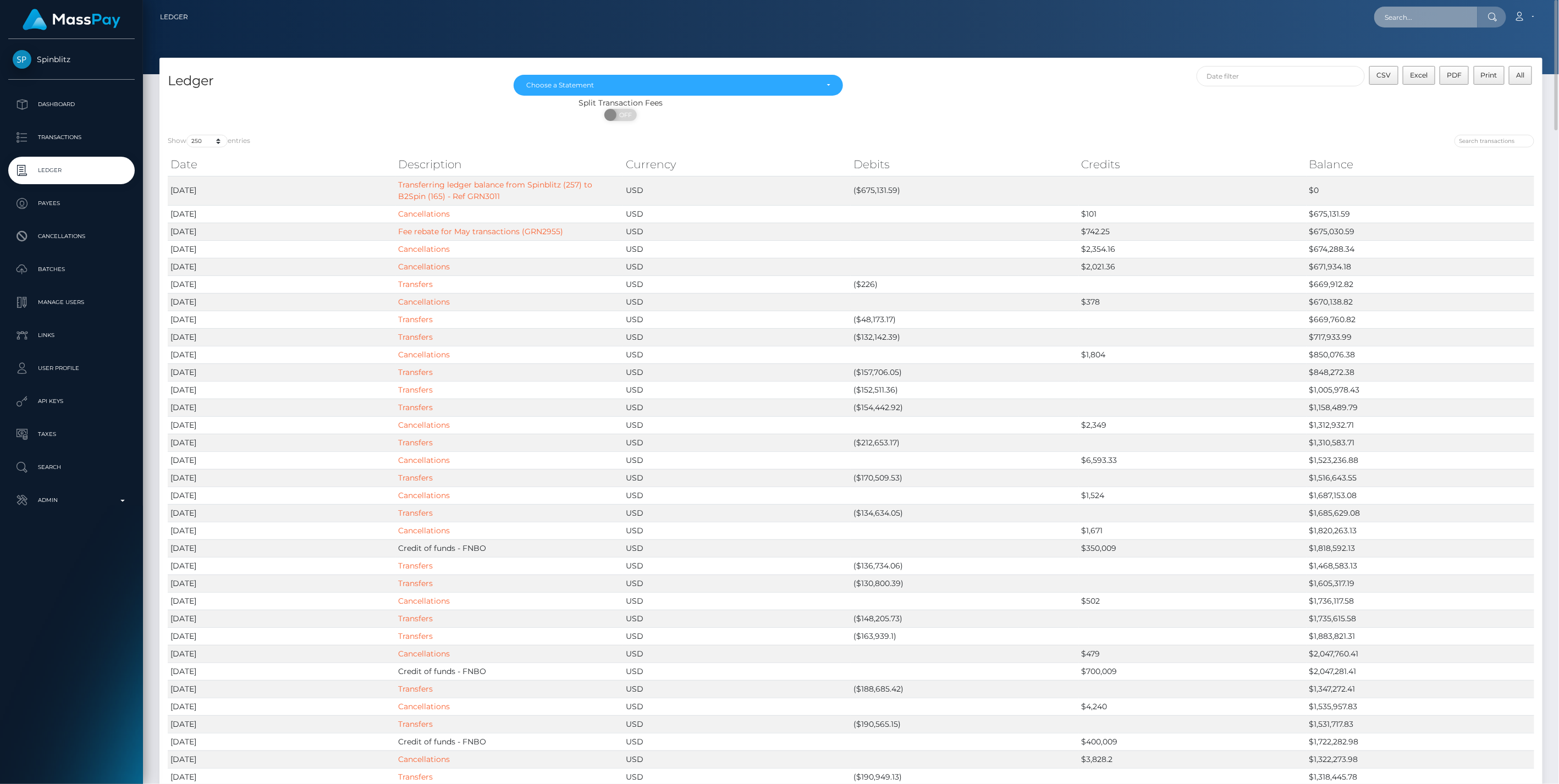
click at [1411, 18] on input "text" at bounding box center [1426, 17] width 103 height 21
paste input "e54dd4b2-29d3-11f0-8906-06cab49e8a05"
type input "e54dd4b2-29d3-11f0-8906-06cab49e8a05"
click at [1414, 56] on link "JASON TODD JR WADKINS (Spinblitz - )" at bounding box center [1466, 57] width 183 height 21
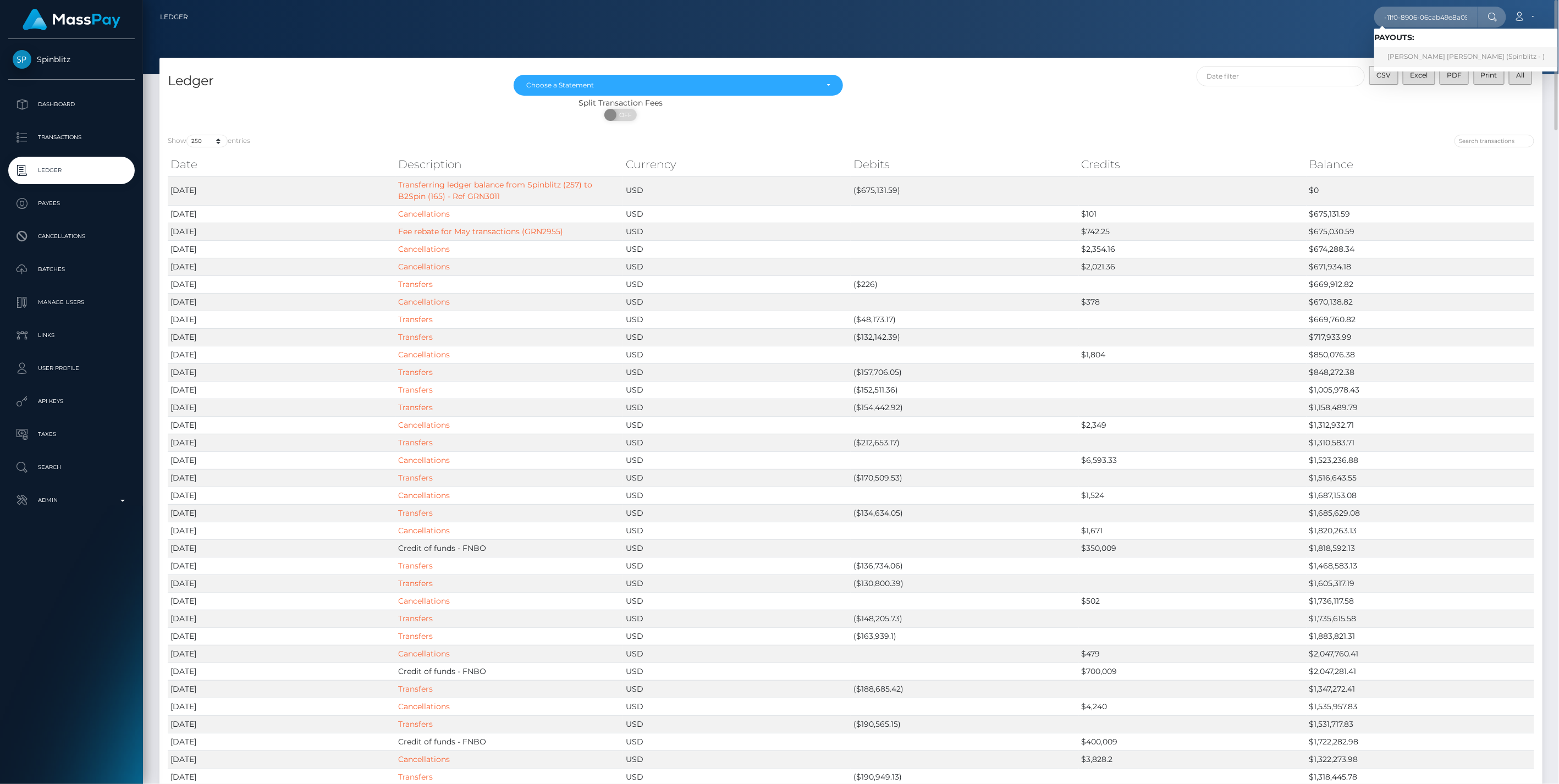
scroll to position [0, 0]
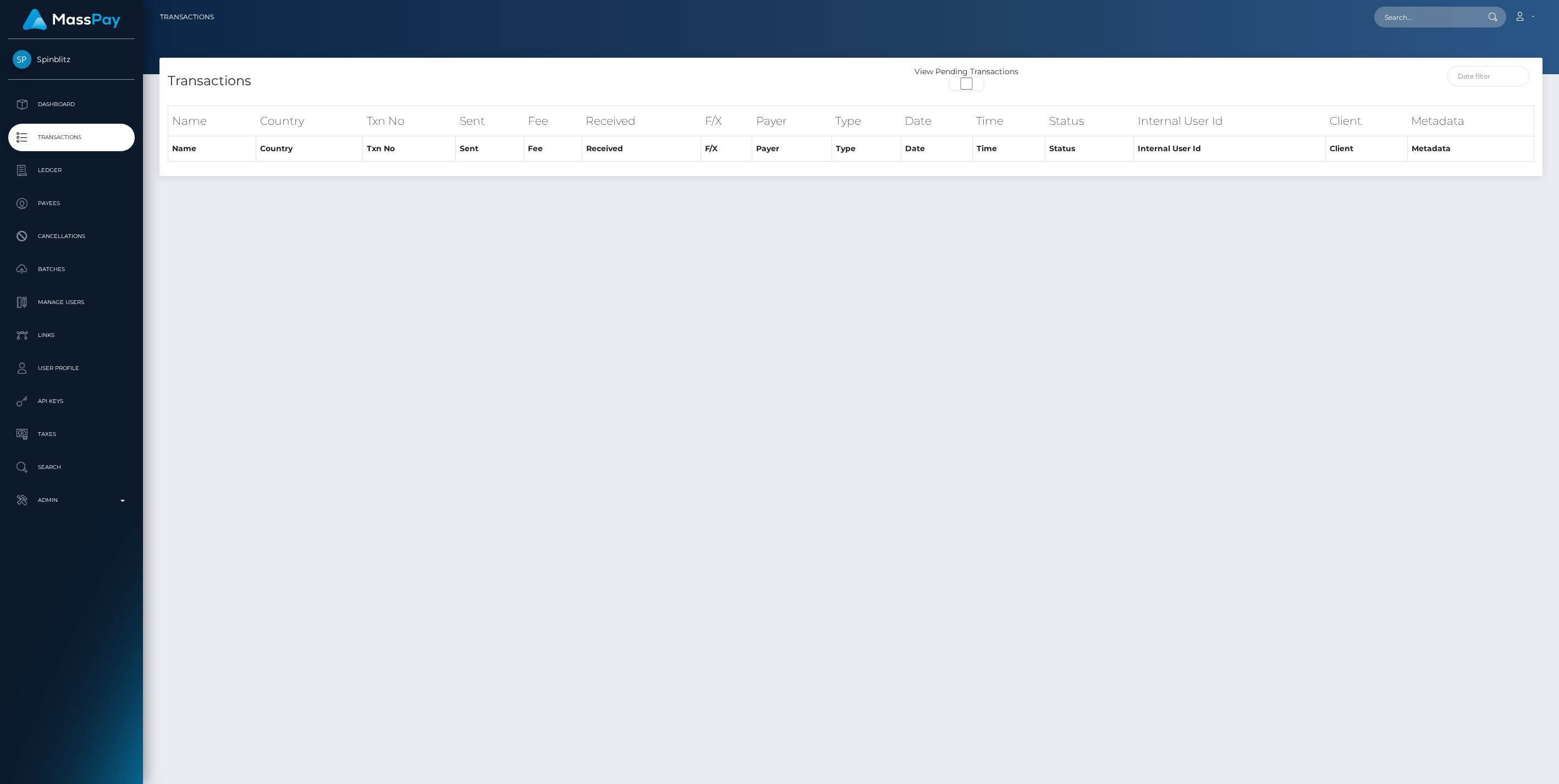
select select "500"
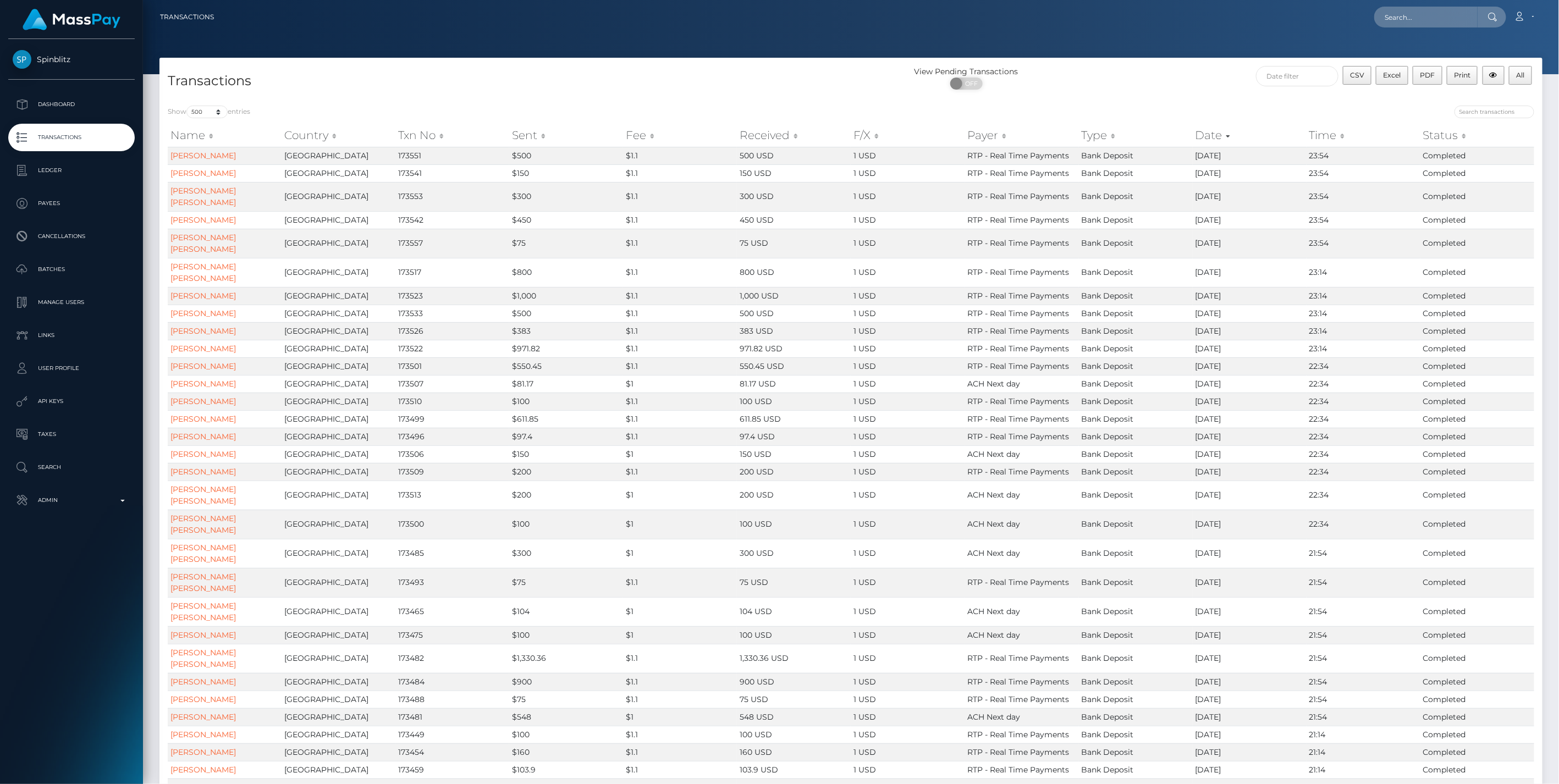
click at [795, 138] on th "Received" at bounding box center [794, 135] width 114 height 22
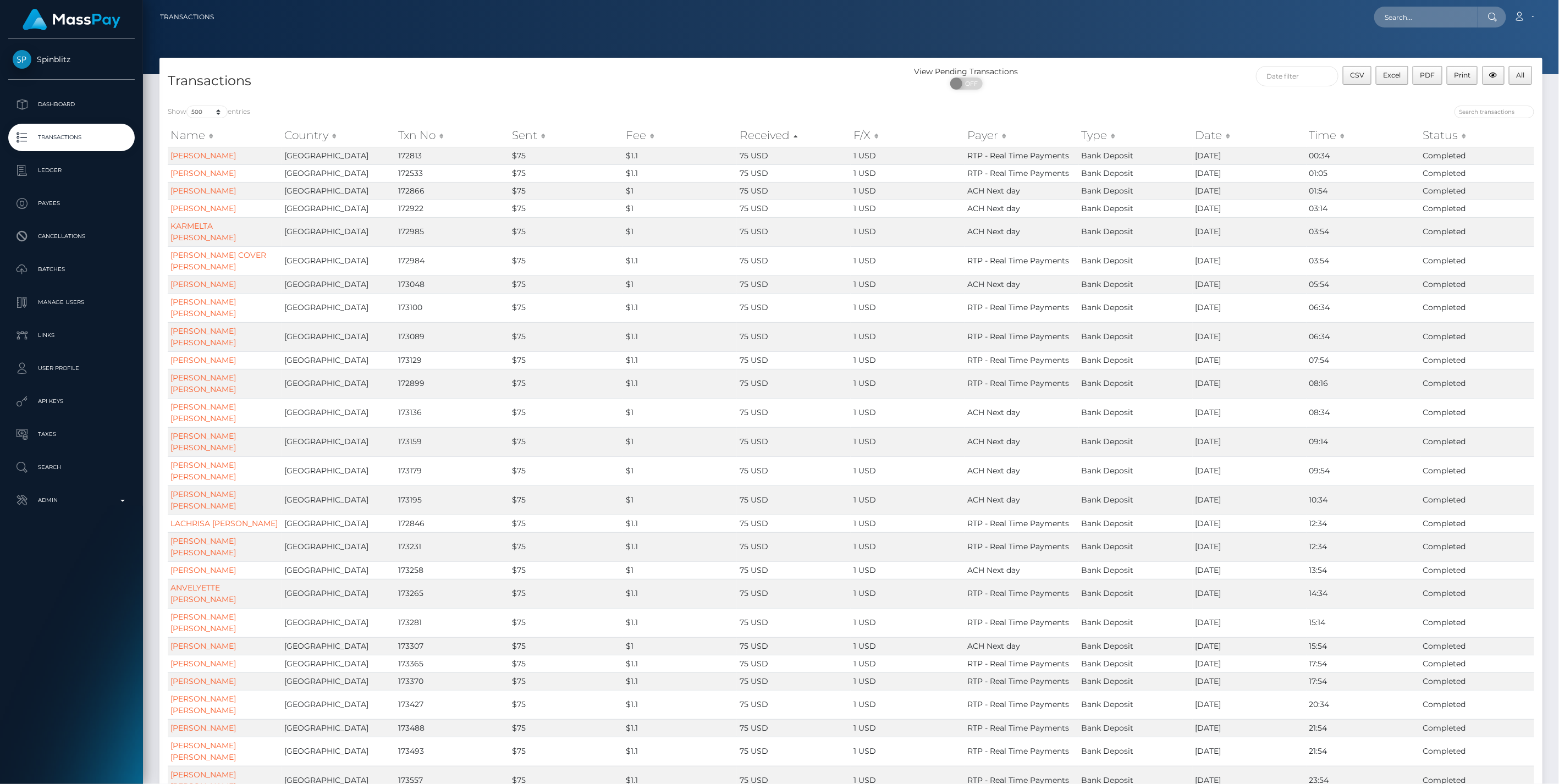
click at [795, 138] on th "Received" at bounding box center [794, 135] width 114 height 22
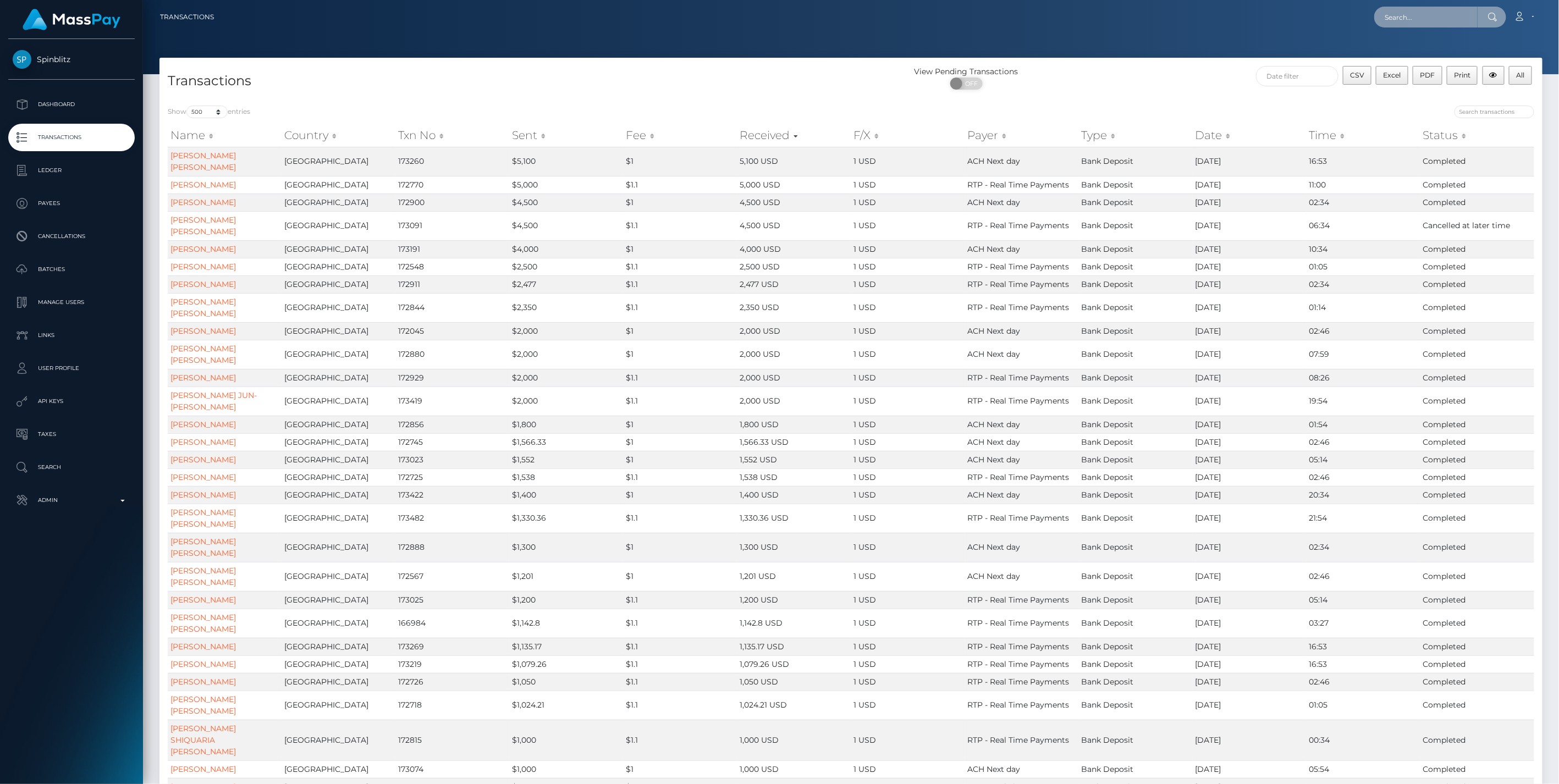
click at [1397, 23] on input "text" at bounding box center [1426, 17] width 103 height 21
paste input "2488a1e9-27f5-11f0-8906-06cab49e8a05"
type input "2488a1e9-27f5-11f0-8906-06cab49e8a05"
click at [847, 85] on div "Transactions" at bounding box center [505, 82] width 692 height 31
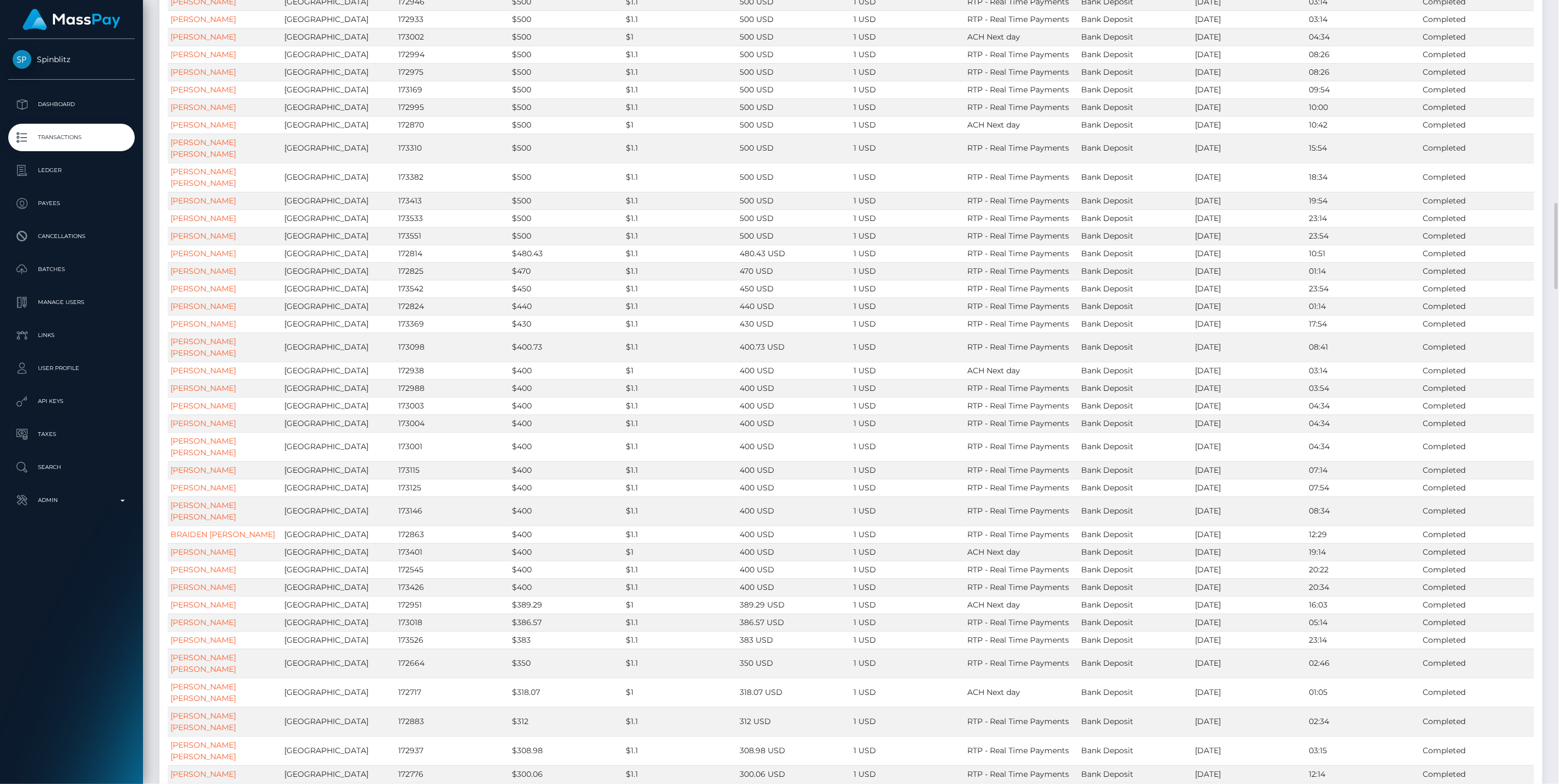
scroll to position [0, 0]
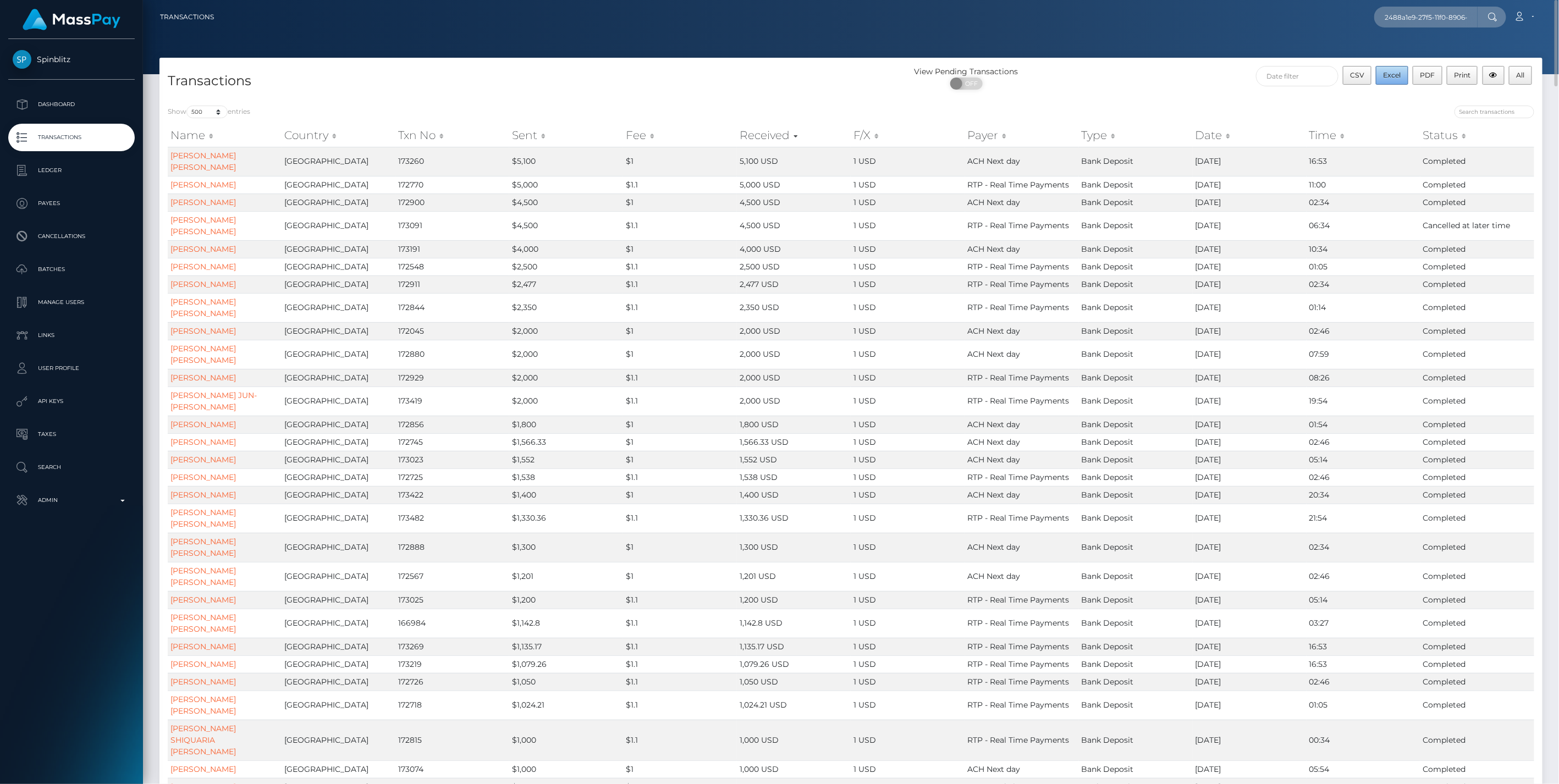
click at [1393, 75] on span "Excel" at bounding box center [1392, 75] width 18 height 8
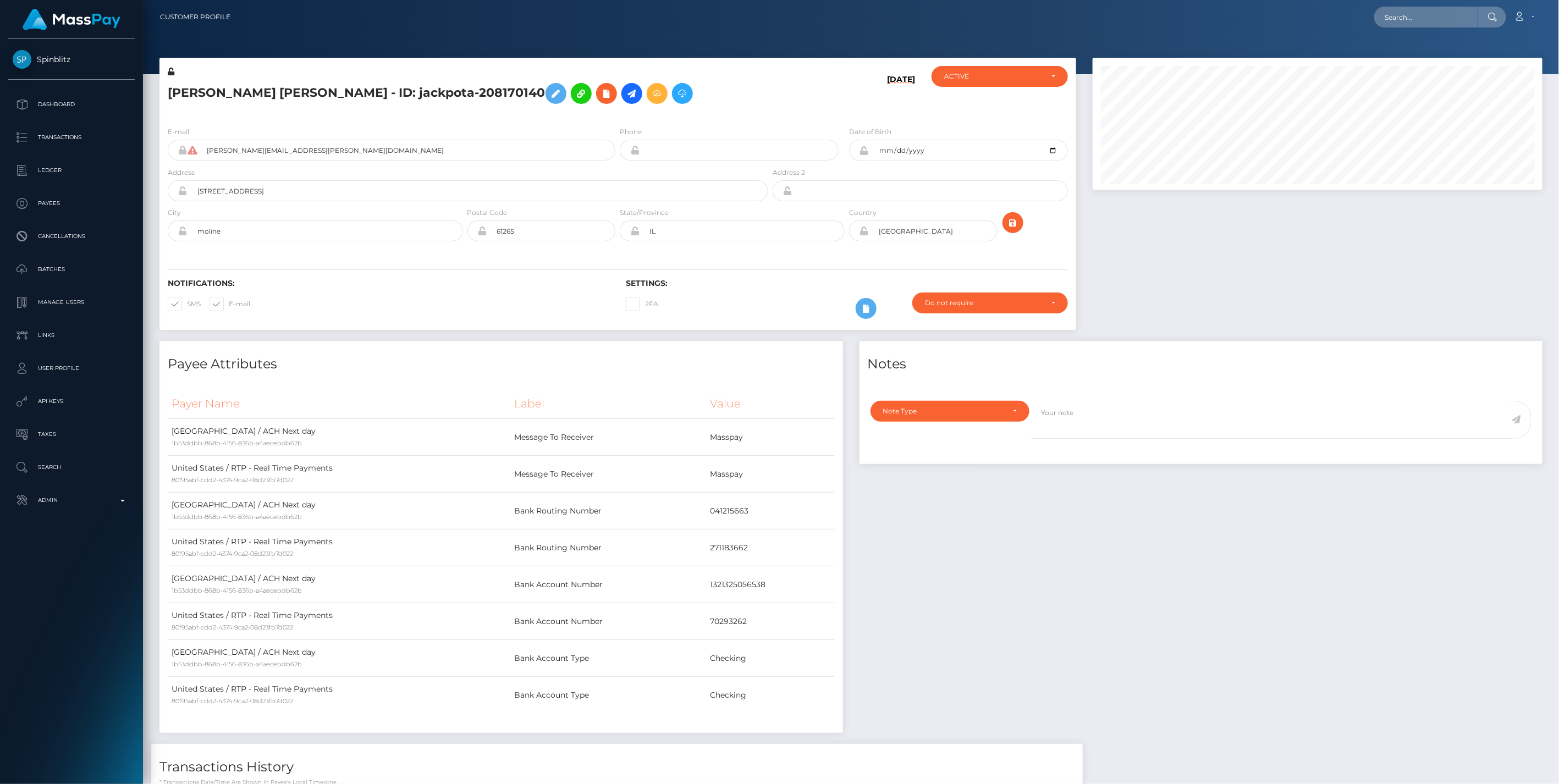
scroll to position [132, 449]
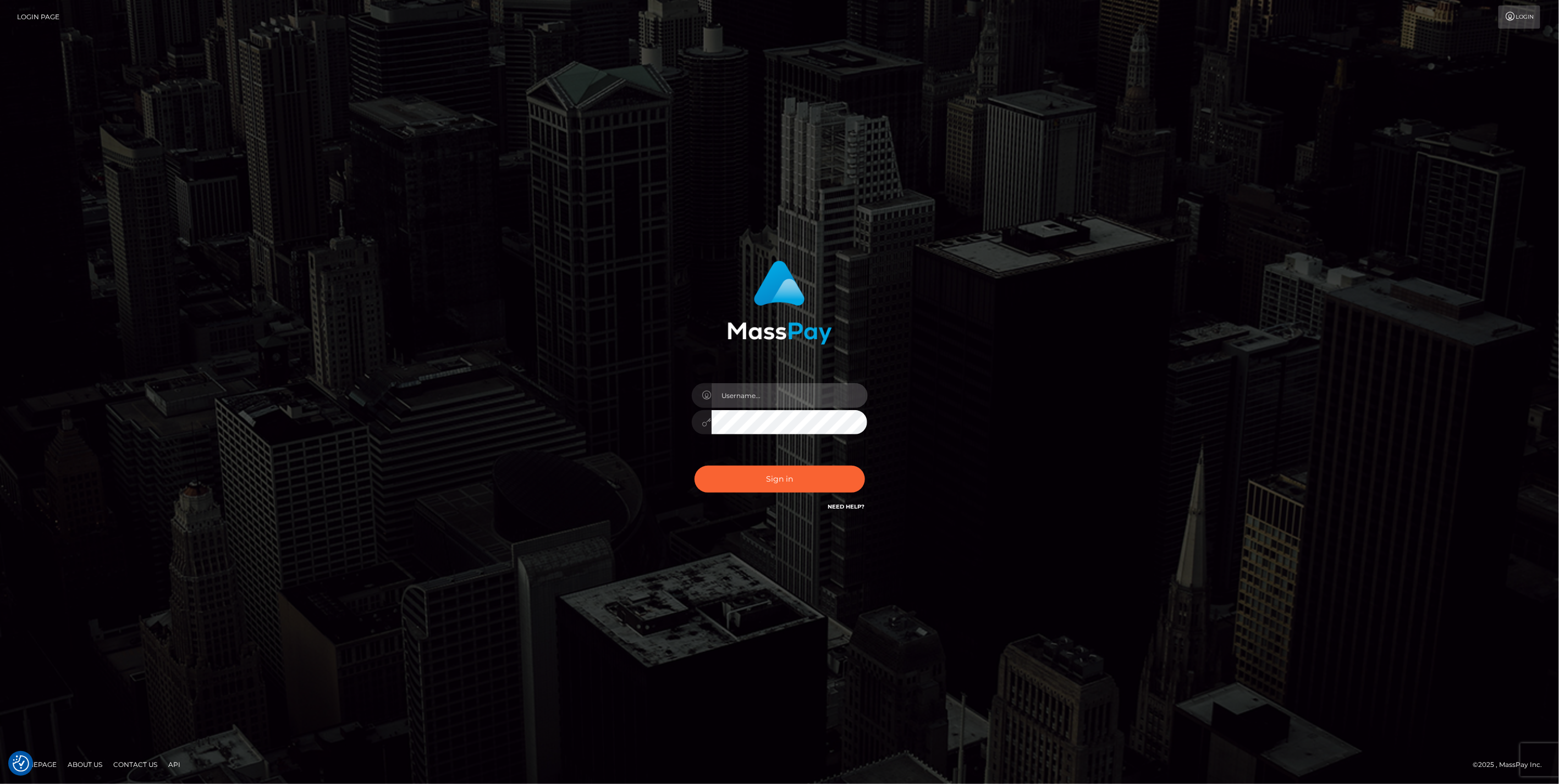
type input "jlo"
